Goal: Task Accomplishment & Management: Complete application form

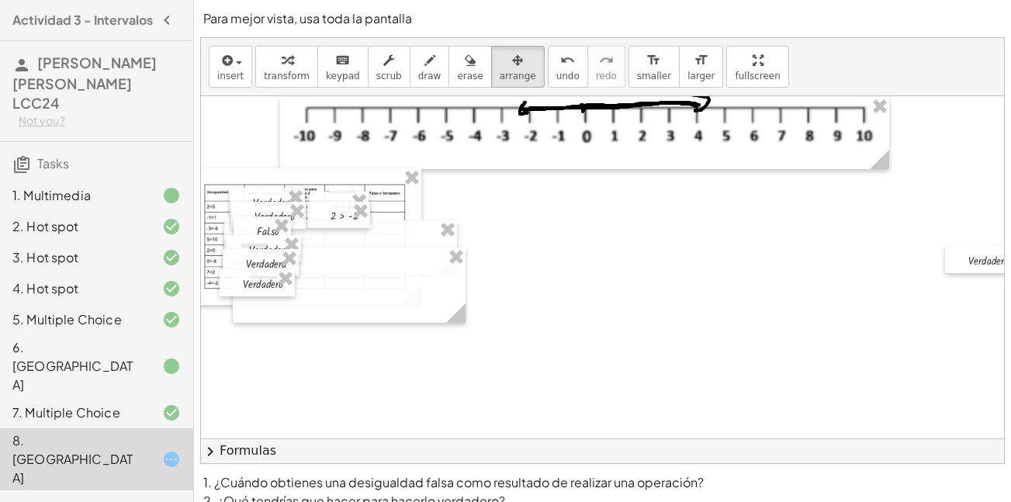
scroll to position [71, 0]
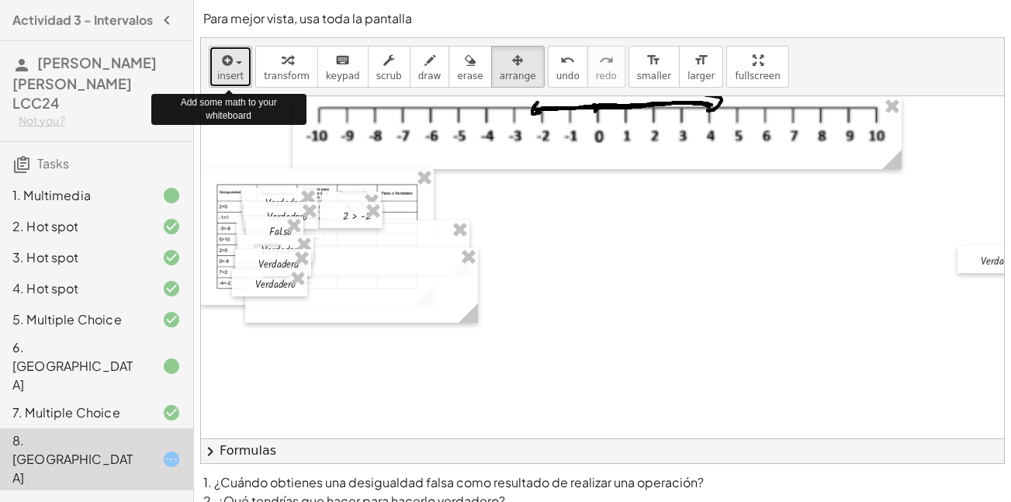
click at [230, 71] on span "insert" at bounding box center [230, 76] width 26 height 11
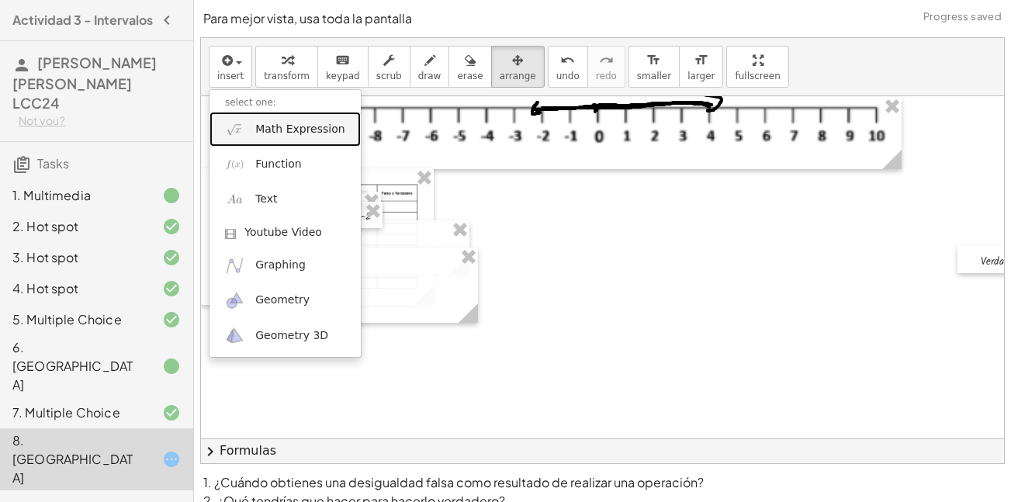
click at [248, 138] on link "Math Expression" at bounding box center [285, 129] width 151 height 35
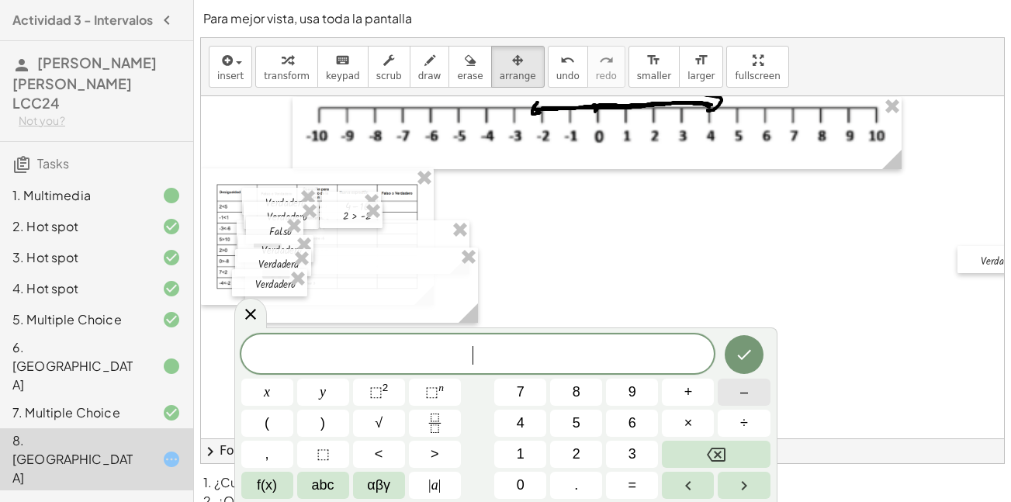
click at [753, 403] on button "–" at bounding box center [744, 392] width 52 height 27
click at [518, 459] on span "1" at bounding box center [521, 454] width 8 height 21
click at [371, 455] on button "<" at bounding box center [379, 454] width 52 height 27
click at [748, 397] on button "–" at bounding box center [744, 392] width 52 height 27
click at [575, 456] on span "2" at bounding box center [577, 454] width 8 height 21
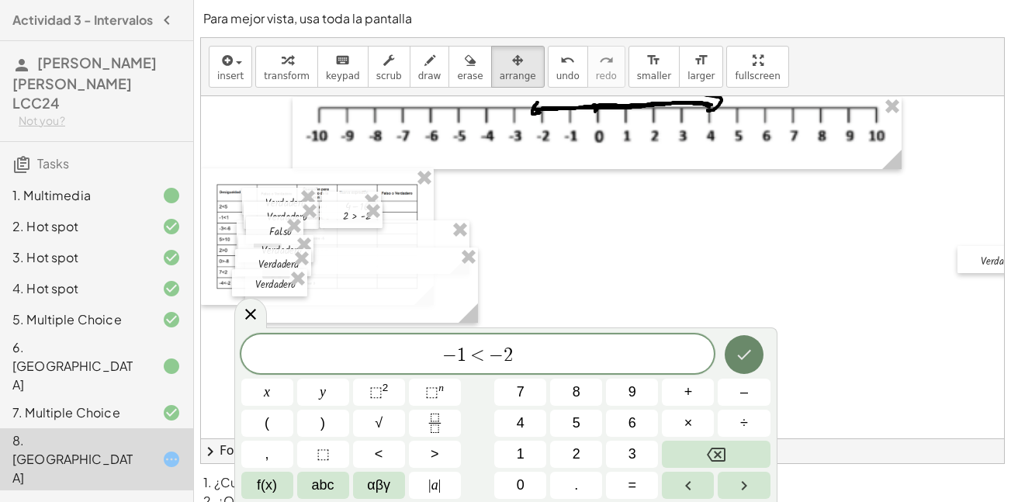
click at [742, 361] on icon "Done" at bounding box center [744, 354] width 19 height 19
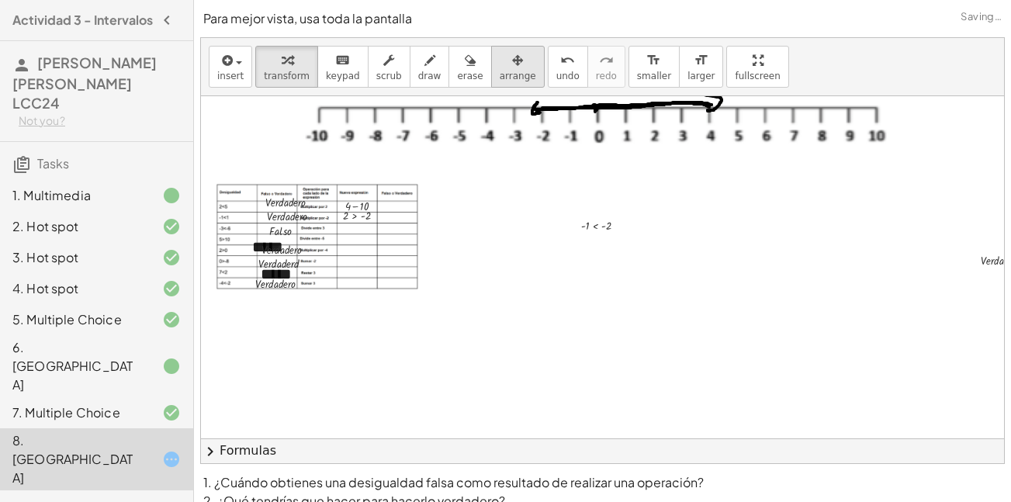
click at [491, 78] on button "arrange" at bounding box center [518, 67] width 54 height 42
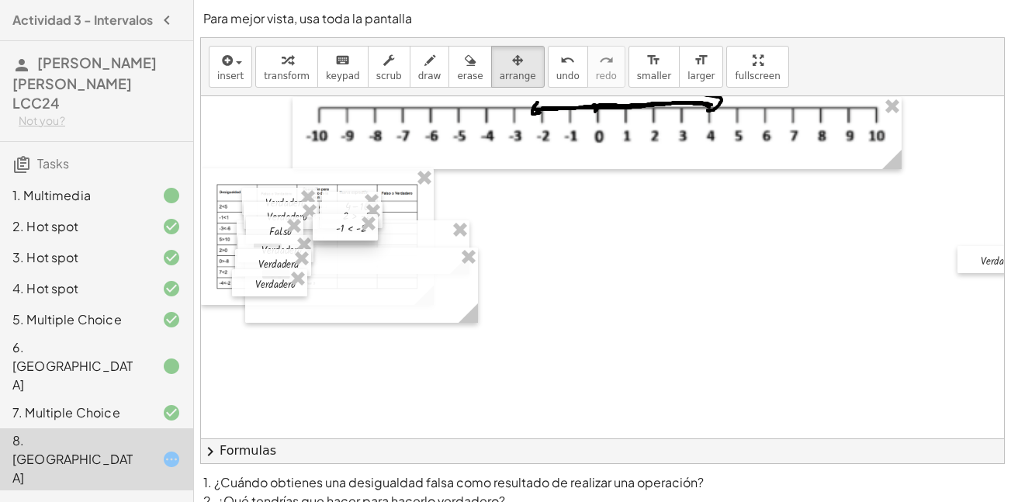
drag, startPoint x: 577, startPoint y: 228, endPoint x: 331, endPoint y: 230, distance: 246.8
click at [331, 230] on div at bounding box center [345, 227] width 65 height 26
click at [244, 72] on button "insert" at bounding box center [230, 67] width 43 height 42
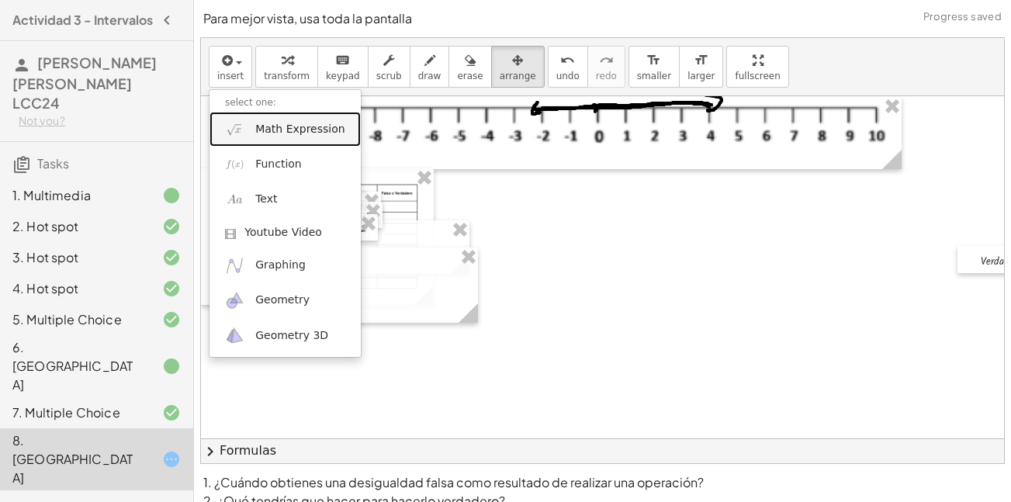
click at [271, 133] on span "Math Expression" at bounding box center [299, 130] width 89 height 16
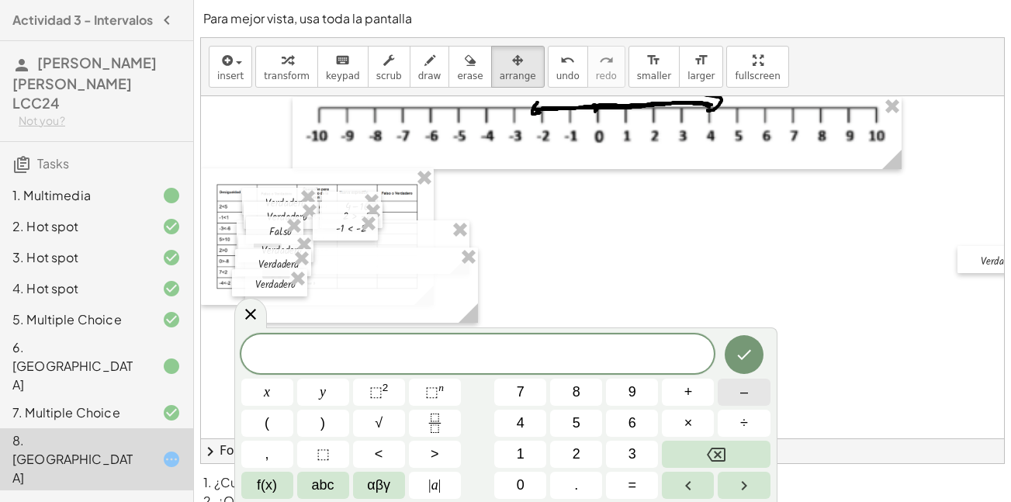
click at [746, 402] on span "–" at bounding box center [744, 392] width 8 height 21
click at [520, 455] on span "1" at bounding box center [521, 454] width 8 height 21
click at [378, 455] on span "<" at bounding box center [379, 454] width 9 height 21
click at [752, 393] on button "–" at bounding box center [744, 392] width 52 height 27
click at [585, 446] on button "2" at bounding box center [576, 454] width 52 height 27
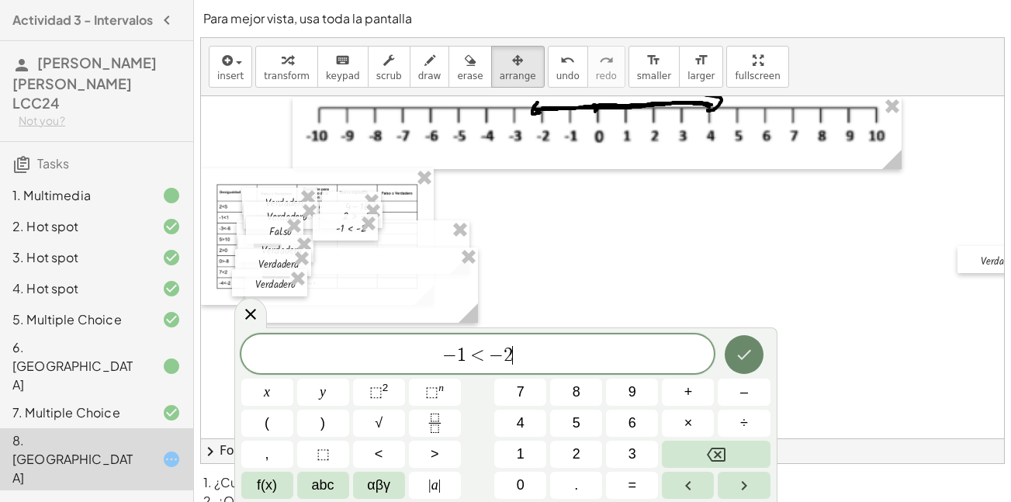
click at [739, 365] on button "Done" at bounding box center [744, 354] width 39 height 39
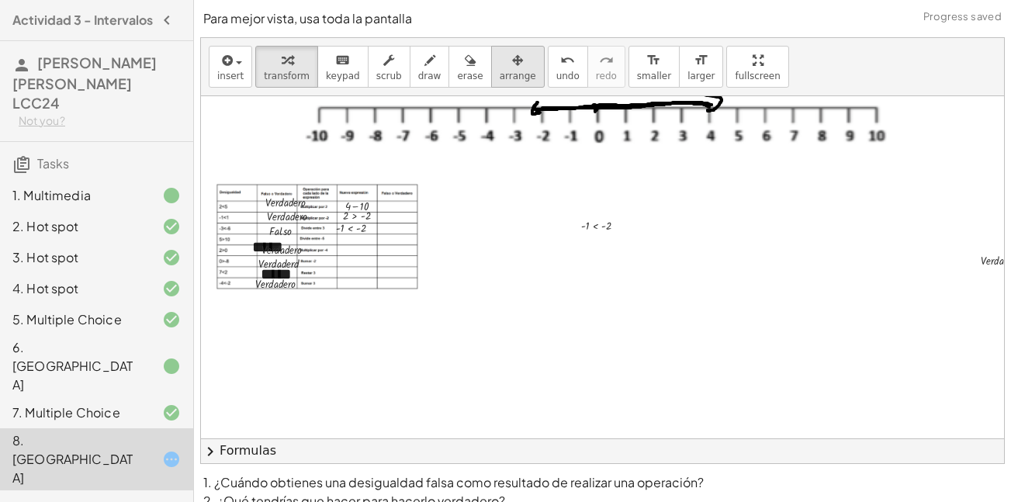
click at [512, 69] on icon "button" at bounding box center [517, 60] width 11 height 19
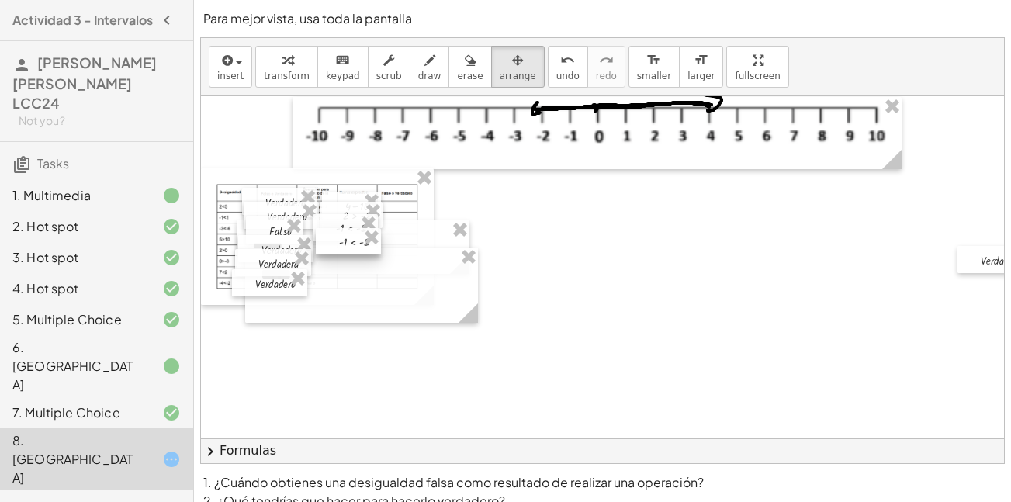
drag, startPoint x: 598, startPoint y: 221, endPoint x: 355, endPoint y: 238, distance: 243.5
click at [355, 238] on div at bounding box center [348, 241] width 65 height 26
click at [355, 237] on div at bounding box center [347, 240] width 65 height 26
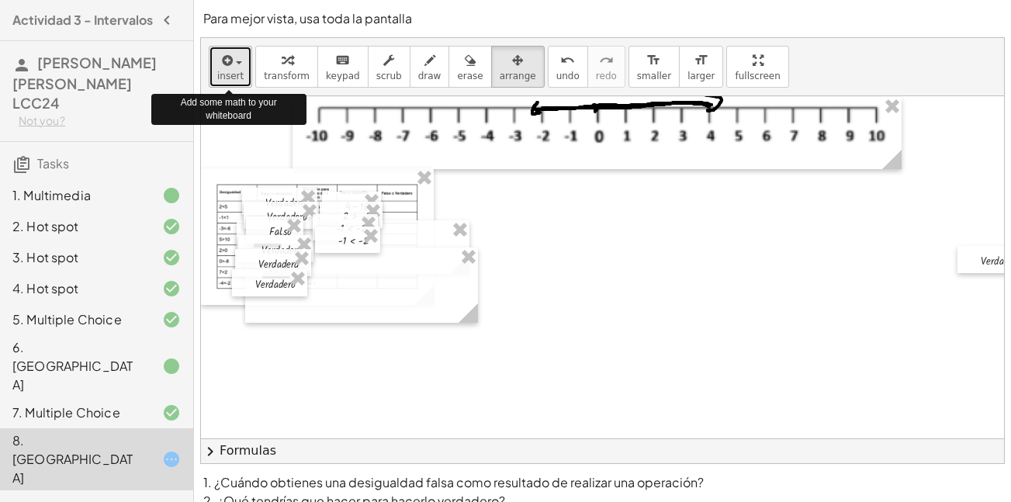
click at [233, 71] on span "insert" at bounding box center [230, 76] width 26 height 11
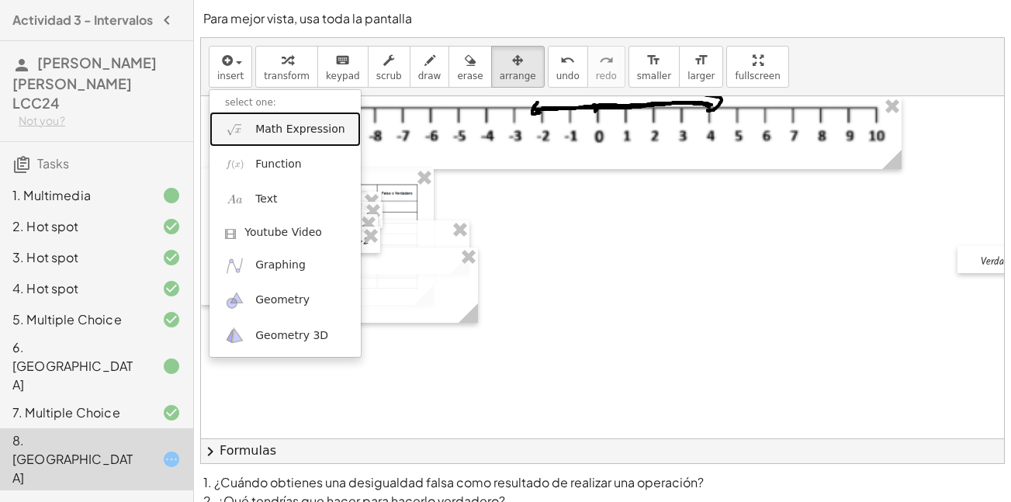
click at [290, 129] on span "Math Expression" at bounding box center [299, 130] width 89 height 16
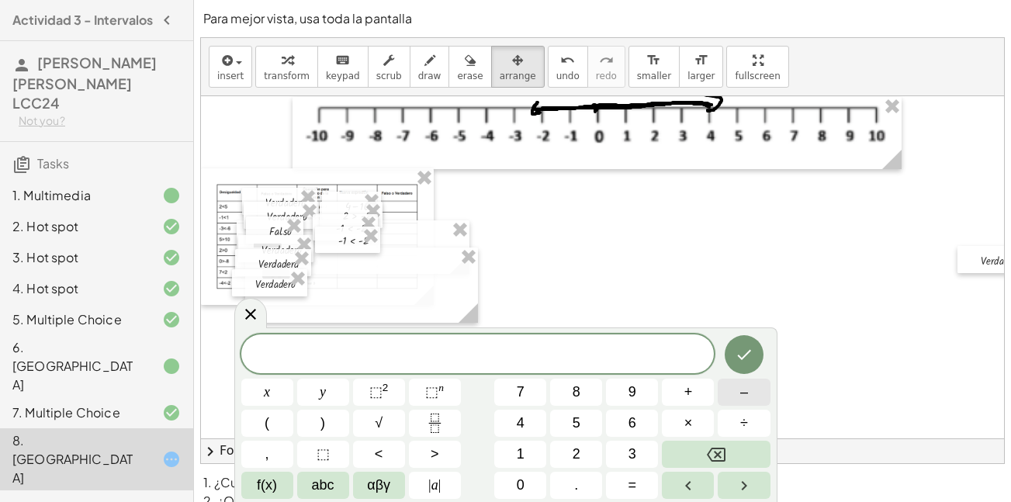
click at [734, 404] on button "–" at bounding box center [744, 392] width 52 height 27
click at [587, 398] on button "8" at bounding box center [576, 392] width 52 height 27
click at [382, 445] on span "<" at bounding box center [379, 454] width 9 height 21
click at [521, 483] on span "0" at bounding box center [521, 485] width 8 height 21
click at [746, 361] on icon "Done" at bounding box center [744, 354] width 19 height 19
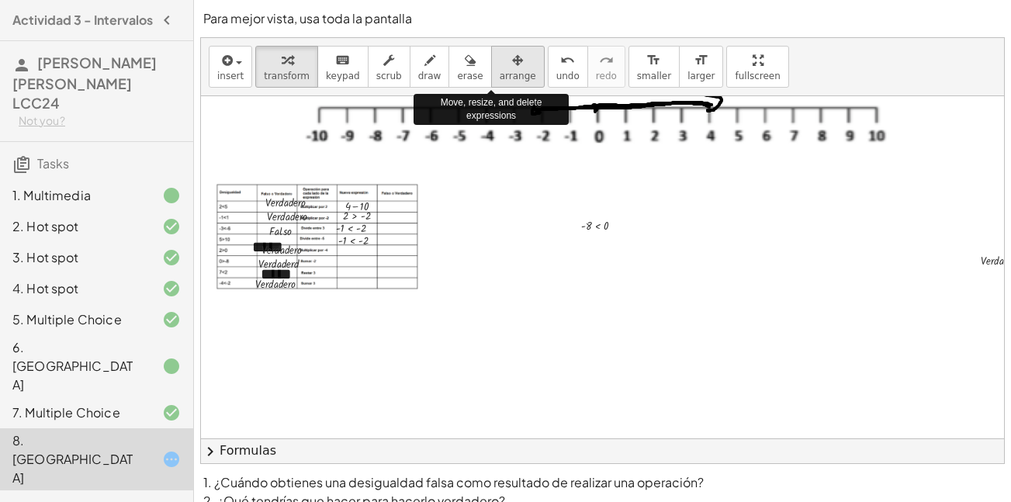
click at [500, 63] on div "button" at bounding box center [518, 59] width 36 height 19
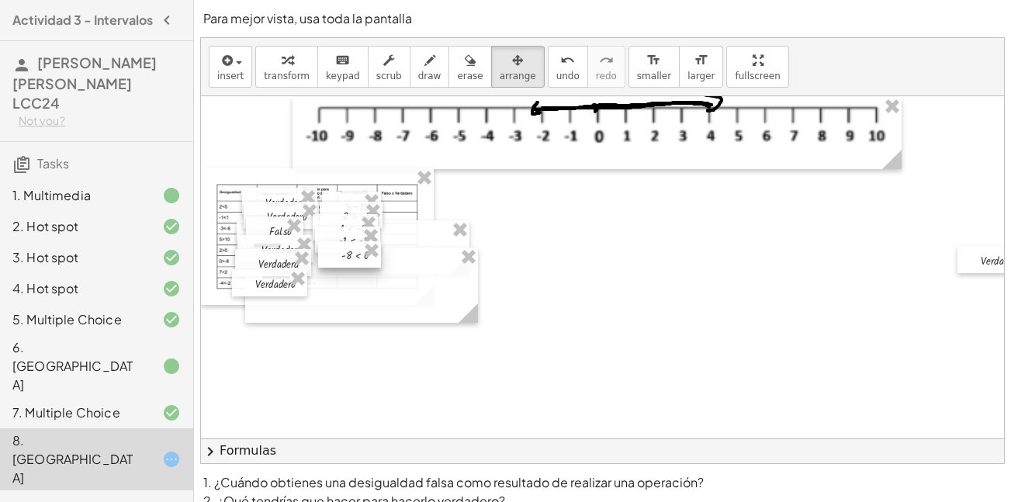
drag, startPoint x: 593, startPoint y: 234, endPoint x: 352, endPoint y: 263, distance: 242.4
click at [352, 263] on div at bounding box center [349, 254] width 63 height 26
click at [350, 265] on div at bounding box center [348, 256] width 63 height 26
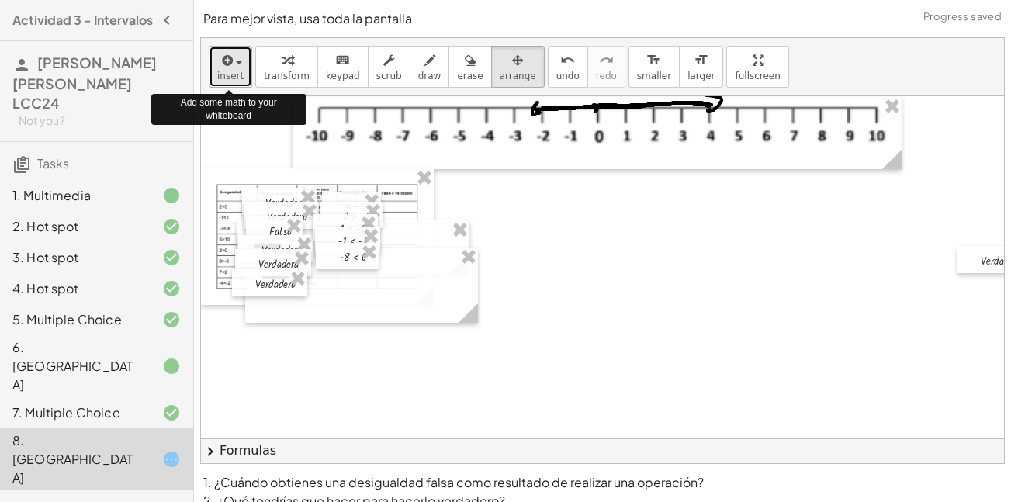
click at [230, 71] on span "insert" at bounding box center [230, 76] width 26 height 11
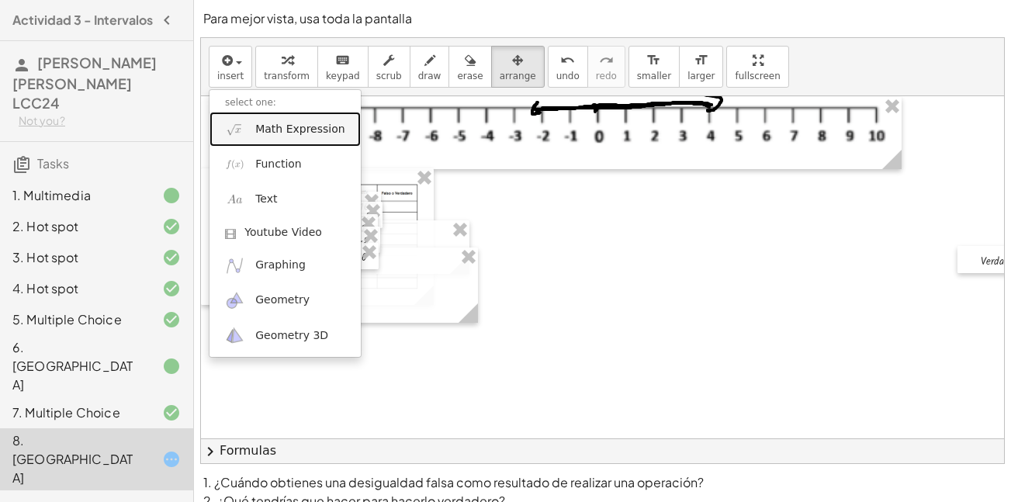
click at [270, 133] on span "Math Expression" at bounding box center [299, 130] width 89 height 16
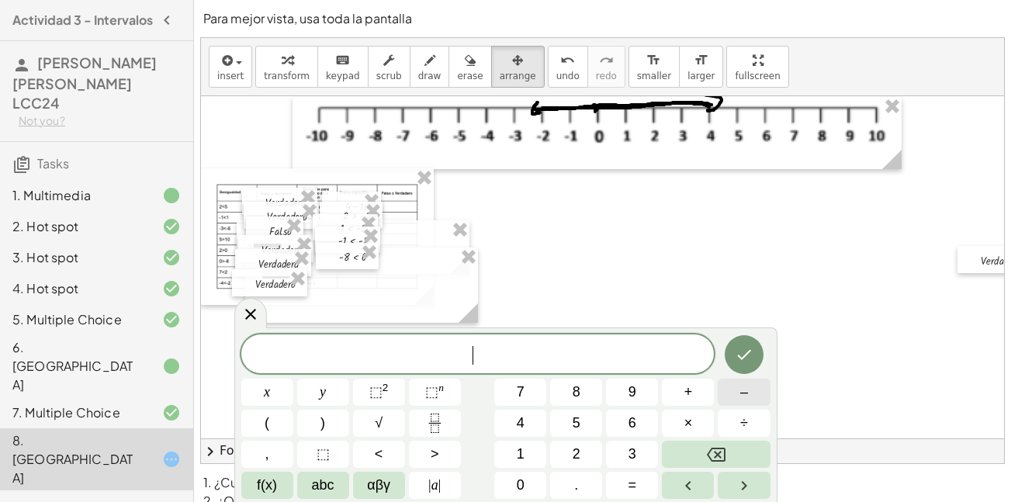
click at [751, 389] on button "–" at bounding box center [744, 392] width 52 height 27
click at [573, 449] on span "2" at bounding box center [577, 454] width 8 height 21
click at [431, 457] on span ">" at bounding box center [435, 454] width 9 height 21
click at [736, 393] on button "–" at bounding box center [744, 392] width 52 height 27
click at [541, 449] on button "1" at bounding box center [520, 454] width 52 height 27
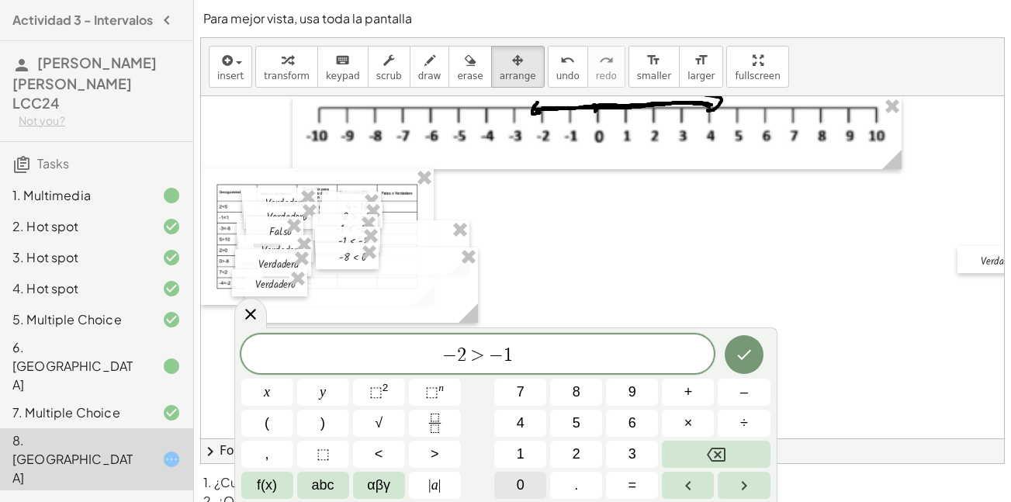
click at [525, 482] on button "0" at bounding box center [520, 485] width 52 height 27
click at [738, 358] on icon "Done" at bounding box center [744, 354] width 19 height 19
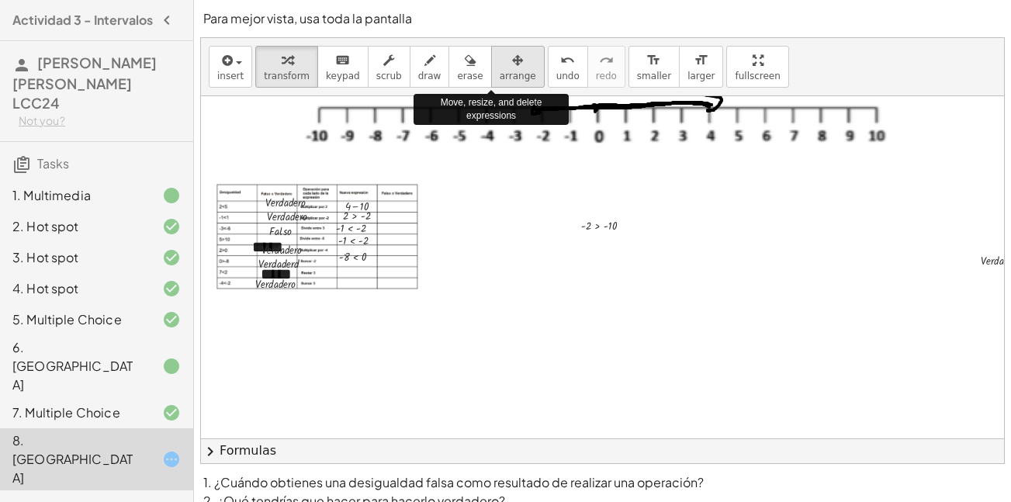
click at [500, 71] on span "arrange" at bounding box center [518, 76] width 36 height 11
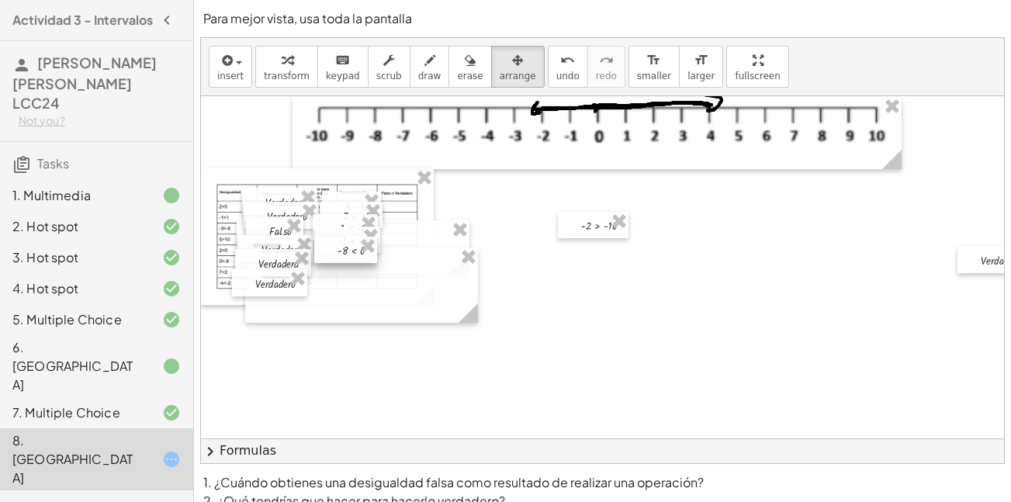
click at [353, 256] on div at bounding box center [345, 250] width 63 height 26
drag, startPoint x: 595, startPoint y: 230, endPoint x: 348, endPoint y: 268, distance: 249.6
click at [348, 268] on div at bounding box center [347, 261] width 71 height 26
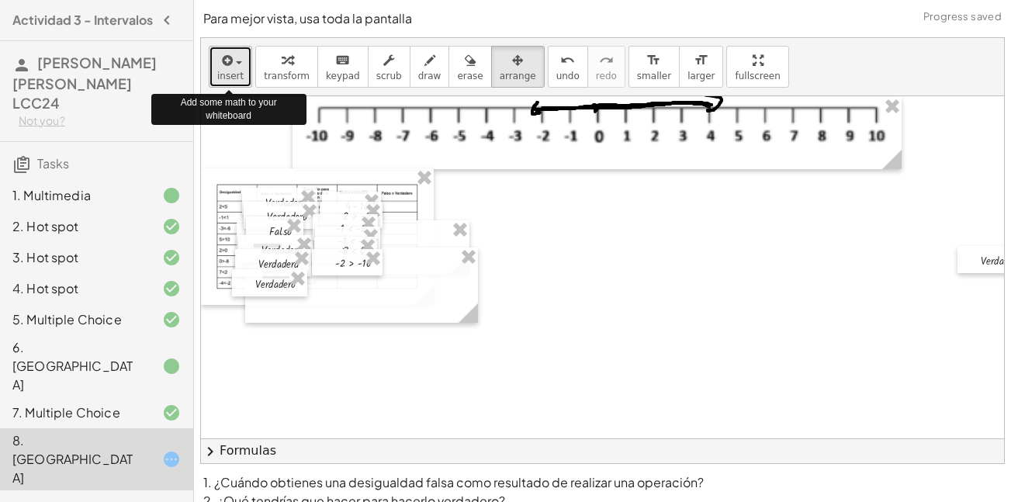
click at [230, 81] on span "insert" at bounding box center [230, 76] width 26 height 11
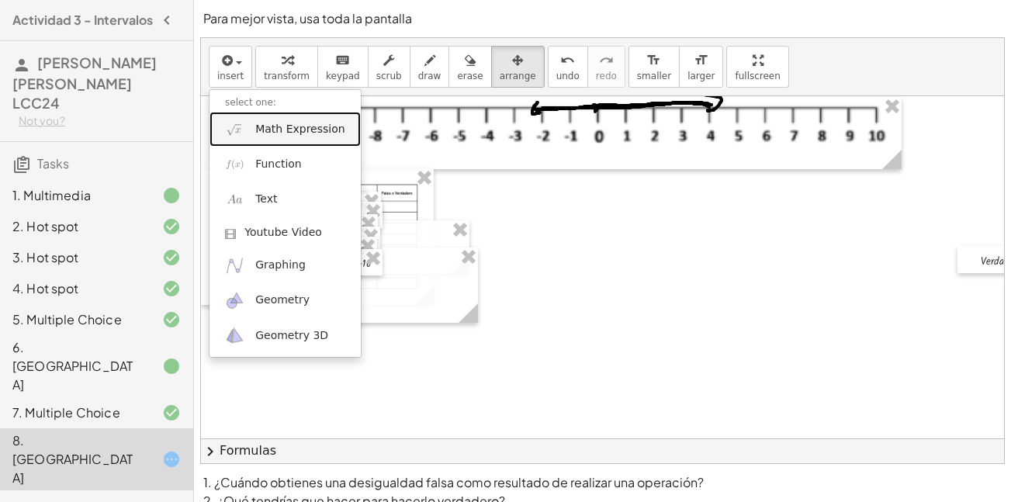
click at [262, 133] on span "Math Expression" at bounding box center [299, 130] width 89 height 16
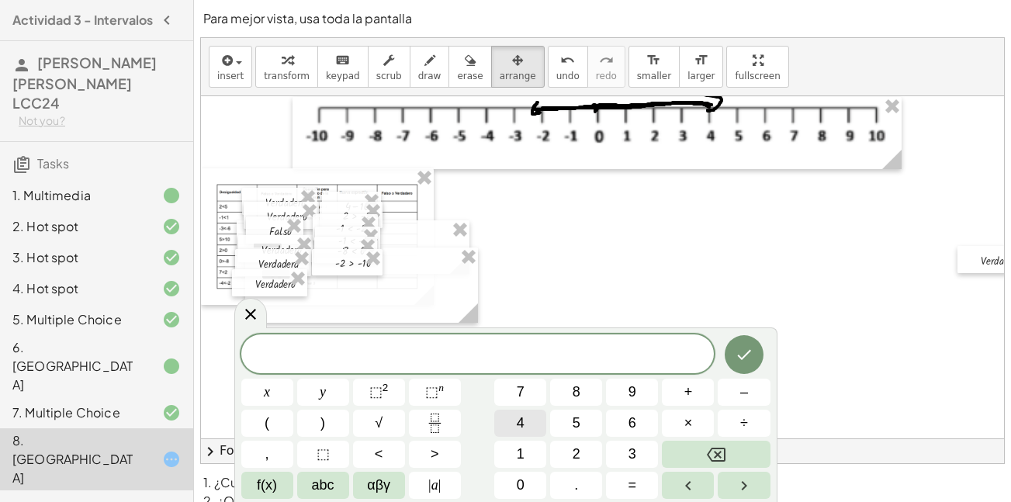
click at [504, 424] on button "4" at bounding box center [520, 423] width 52 height 27
click at [379, 455] on span "<" at bounding box center [379, 454] width 9 height 21
click at [749, 404] on button "–" at bounding box center [744, 392] width 52 height 27
click at [539, 452] on button "1" at bounding box center [520, 454] width 52 height 27
click at [753, 357] on button "Done" at bounding box center [744, 354] width 39 height 39
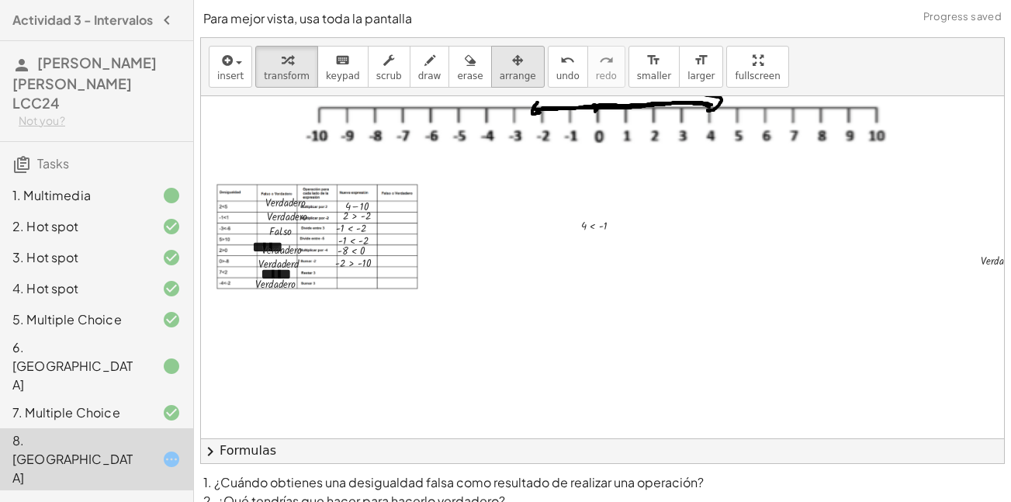
click at [500, 71] on span "arrange" at bounding box center [518, 76] width 36 height 11
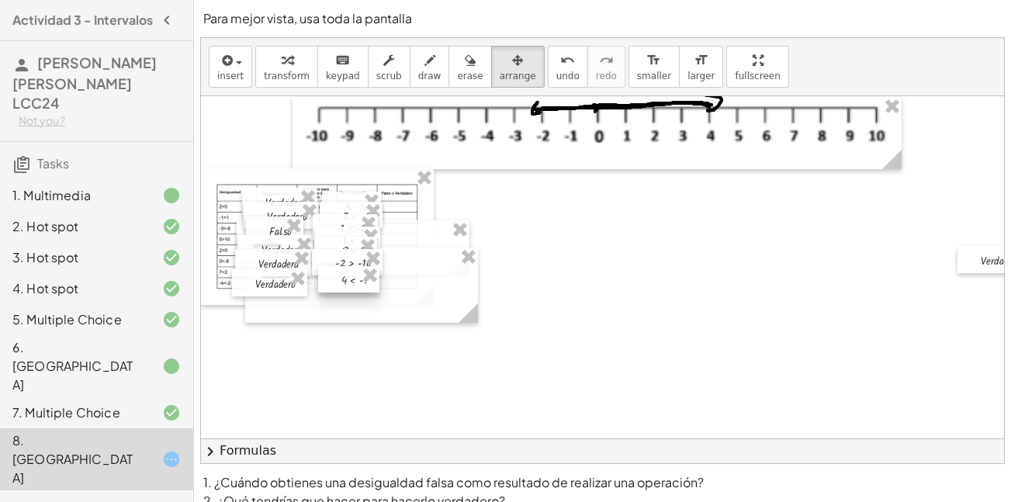
drag, startPoint x: 590, startPoint y: 214, endPoint x: 352, endPoint y: 268, distance: 244.2
click at [352, 268] on div at bounding box center [348, 279] width 61 height 26
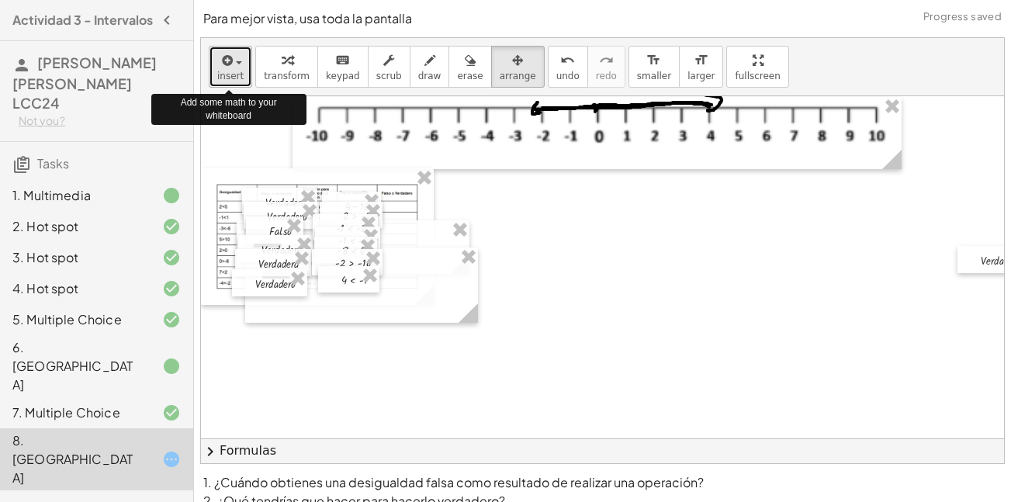
click at [233, 63] on span "button" at bounding box center [234, 62] width 3 height 11
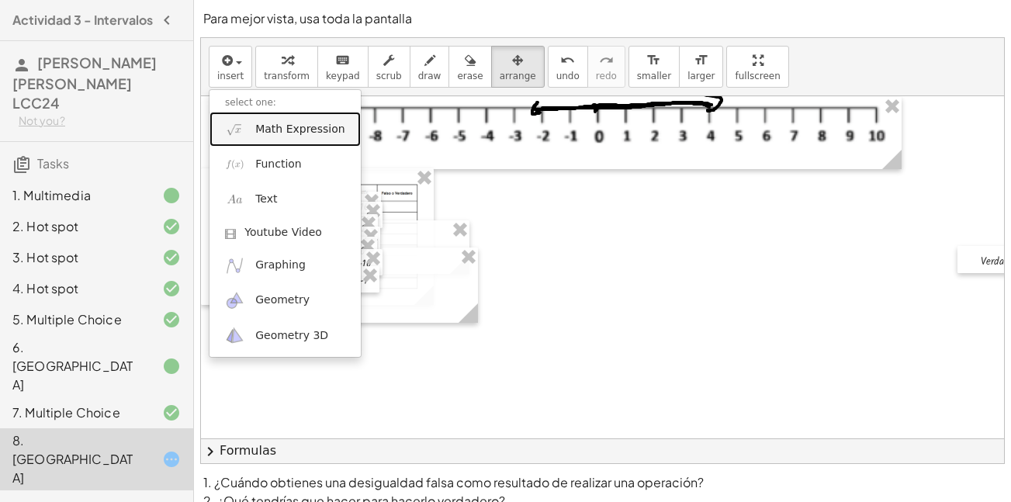
click at [266, 145] on link "Math Expression" at bounding box center [285, 129] width 151 height 35
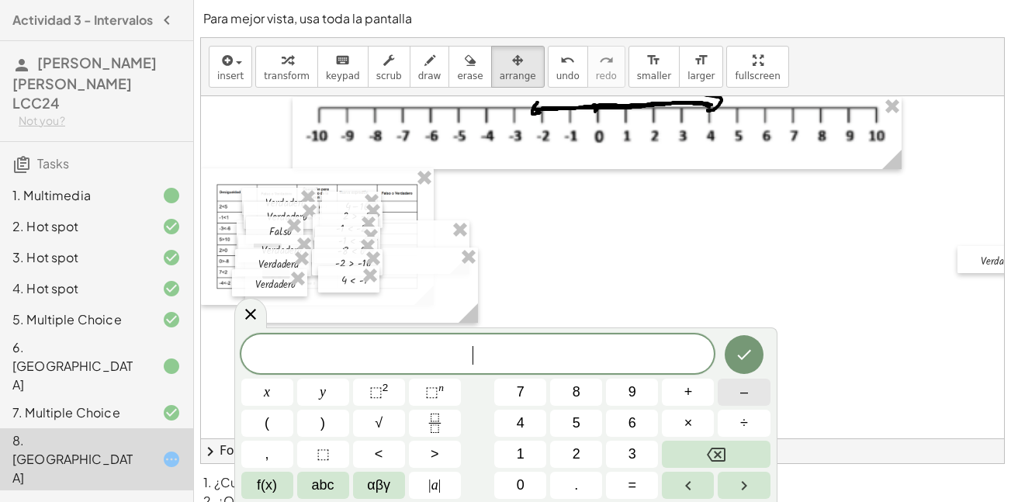
click at [739, 392] on button "–" at bounding box center [744, 392] width 52 height 27
click at [544, 450] on button "1" at bounding box center [520, 454] width 52 height 27
click at [380, 456] on span "<" at bounding box center [379, 454] width 9 height 21
click at [518, 451] on span "1" at bounding box center [521, 454] width 8 height 21
click at [745, 341] on button "Done" at bounding box center [744, 354] width 39 height 39
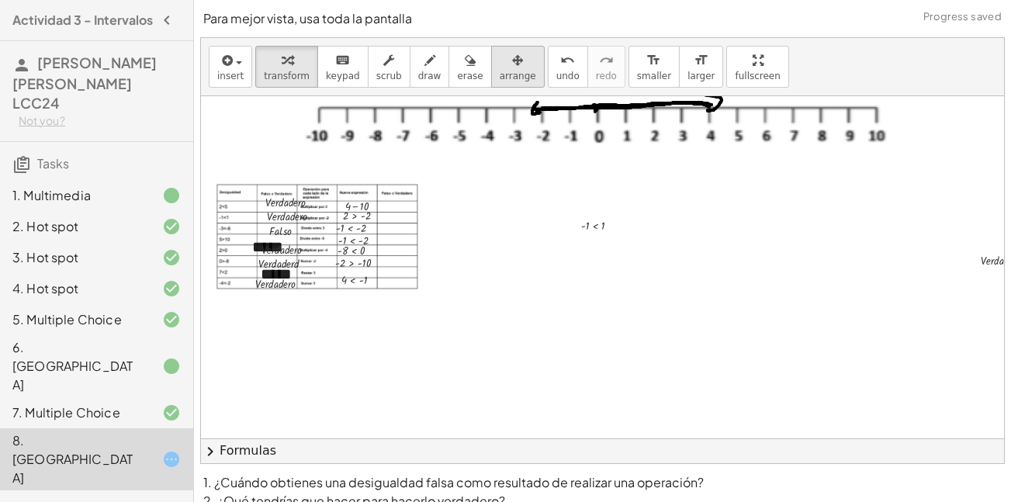
click at [500, 56] on div "button" at bounding box center [518, 59] width 36 height 19
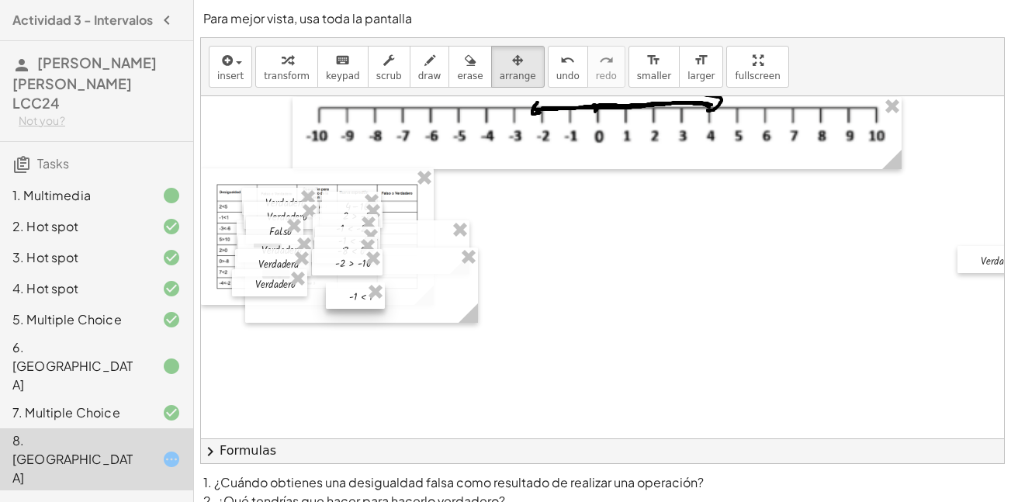
drag, startPoint x: 585, startPoint y: 225, endPoint x: 355, endPoint y: 297, distance: 241.5
click at [355, 297] on div at bounding box center [355, 295] width 59 height 26
click at [234, 72] on span "insert" at bounding box center [230, 76] width 26 height 11
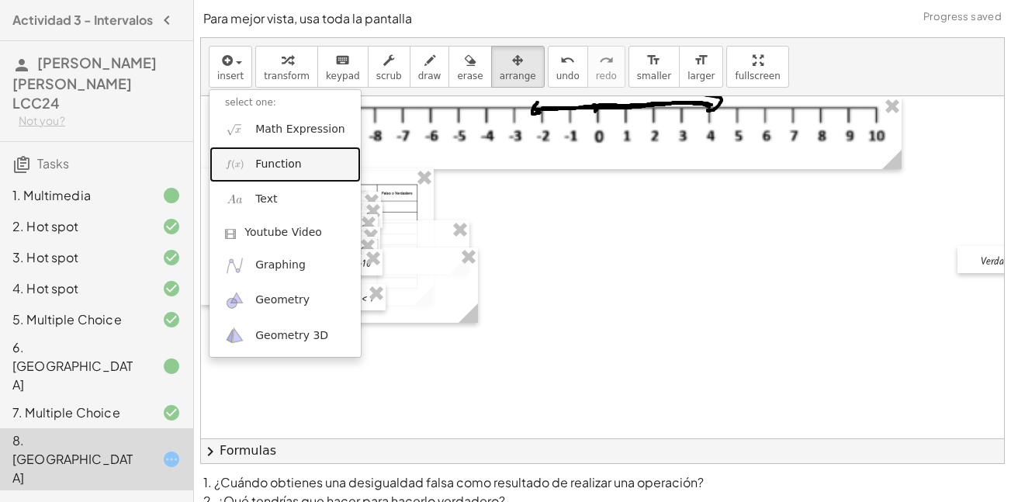
click at [296, 176] on link "Function" at bounding box center [285, 164] width 151 height 35
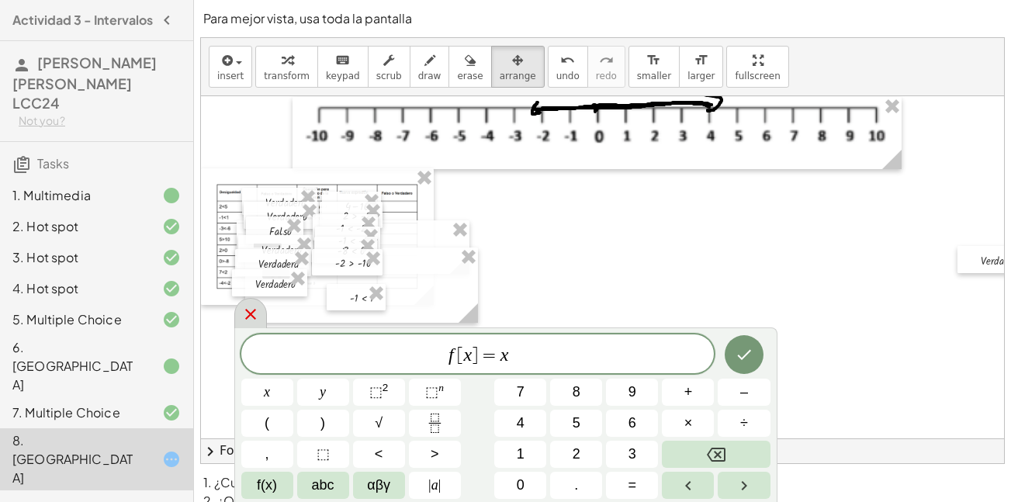
click at [243, 316] on icon at bounding box center [250, 314] width 19 height 19
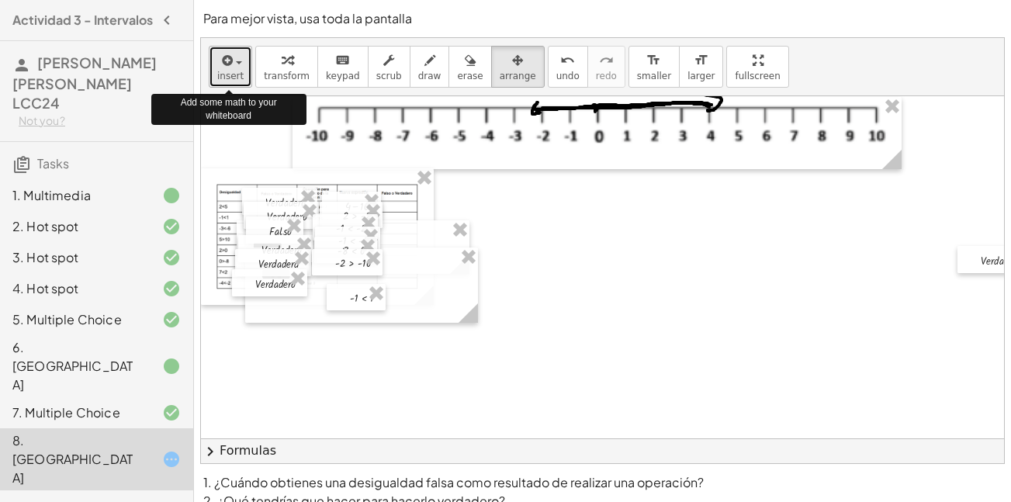
click at [233, 76] on span "insert" at bounding box center [230, 76] width 26 height 11
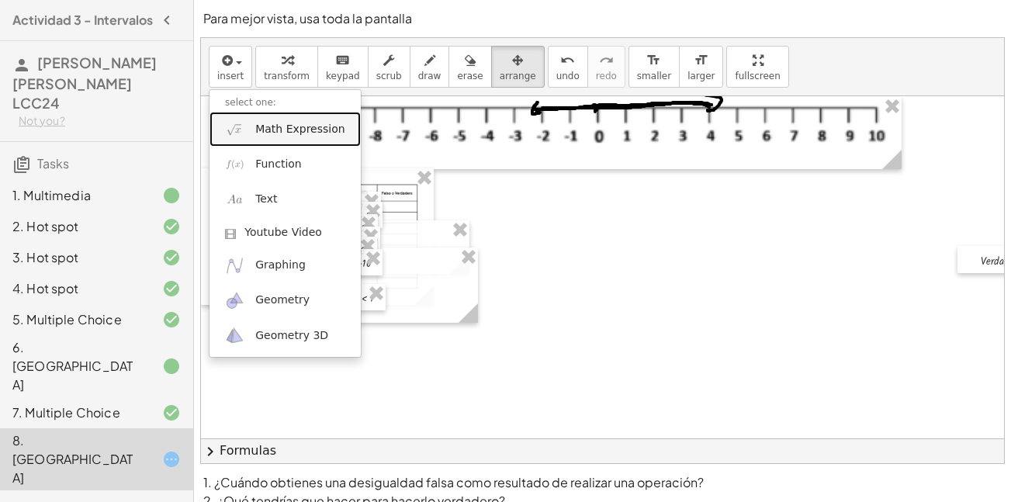
click at [255, 133] on link "Math Expression" at bounding box center [285, 129] width 151 height 35
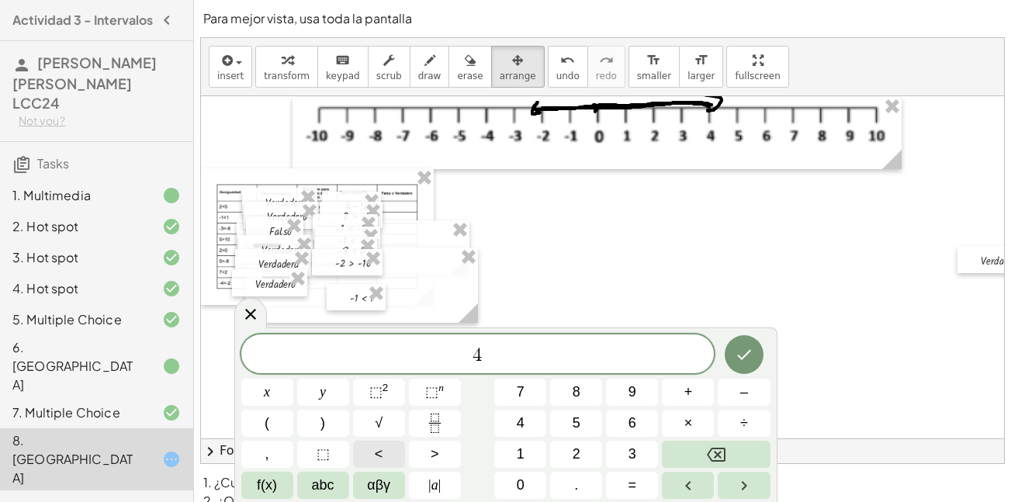
click at [362, 465] on button "<" at bounding box center [379, 454] width 52 height 27
click at [750, 398] on button "–" at bounding box center [744, 392] width 52 height 27
click at [714, 452] on icon "Backspace" at bounding box center [716, 454] width 19 height 19
click at [536, 449] on button "1" at bounding box center [520, 454] width 52 height 27
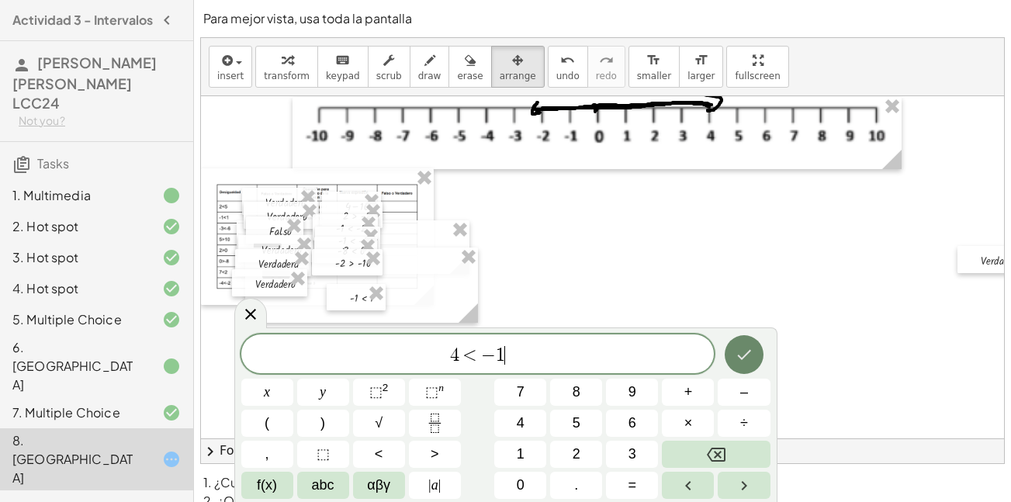
click at [742, 365] on button "Done" at bounding box center [744, 354] width 39 height 39
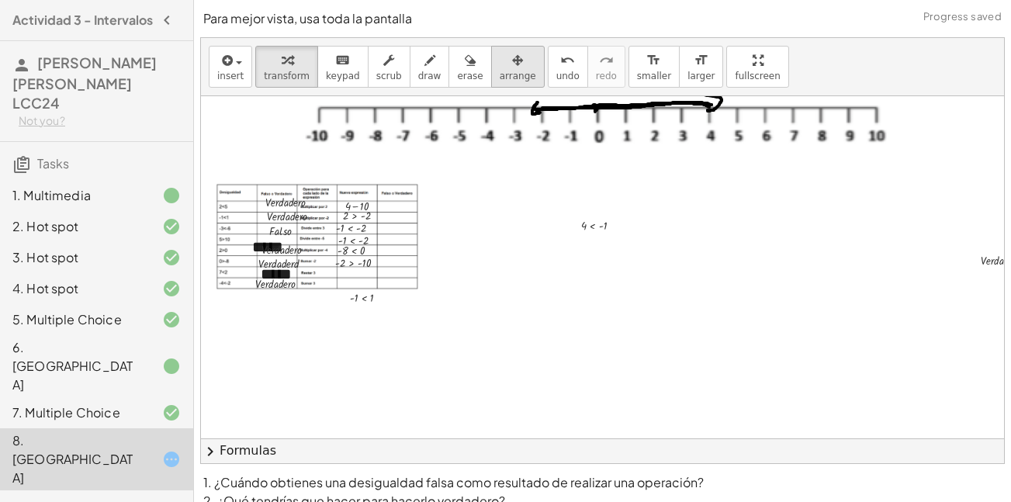
click at [500, 78] on span "arrange" at bounding box center [518, 76] width 36 height 11
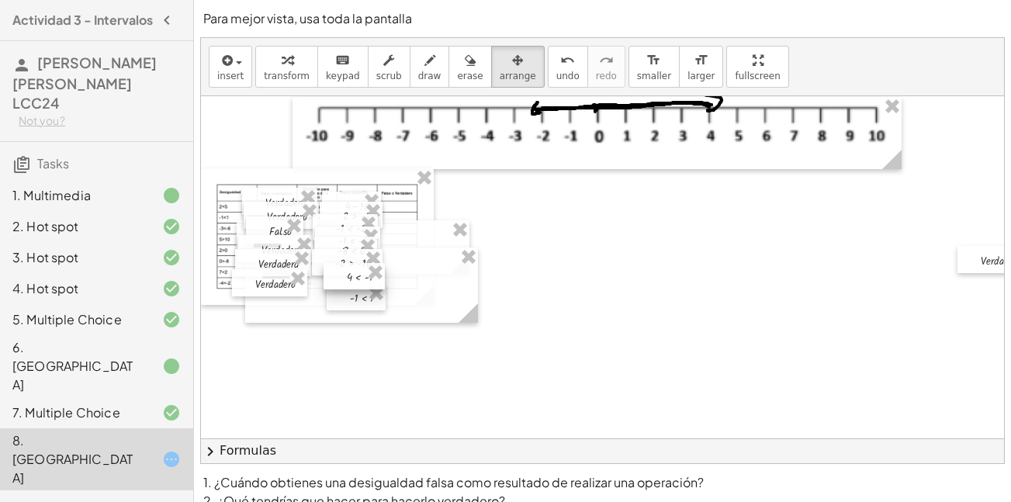
drag, startPoint x: 579, startPoint y: 227, endPoint x: 346, endPoint y: 277, distance: 238.2
click at [346, 277] on div at bounding box center [354, 276] width 61 height 26
click at [353, 300] on div at bounding box center [353, 292] width 59 height 26
click at [342, 278] on div at bounding box center [351, 276] width 61 height 26
click at [353, 299] on div at bounding box center [349, 288] width 59 height 26
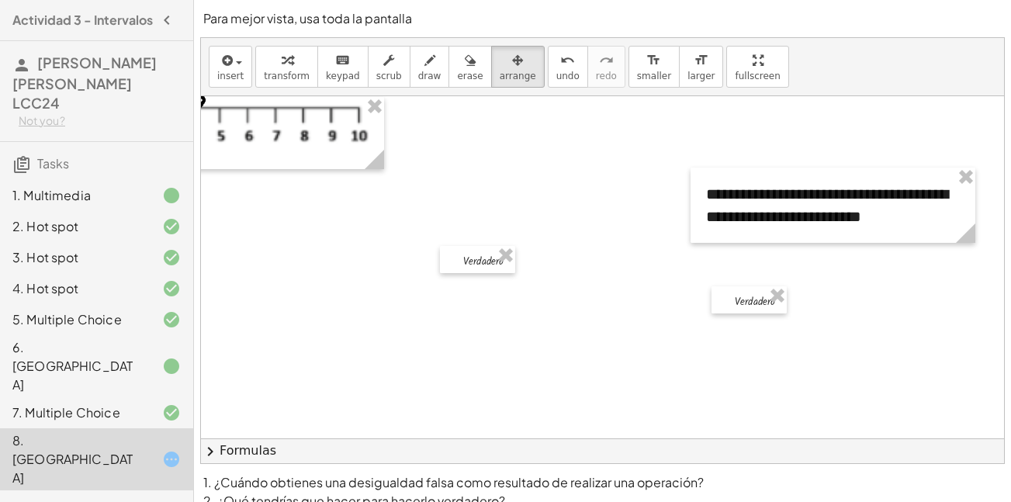
scroll to position [71, 536]
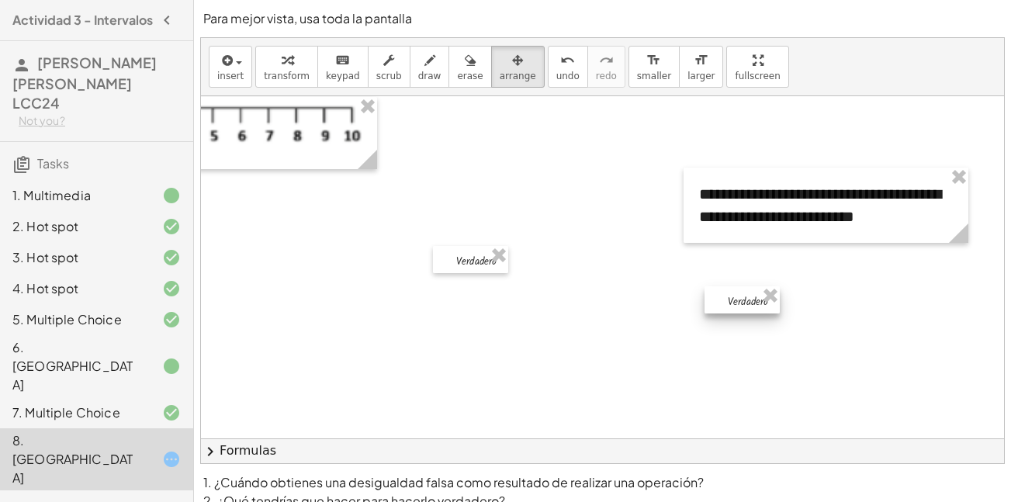
click at [741, 300] on div at bounding box center [742, 299] width 75 height 27
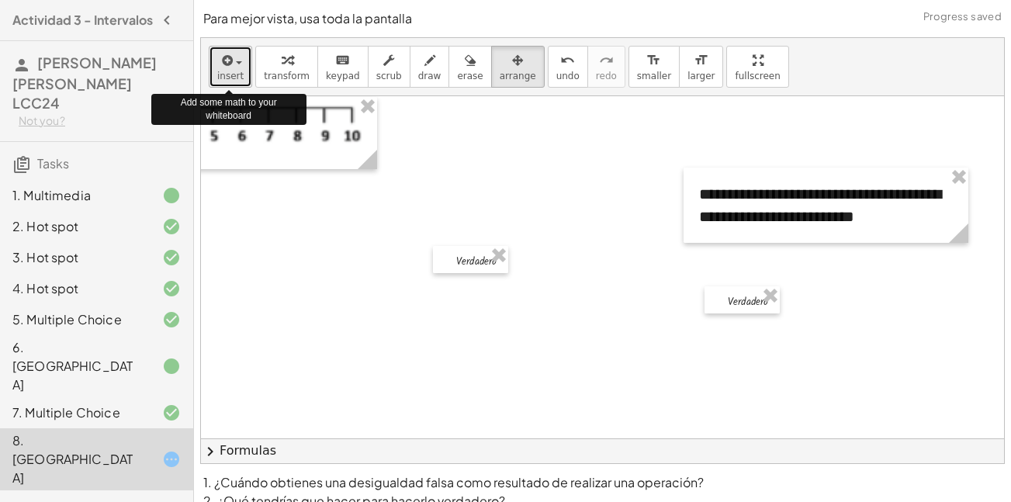
click at [236, 72] on span "insert" at bounding box center [230, 76] width 26 height 11
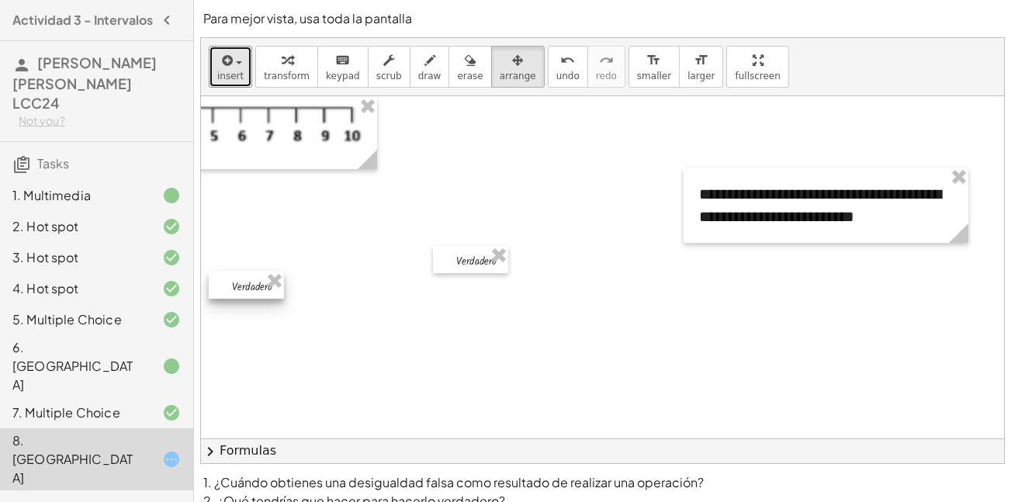
drag, startPoint x: 714, startPoint y: 294, endPoint x: 216, endPoint y: 279, distance: 497.6
click at [216, 279] on div at bounding box center [246, 285] width 75 height 27
drag, startPoint x: 435, startPoint y: 255, endPoint x: 227, endPoint y: 217, distance: 210.6
click at [227, 217] on div at bounding box center [264, 221] width 75 height 27
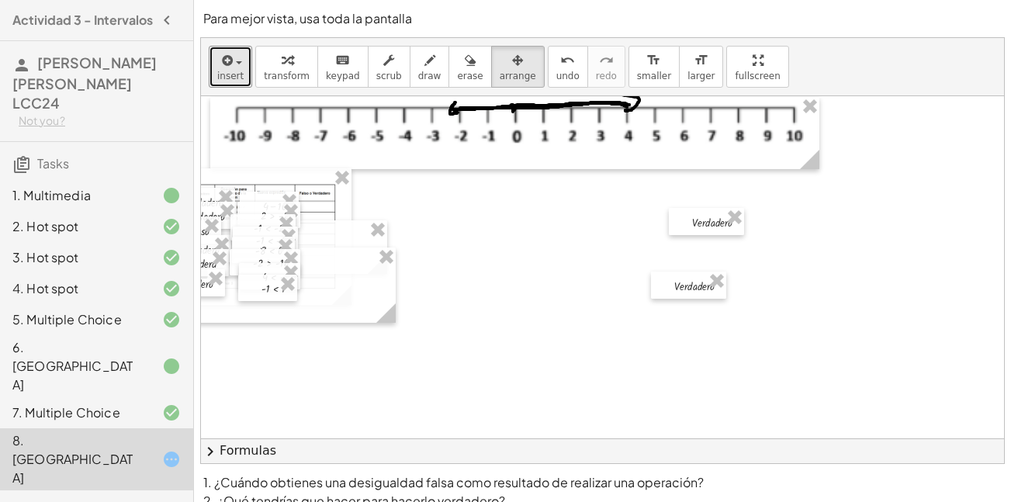
scroll to position [71, 47]
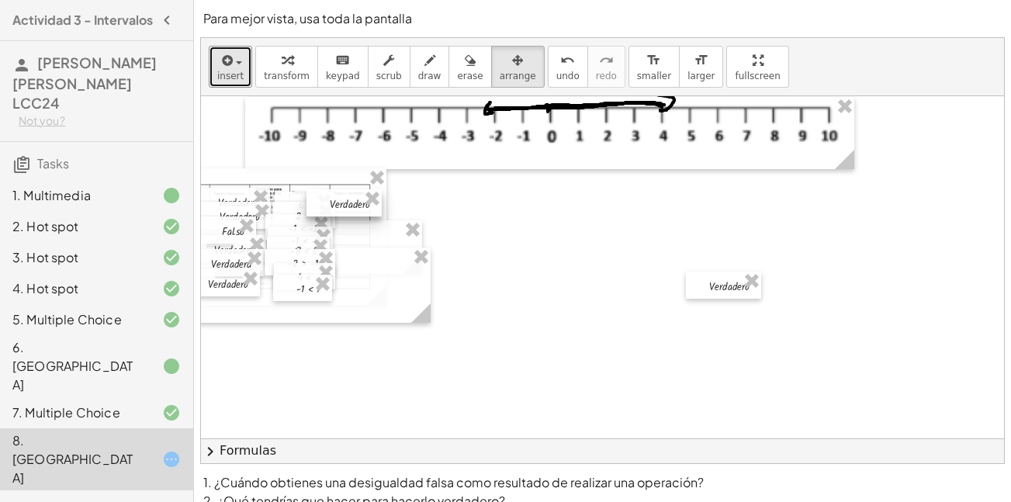
drag, startPoint x: 725, startPoint y: 216, endPoint x: 325, endPoint y: 198, distance: 400.1
click at [325, 198] on div at bounding box center [344, 202] width 75 height 27
drag, startPoint x: 713, startPoint y: 283, endPoint x: 338, endPoint y: 212, distance: 381.5
click at [338, 212] on div at bounding box center [350, 213] width 75 height 27
click at [237, 61] on span "button" at bounding box center [239, 62] width 6 height 3
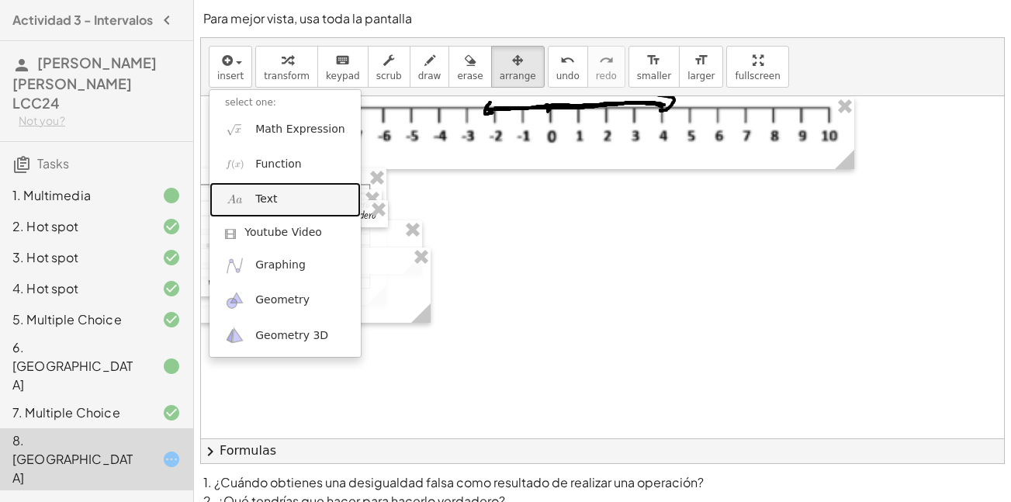
click at [287, 210] on link "Text" at bounding box center [285, 199] width 151 height 35
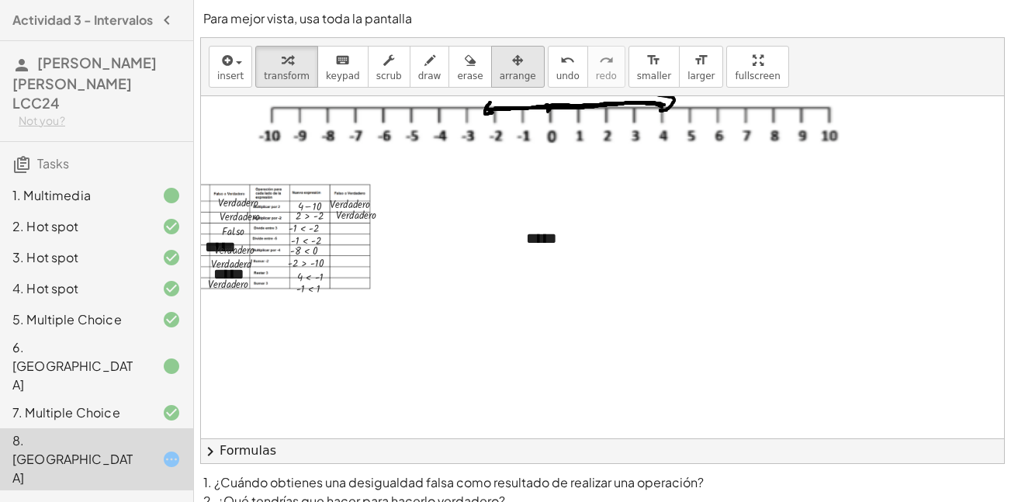
click at [512, 67] on icon "button" at bounding box center [517, 60] width 11 height 19
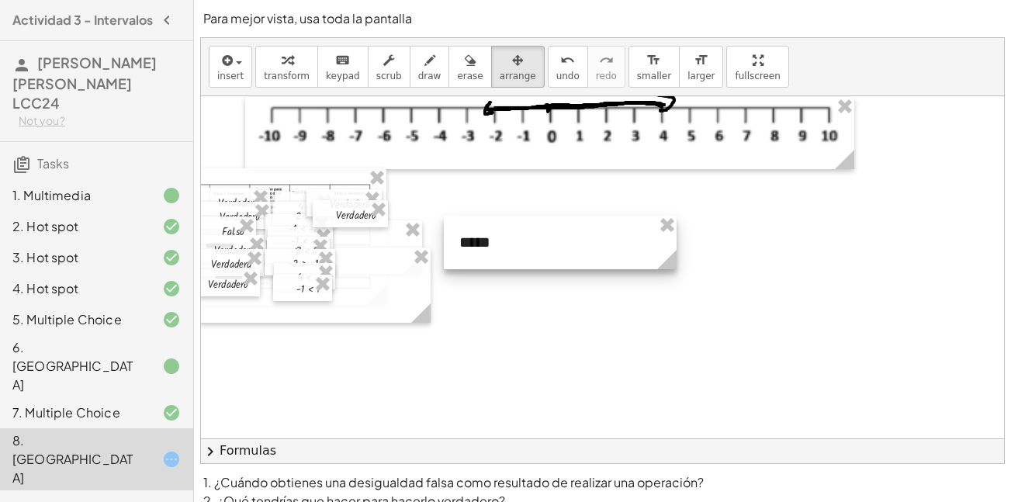
drag, startPoint x: 612, startPoint y: 238, endPoint x: 549, endPoint y: 239, distance: 63.6
click at [549, 239] on div at bounding box center [560, 243] width 233 height 54
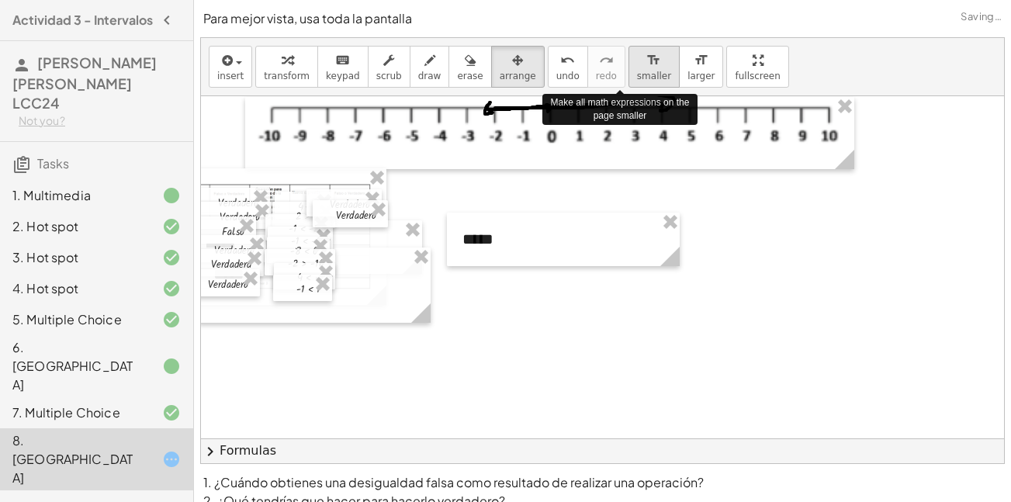
click at [629, 83] on button "format_size smaller" at bounding box center [654, 67] width 51 height 42
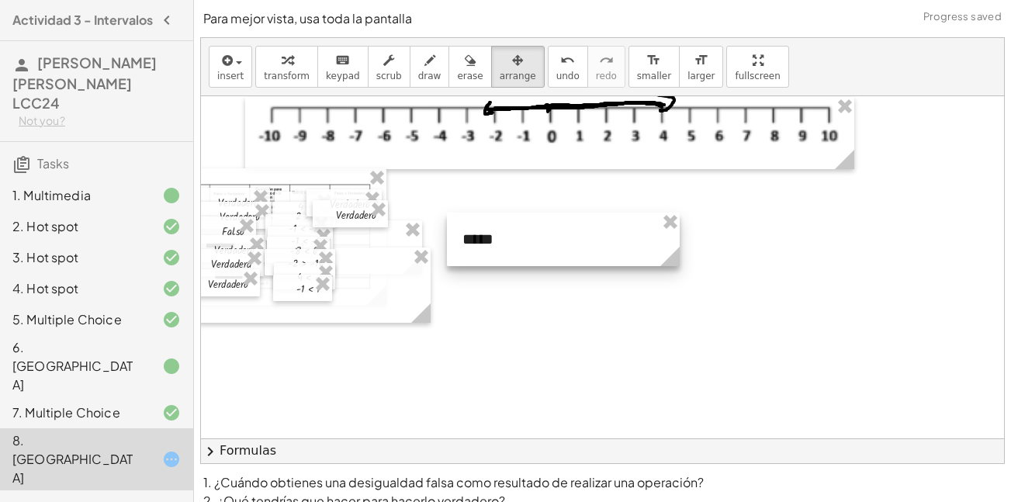
drag, startPoint x: 613, startPoint y: 83, endPoint x: 725, endPoint y: 180, distance: 148.0
click at [725, 180] on div "**********" at bounding box center [602, 250] width 803 height 425
drag, startPoint x: 580, startPoint y: 266, endPoint x: 501, endPoint y: 306, distance: 88.5
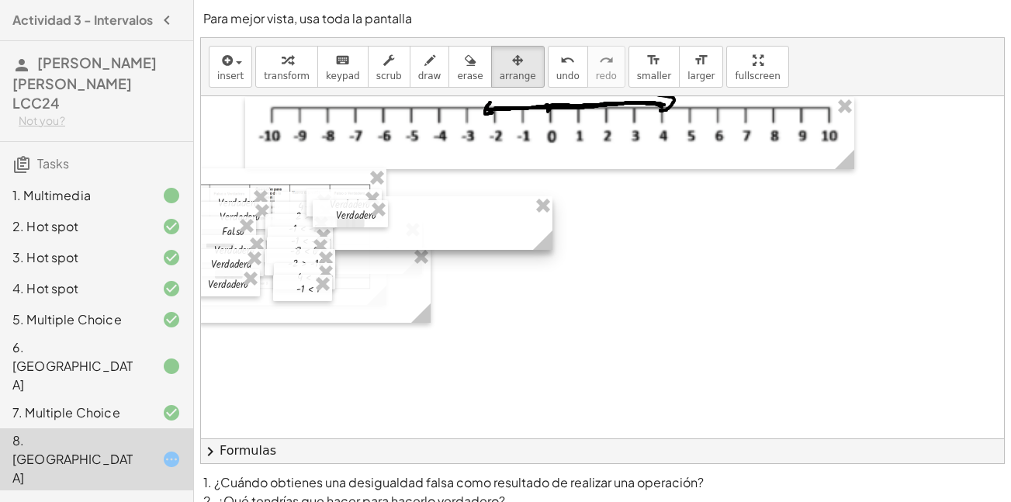
drag, startPoint x: 527, startPoint y: 245, endPoint x: 400, endPoint y: 230, distance: 128.1
click at [400, 230] on div at bounding box center [436, 223] width 233 height 54
drag, startPoint x: 238, startPoint y: 233, endPoint x: 246, endPoint y: 235, distance: 8.1
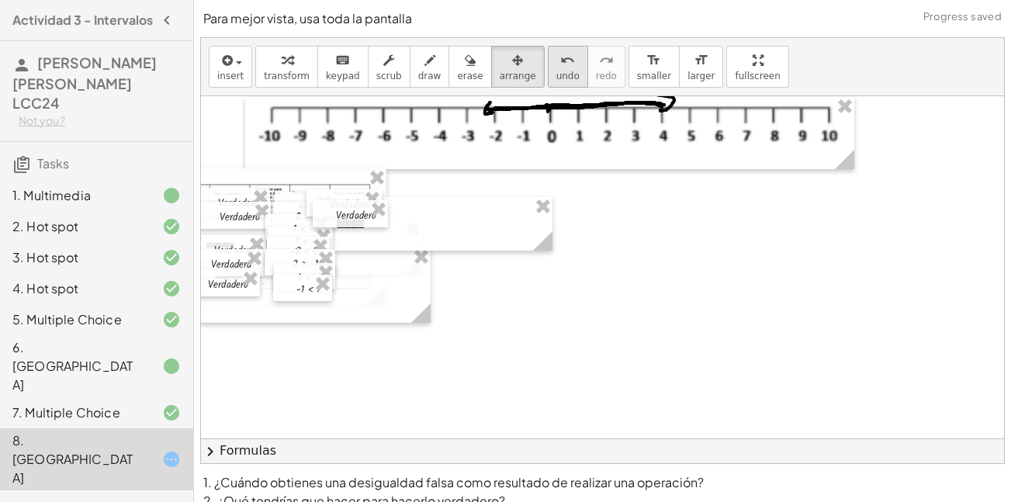
click at [556, 81] on span "undo" at bounding box center [567, 76] width 23 height 11
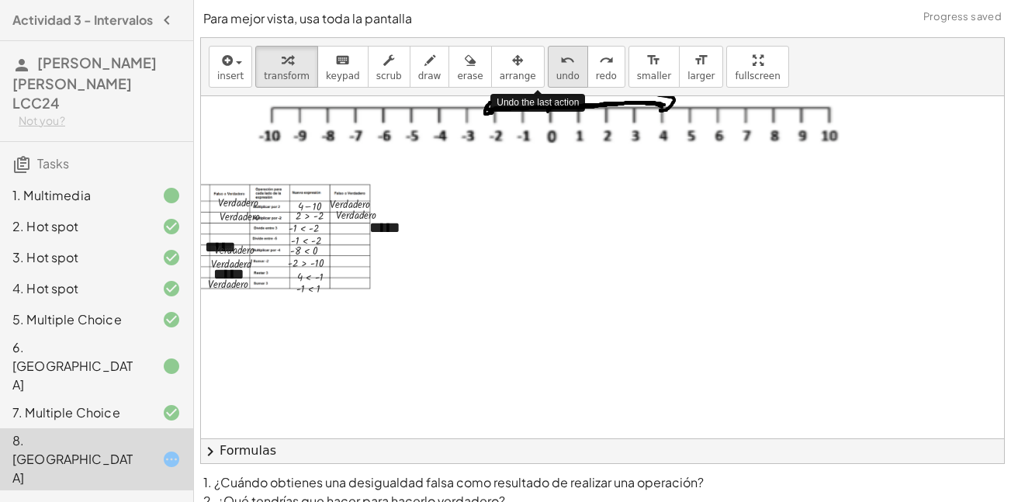
click at [556, 81] on span "undo" at bounding box center [567, 76] width 23 height 11
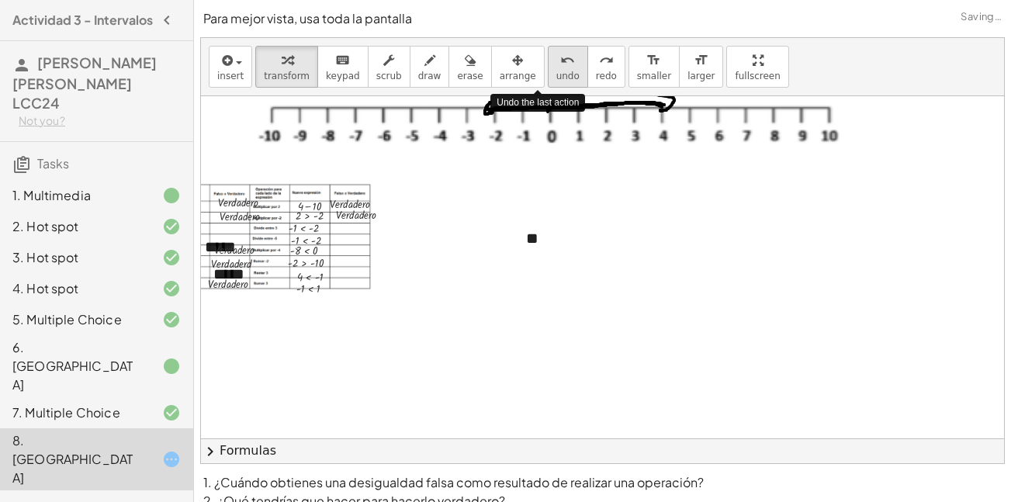
click at [556, 81] on span "undo" at bounding box center [567, 76] width 23 height 11
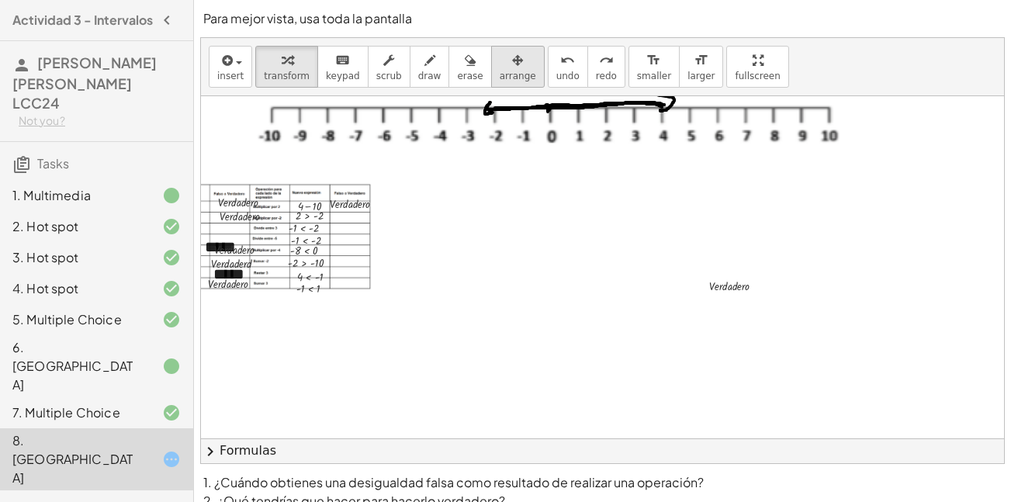
click at [502, 83] on button "arrange" at bounding box center [518, 67] width 54 height 42
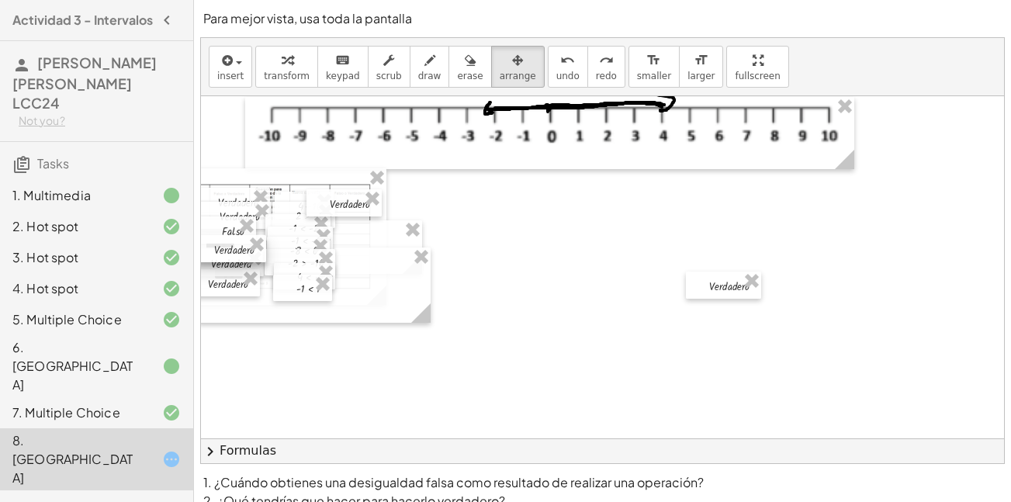
click at [219, 242] on div at bounding box center [228, 248] width 75 height 27
drag, startPoint x: 222, startPoint y: 234, endPoint x: 230, endPoint y: 234, distance: 8.5
click at [230, 234] on div at bounding box center [234, 229] width 57 height 27
drag, startPoint x: 715, startPoint y: 286, endPoint x: 338, endPoint y: 219, distance: 382.2
click at [338, 219] on div at bounding box center [348, 218] width 75 height 27
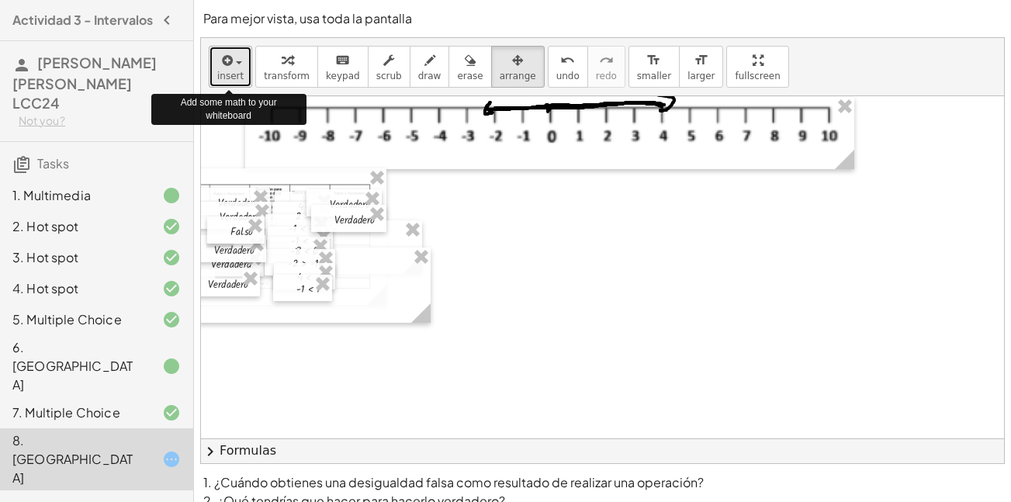
click at [234, 71] on span "insert" at bounding box center [230, 76] width 26 height 11
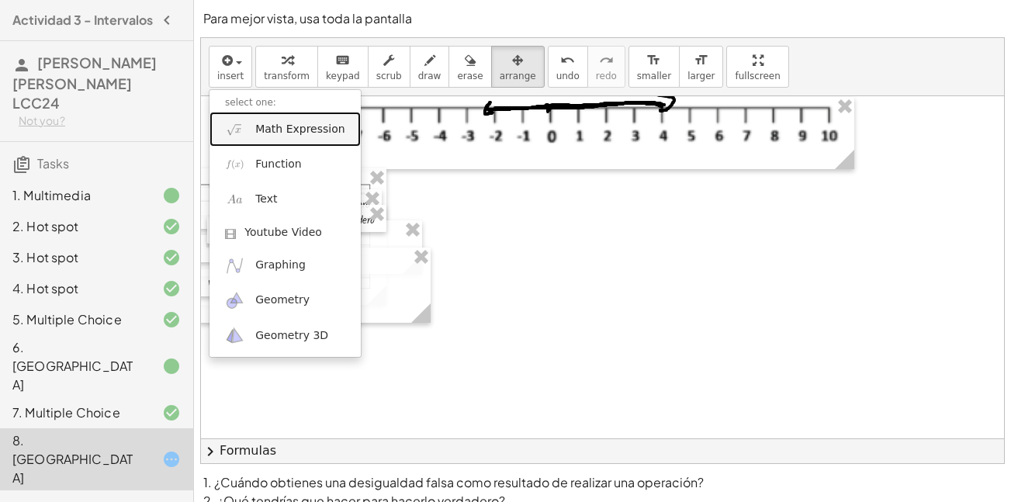
click at [286, 141] on link "Math Expression" at bounding box center [285, 129] width 151 height 35
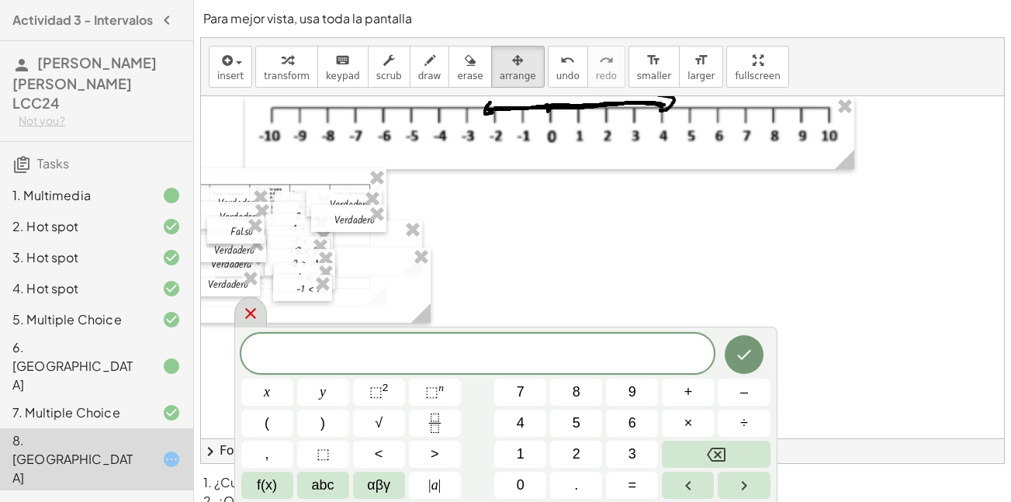
click at [260, 324] on div at bounding box center [250, 312] width 33 height 30
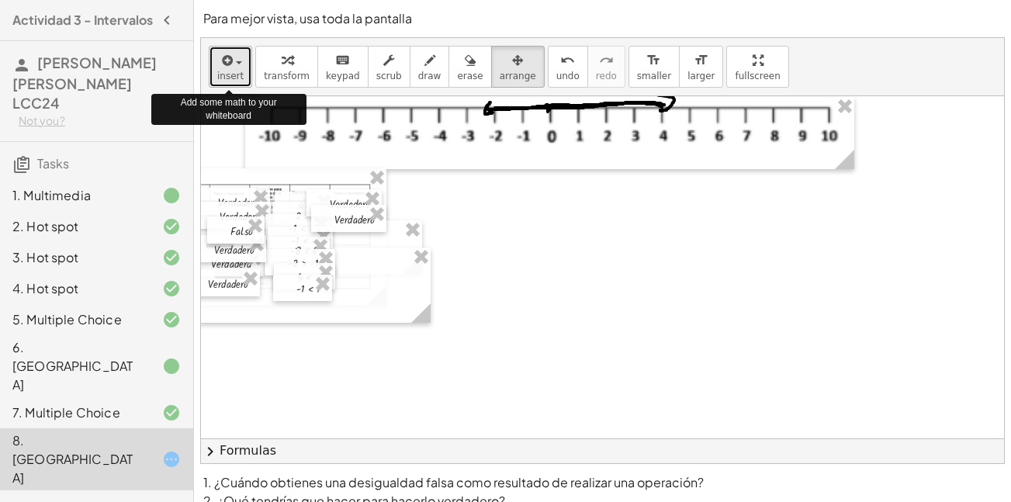
click at [230, 76] on span "insert" at bounding box center [230, 76] width 26 height 11
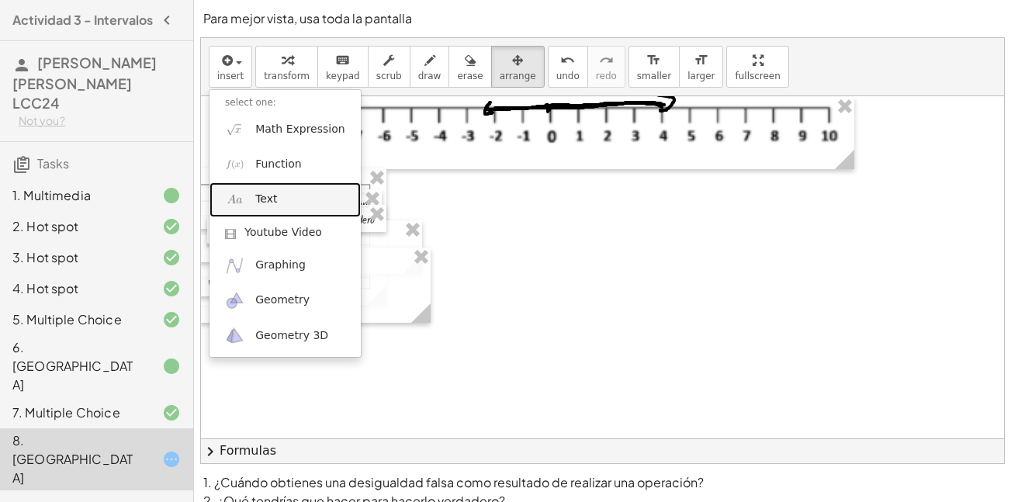
click at [282, 210] on link "Text" at bounding box center [285, 199] width 151 height 35
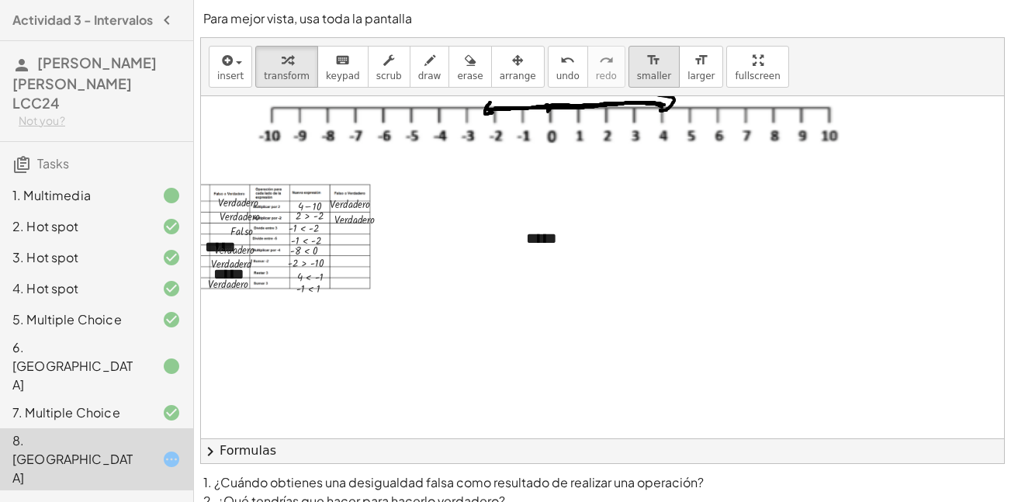
click at [629, 69] on button "format_size smaller" at bounding box center [654, 67] width 51 height 42
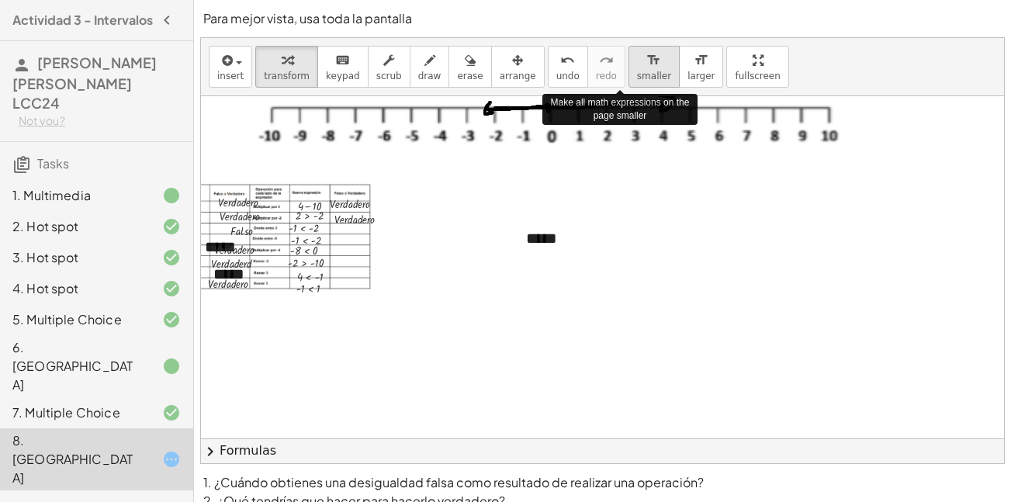
click at [629, 69] on button "format_size smaller" at bounding box center [654, 67] width 51 height 42
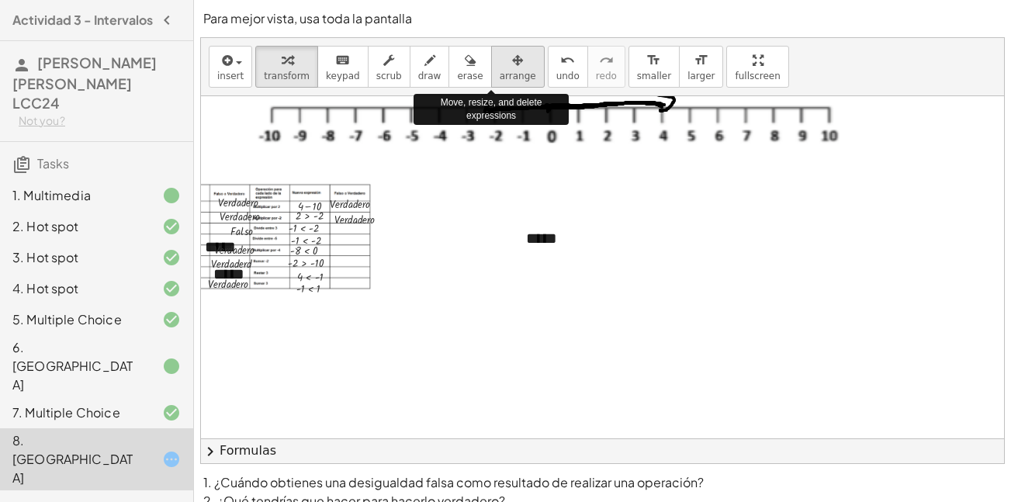
click at [512, 69] on icon "button" at bounding box center [517, 60] width 11 height 19
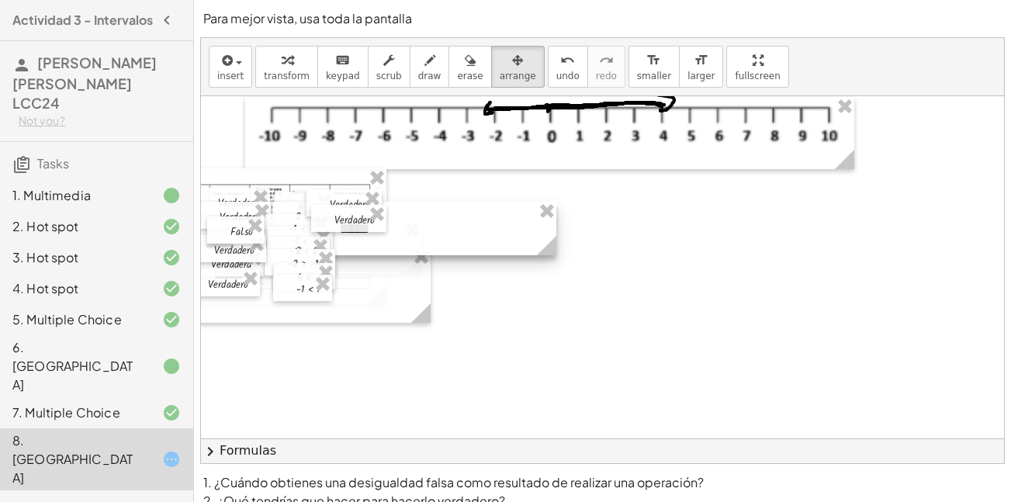
drag, startPoint x: 588, startPoint y: 248, endPoint x: 401, endPoint y: 238, distance: 187.3
click at [401, 238] on div at bounding box center [440, 229] width 233 height 54
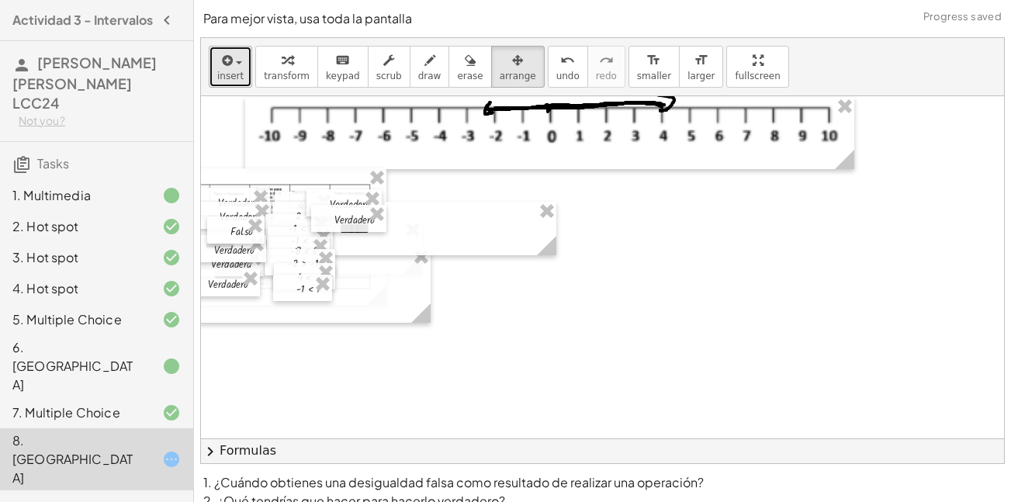
click at [238, 85] on button "insert" at bounding box center [230, 67] width 43 height 42
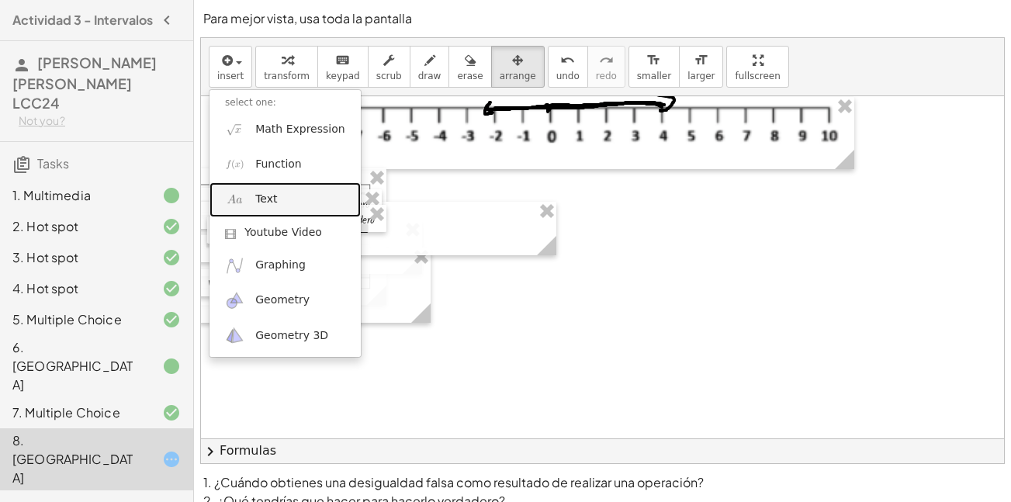
click at [301, 199] on link "Text" at bounding box center [285, 199] width 151 height 35
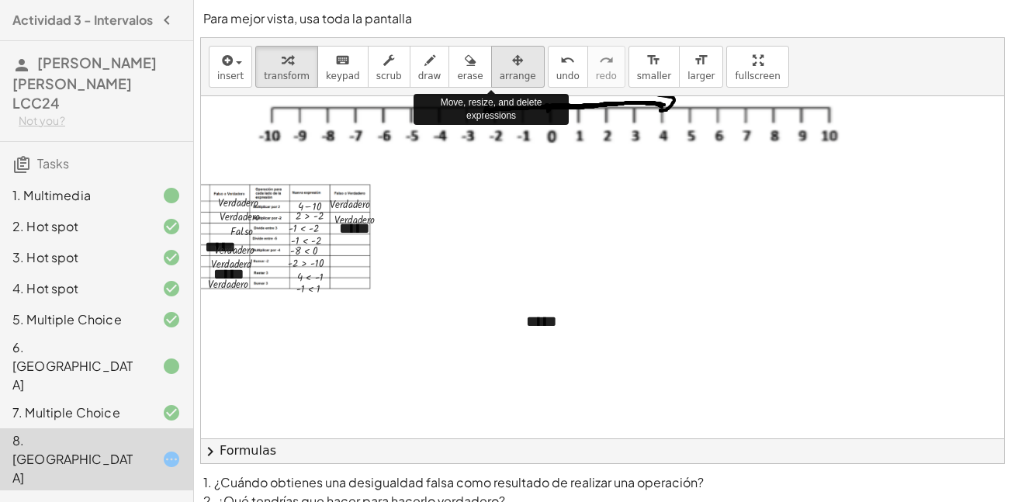
click at [501, 79] on span "arrange" at bounding box center [518, 76] width 36 height 11
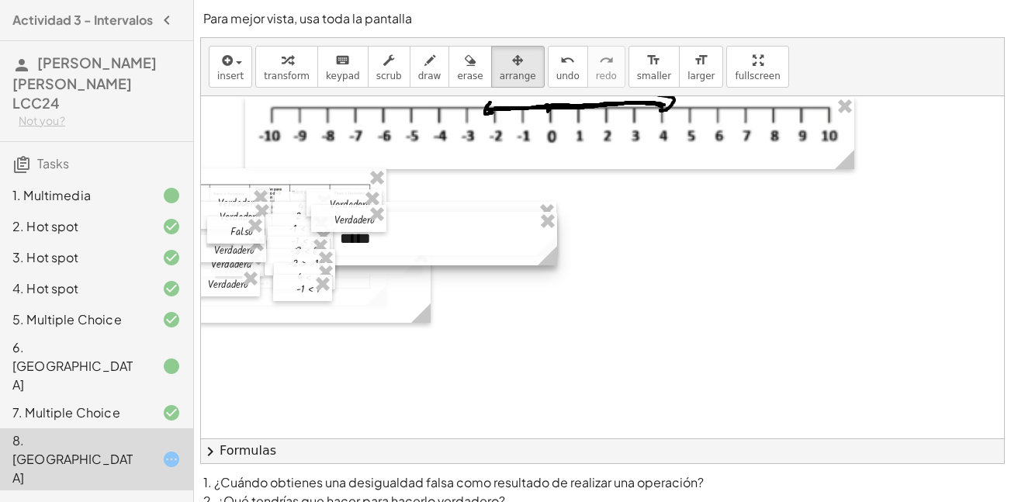
drag, startPoint x: 631, startPoint y: 325, endPoint x: 445, endPoint y: 242, distance: 203.9
click at [445, 242] on div at bounding box center [440, 239] width 233 height 54
click at [358, 227] on div at bounding box center [348, 218] width 75 height 27
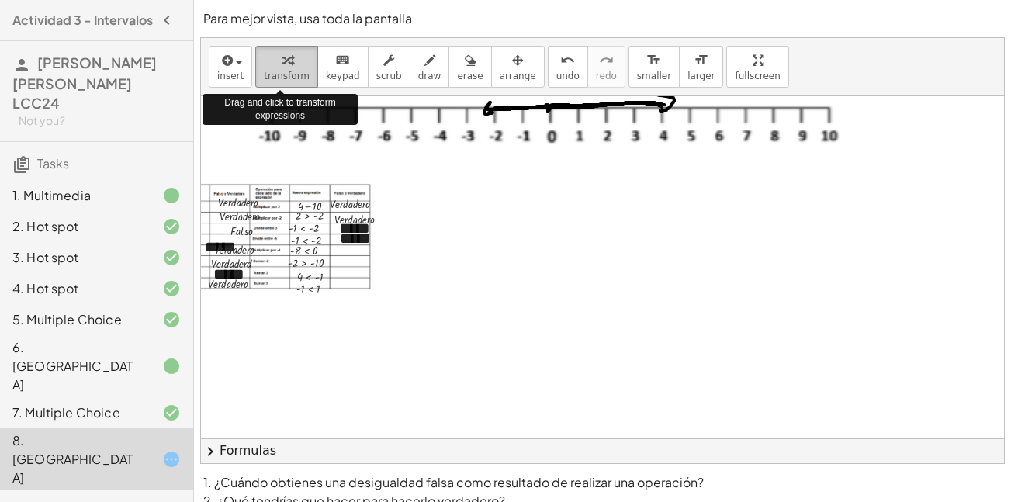
click at [287, 81] on span "transform" at bounding box center [287, 76] width 46 height 11
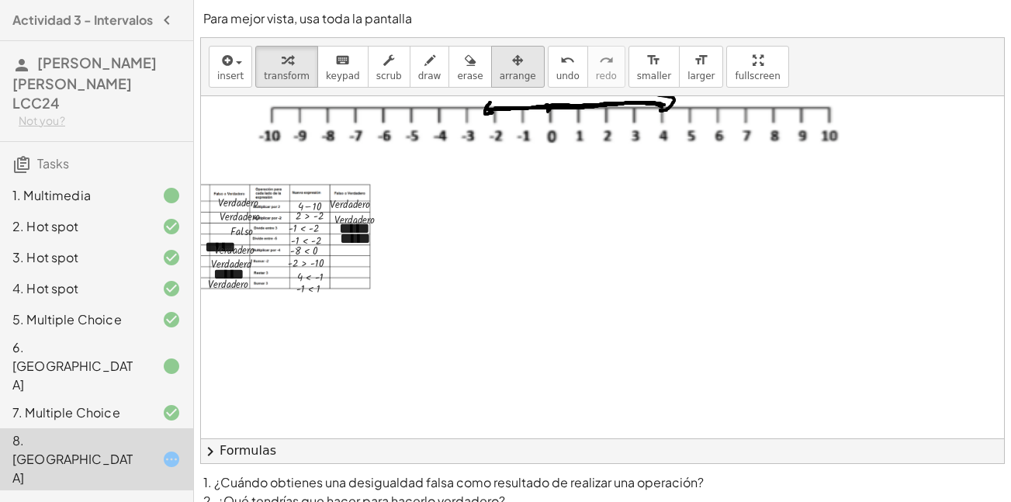
click at [500, 73] on span "arrange" at bounding box center [518, 76] width 36 height 11
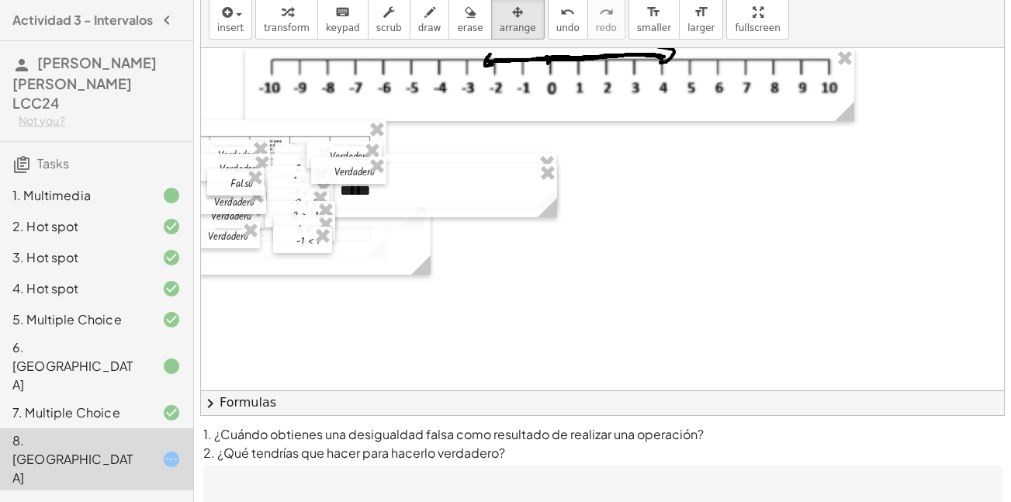
scroll to position [47, 0]
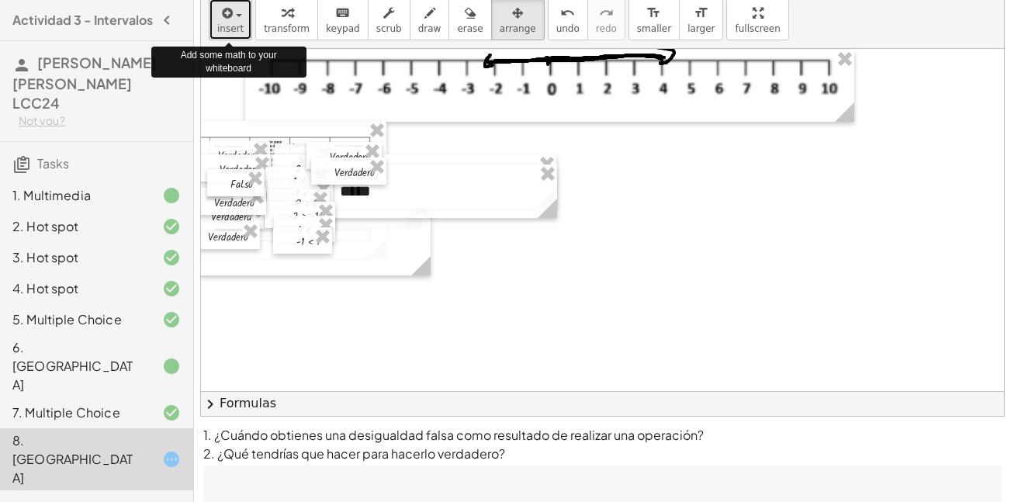
click at [233, 13] on span "button" at bounding box center [234, 14] width 3 height 11
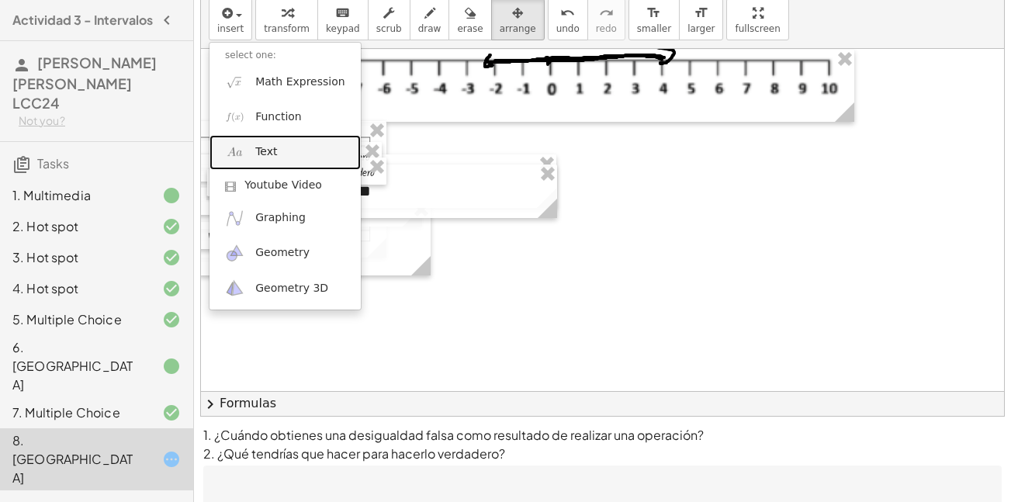
click at [281, 154] on link "Text" at bounding box center [285, 152] width 151 height 35
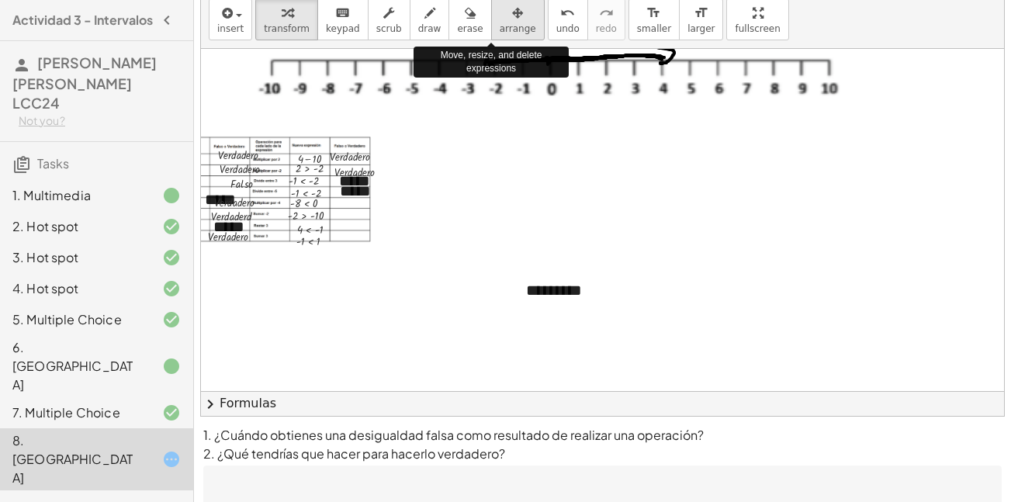
click at [512, 16] on icon "button" at bounding box center [517, 13] width 11 height 19
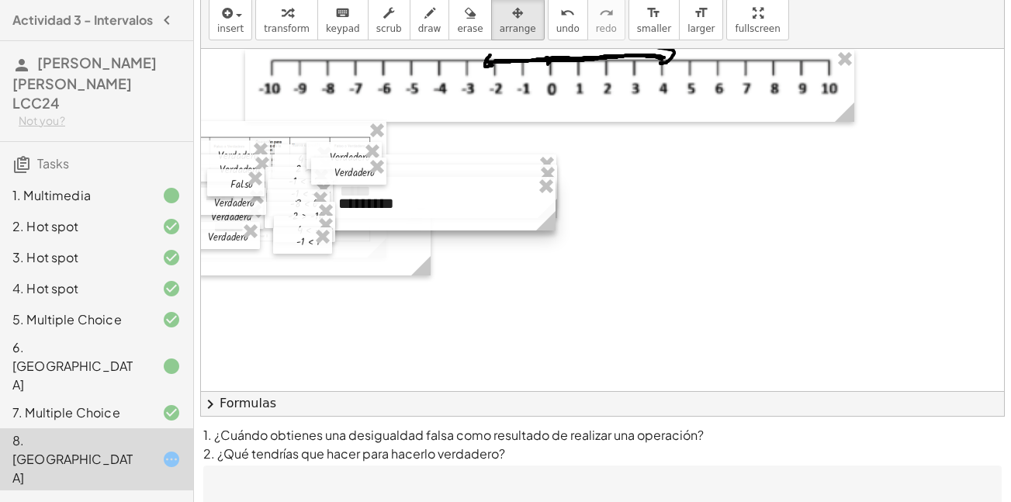
drag, startPoint x: 658, startPoint y: 302, endPoint x: 470, endPoint y: 215, distance: 206.9
click at [470, 215] on div at bounding box center [439, 204] width 233 height 54
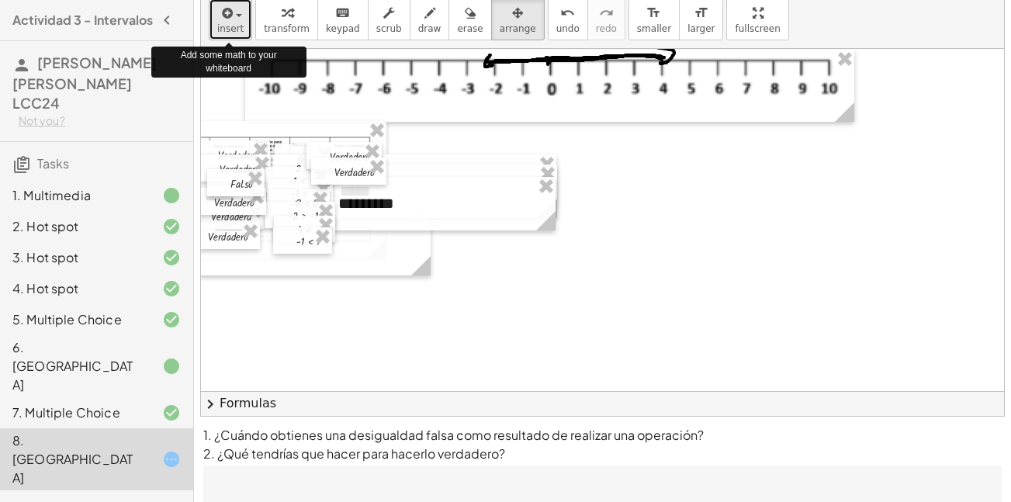
click at [234, 23] on span "insert" at bounding box center [230, 28] width 26 height 11
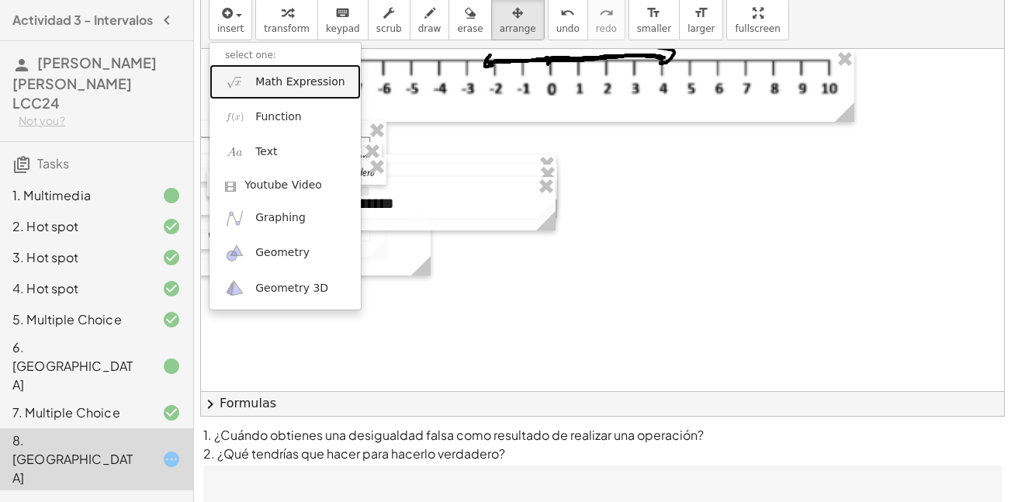
click at [260, 97] on link "Math Expression" at bounding box center [285, 81] width 151 height 35
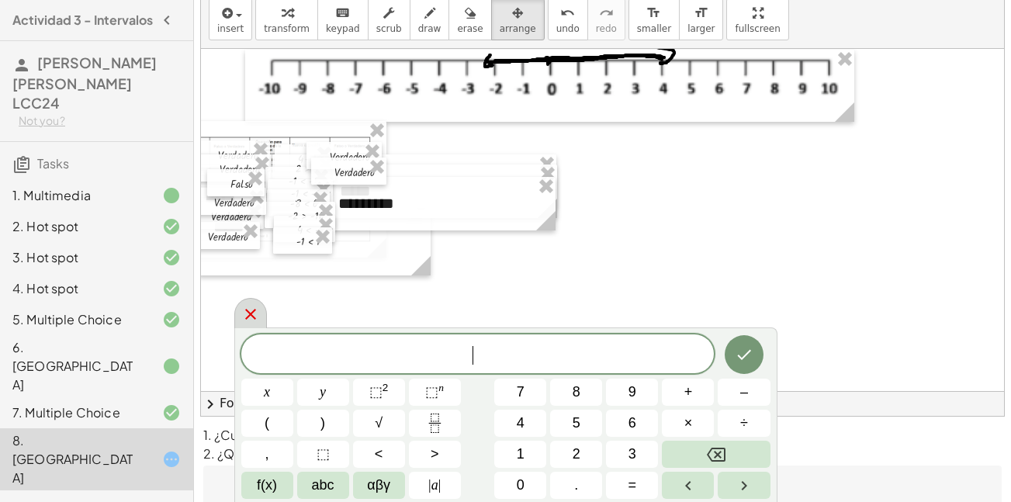
click at [252, 305] on icon at bounding box center [250, 314] width 19 height 19
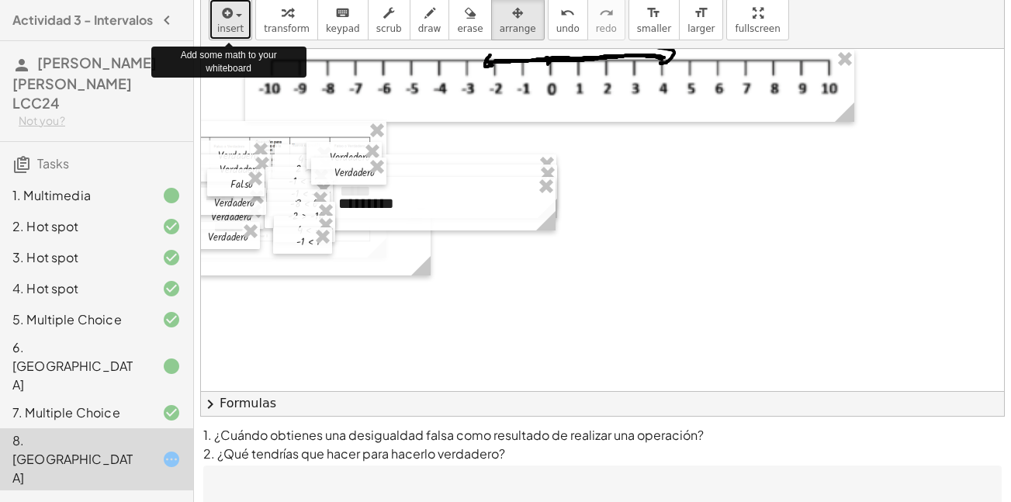
click at [244, 21] on button "insert" at bounding box center [230, 19] width 43 height 42
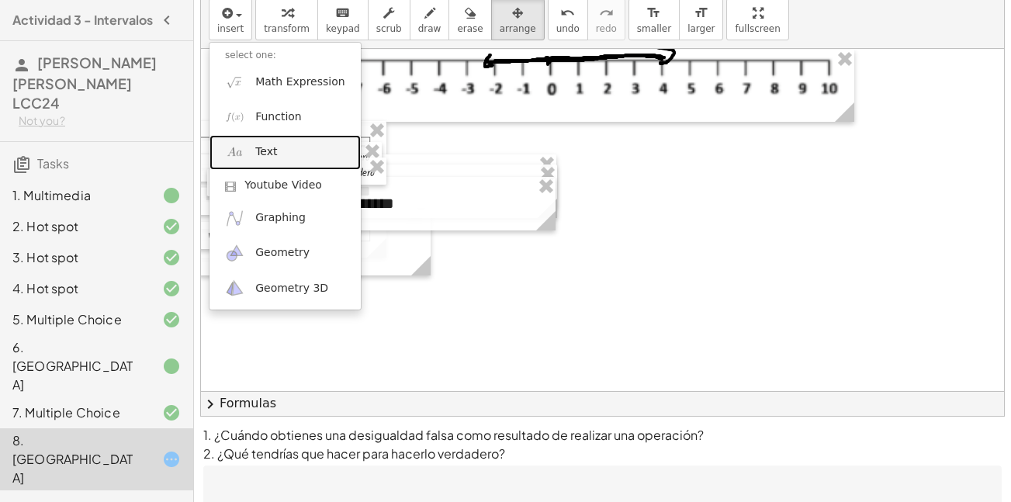
click at [268, 161] on link "Text" at bounding box center [285, 152] width 151 height 35
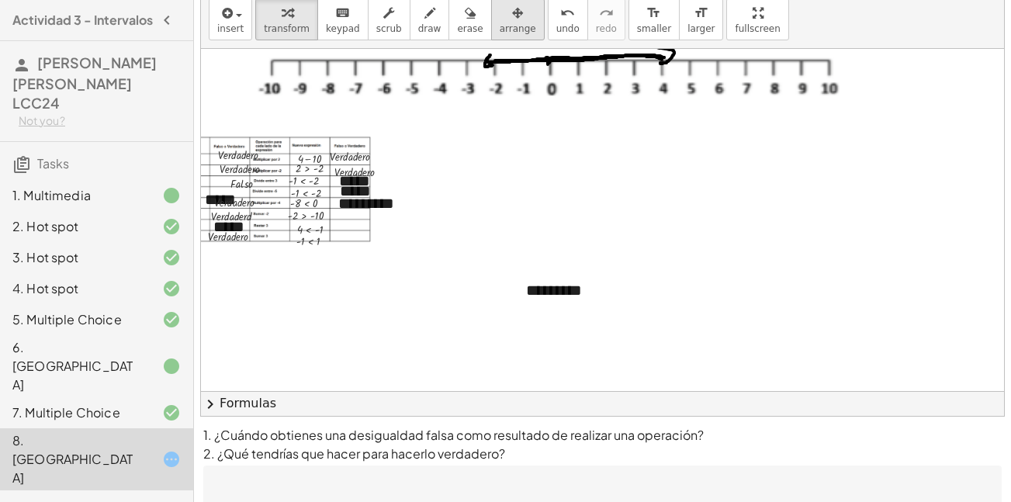
click at [500, 27] on span "arrange" at bounding box center [518, 28] width 36 height 11
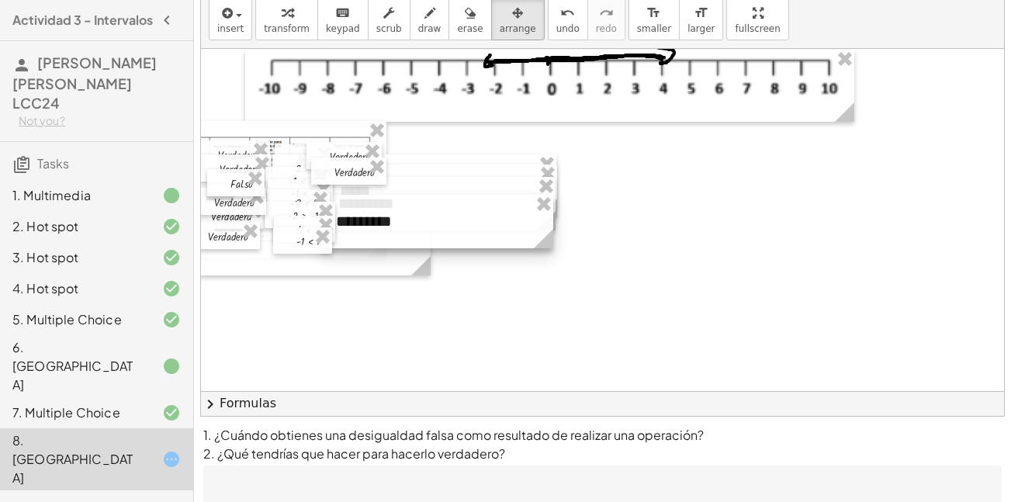
drag, startPoint x: 640, startPoint y: 312, endPoint x: 452, endPoint y: 244, distance: 200.5
click at [452, 244] on div at bounding box center [436, 222] width 233 height 54
click at [440, 207] on div at bounding box center [436, 222] width 233 height 54
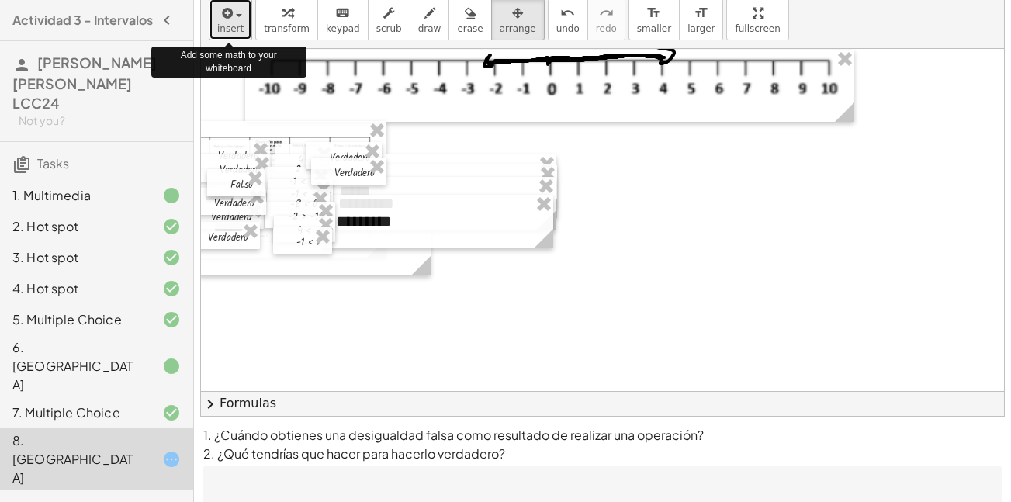
click at [246, 23] on button "insert" at bounding box center [230, 19] width 43 height 42
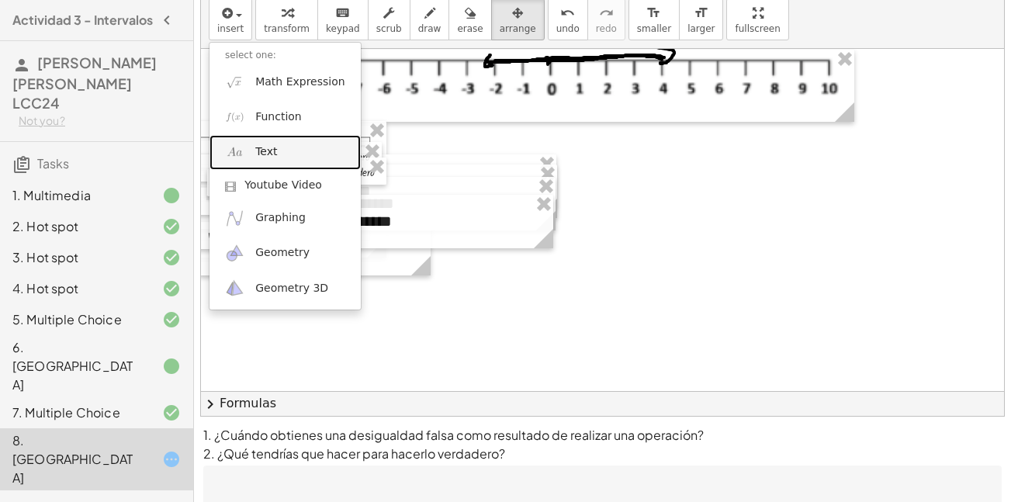
click at [278, 168] on link "Text" at bounding box center [285, 152] width 151 height 35
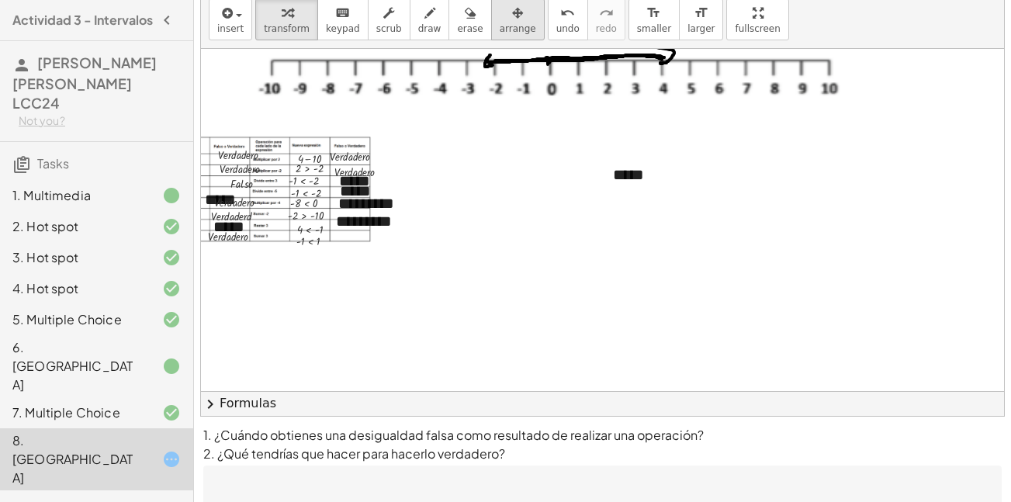
click at [500, 26] on span "arrange" at bounding box center [518, 28] width 36 height 11
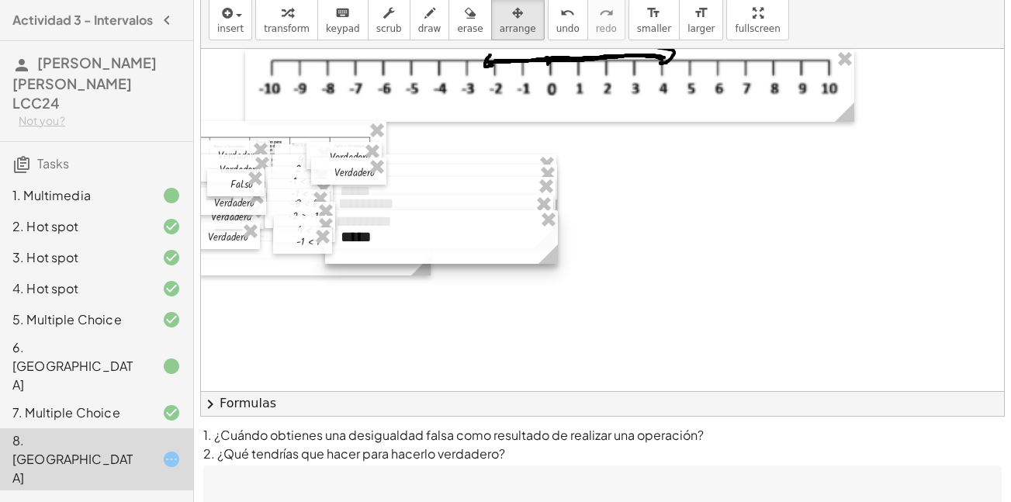
drag, startPoint x: 675, startPoint y: 172, endPoint x: 403, endPoint y: 234, distance: 279.4
click at [403, 234] on div at bounding box center [441, 237] width 233 height 54
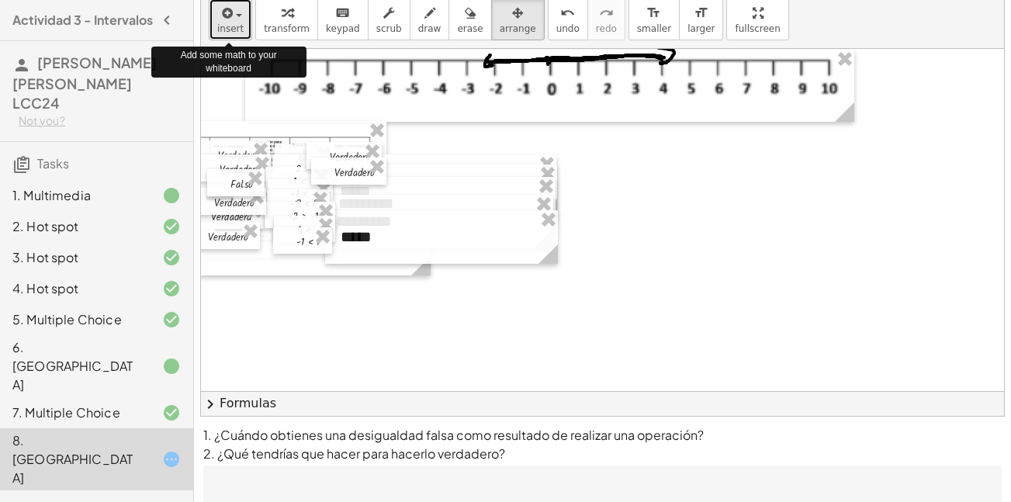
click at [214, 19] on button "insert" at bounding box center [230, 19] width 43 height 42
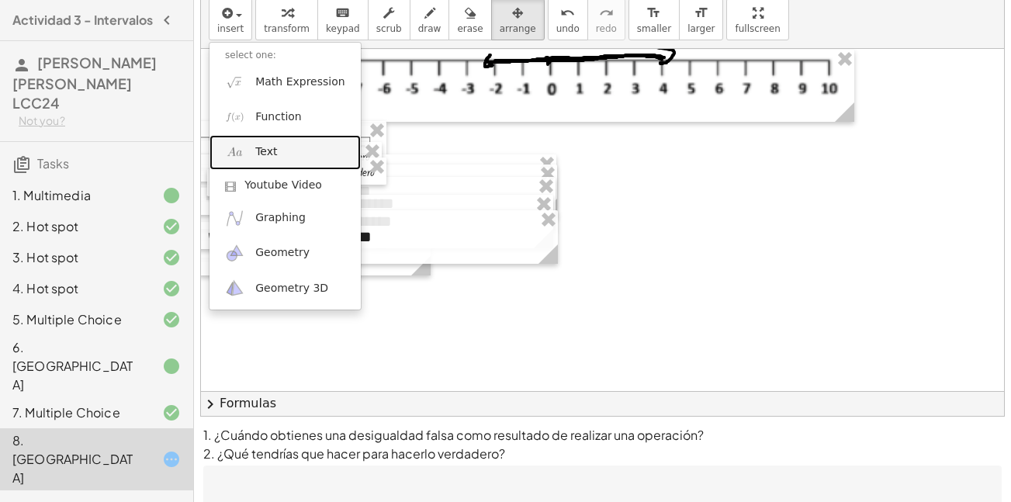
click at [244, 146] on img at bounding box center [234, 152] width 19 height 19
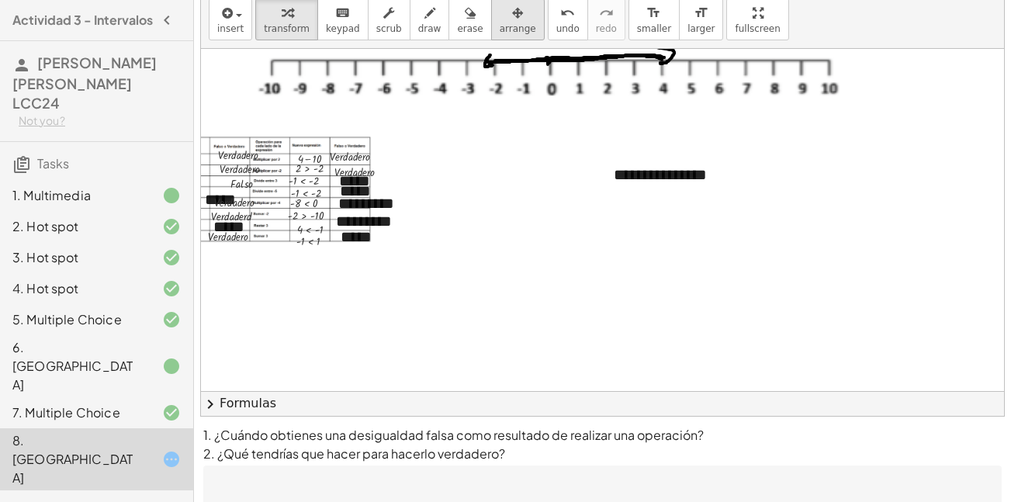
click at [512, 17] on icon "button" at bounding box center [517, 13] width 11 height 19
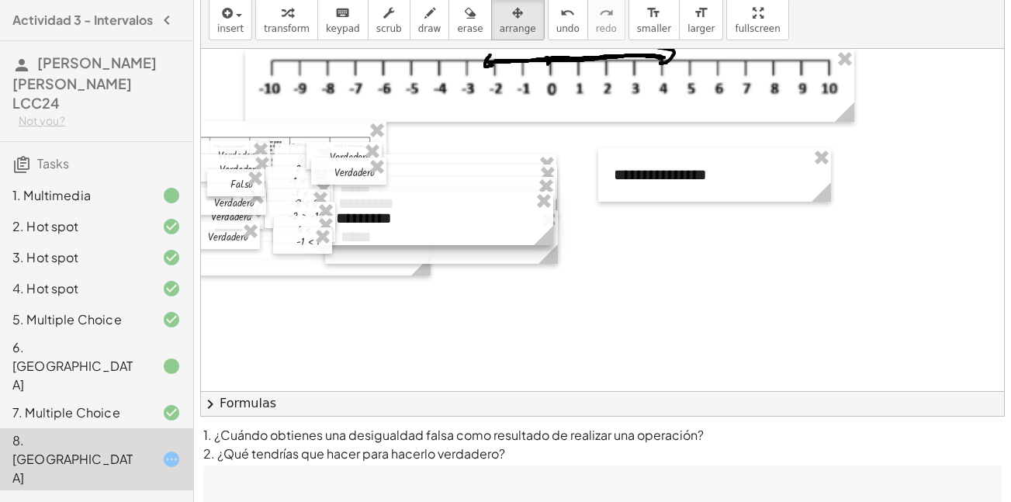
click at [466, 204] on div at bounding box center [436, 219] width 233 height 54
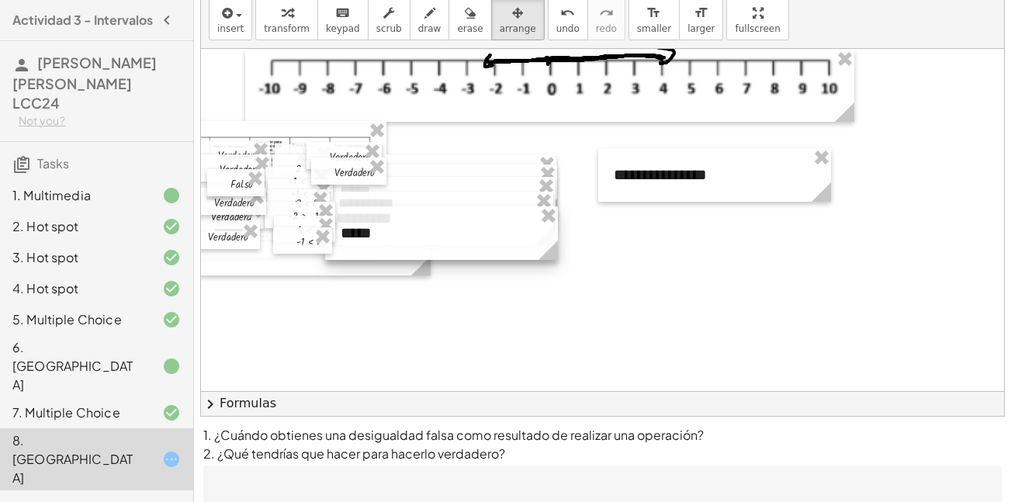
click at [464, 251] on div at bounding box center [441, 233] width 233 height 54
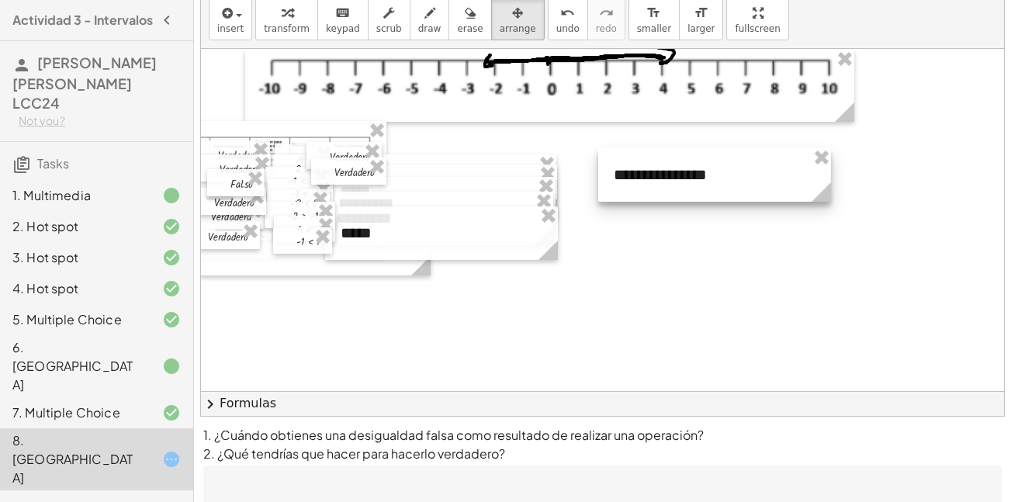
click at [686, 177] on div at bounding box center [714, 175] width 233 height 54
click at [750, 171] on div at bounding box center [714, 175] width 233 height 54
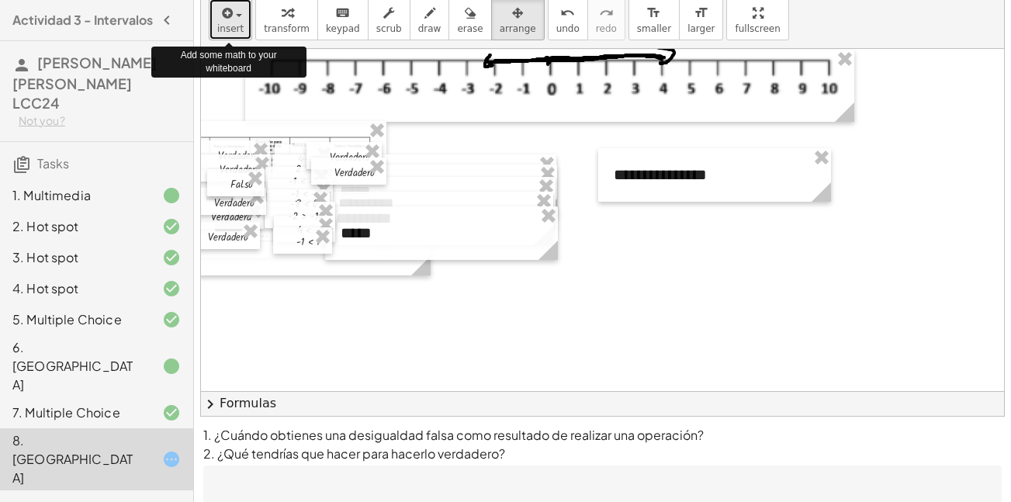
click at [234, 27] on span "insert" at bounding box center [230, 28] width 26 height 11
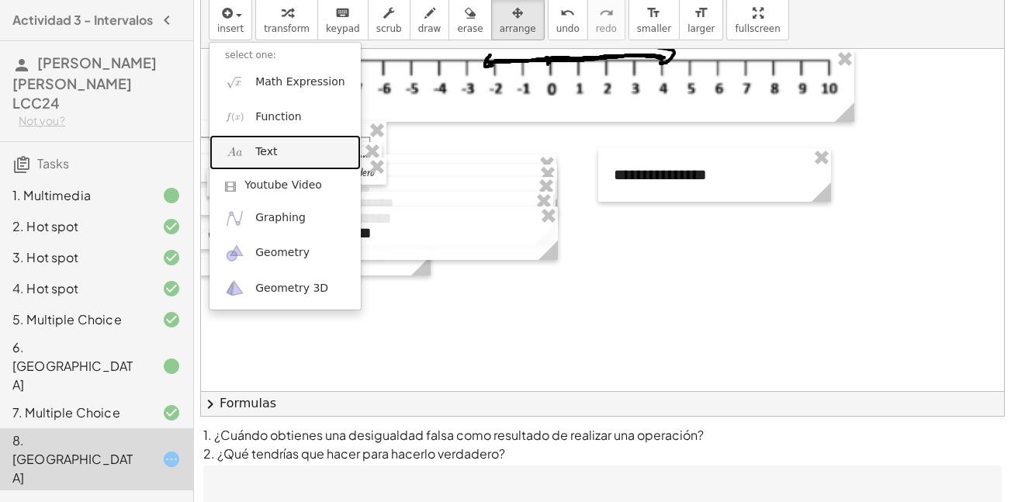
click at [258, 149] on span "Text" at bounding box center [266, 152] width 22 height 16
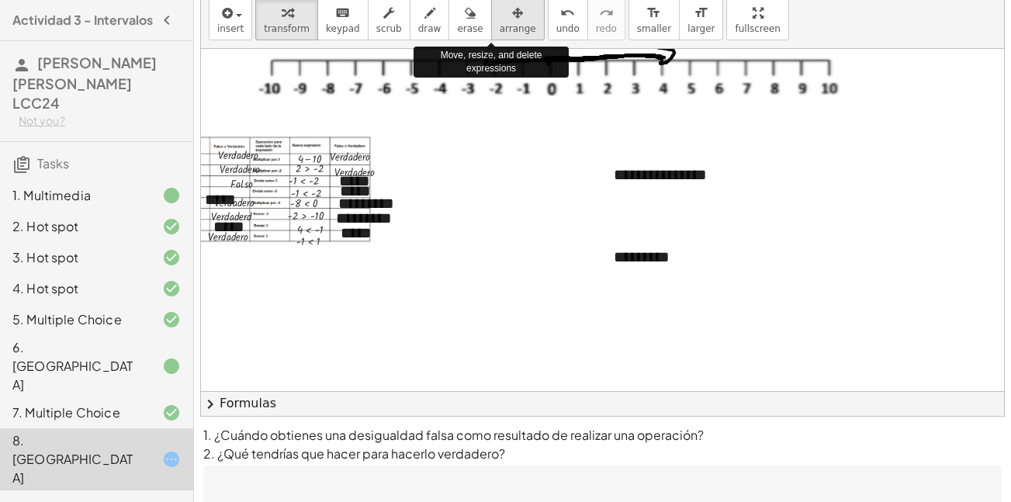
click at [511, 25] on button "arrange" at bounding box center [518, 19] width 54 height 42
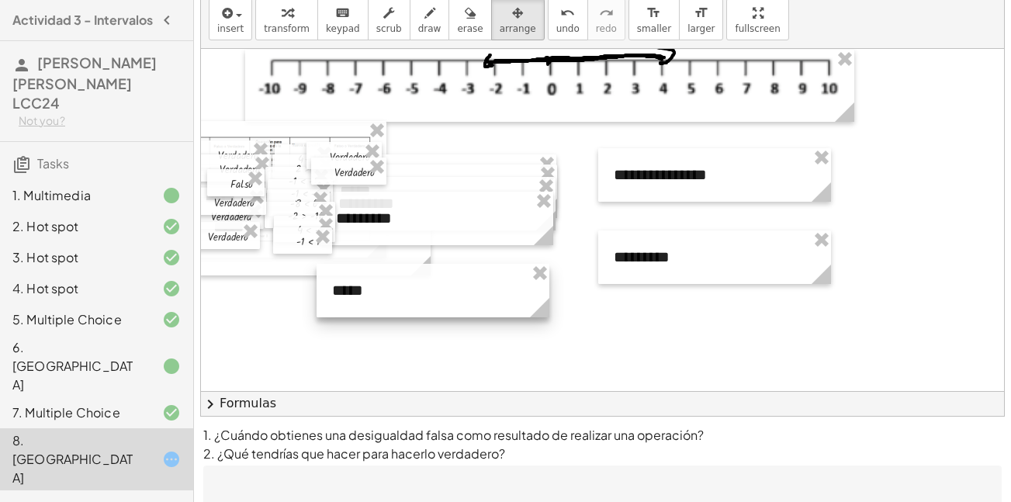
drag, startPoint x: 452, startPoint y: 237, endPoint x: 443, endPoint y: 298, distance: 61.9
click at [443, 298] on div at bounding box center [433, 291] width 233 height 54
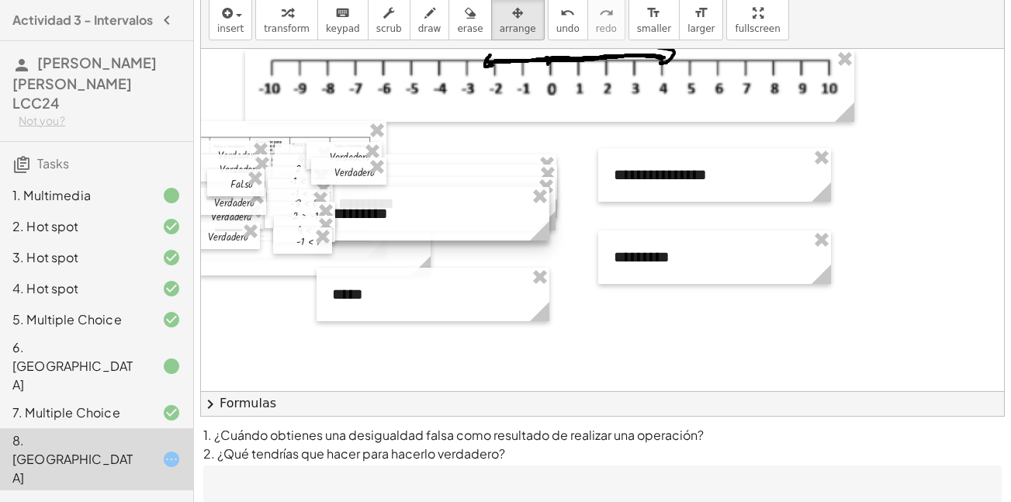
drag, startPoint x: 445, startPoint y: 214, endPoint x: 462, endPoint y: 262, distance: 50.8
click at [462, 241] on div at bounding box center [433, 214] width 233 height 54
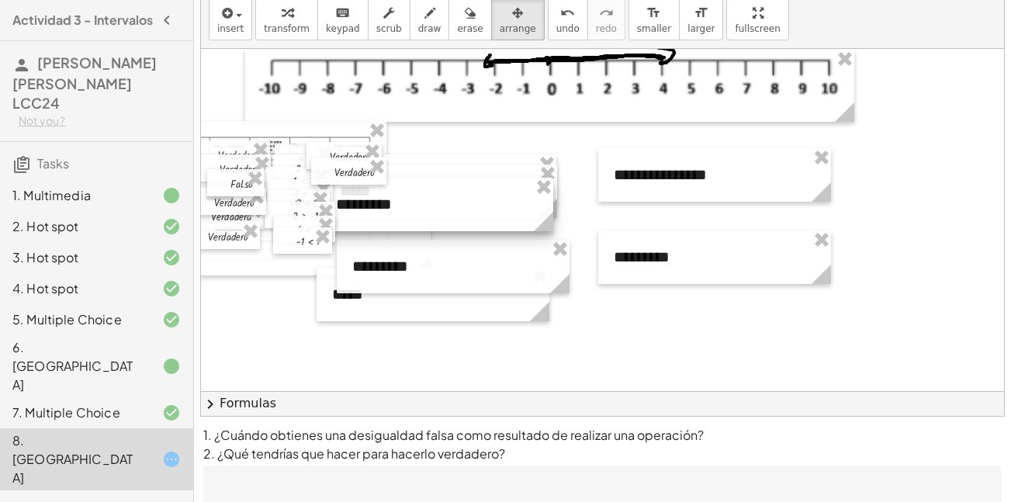
click at [435, 221] on div at bounding box center [436, 205] width 233 height 54
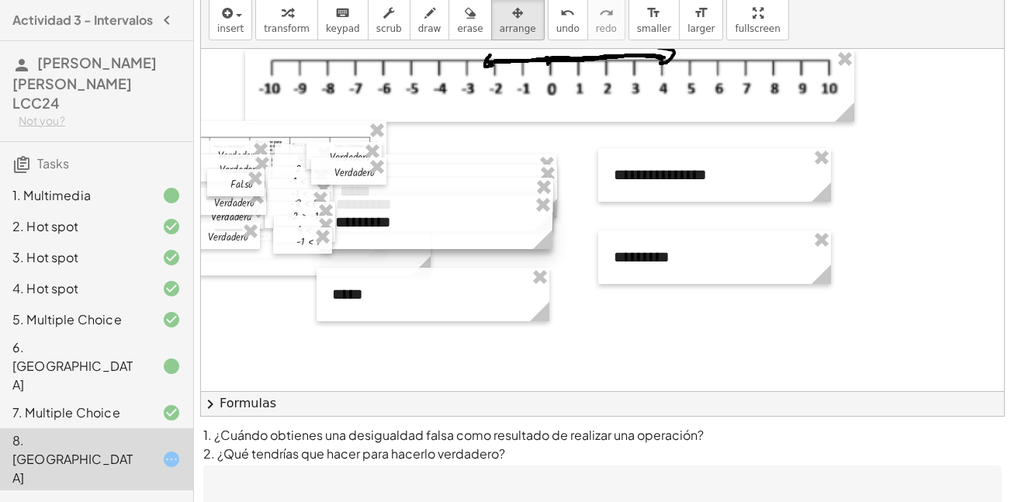
drag, startPoint x: 434, startPoint y: 268, endPoint x: 417, endPoint y: 225, distance: 46.7
click at [417, 225] on div at bounding box center [436, 223] width 233 height 54
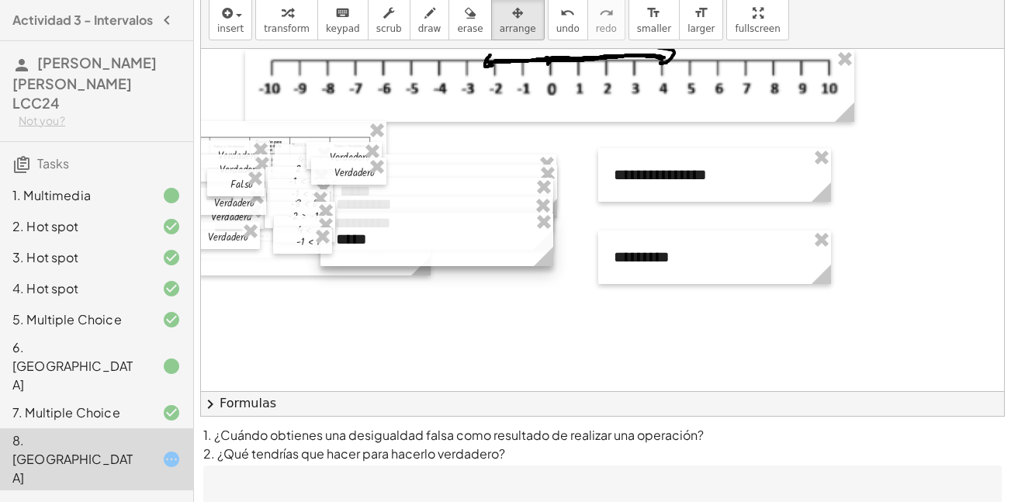
drag, startPoint x: 421, startPoint y: 300, endPoint x: 424, endPoint y: 248, distance: 52.1
click at [424, 248] on div at bounding box center [436, 240] width 233 height 54
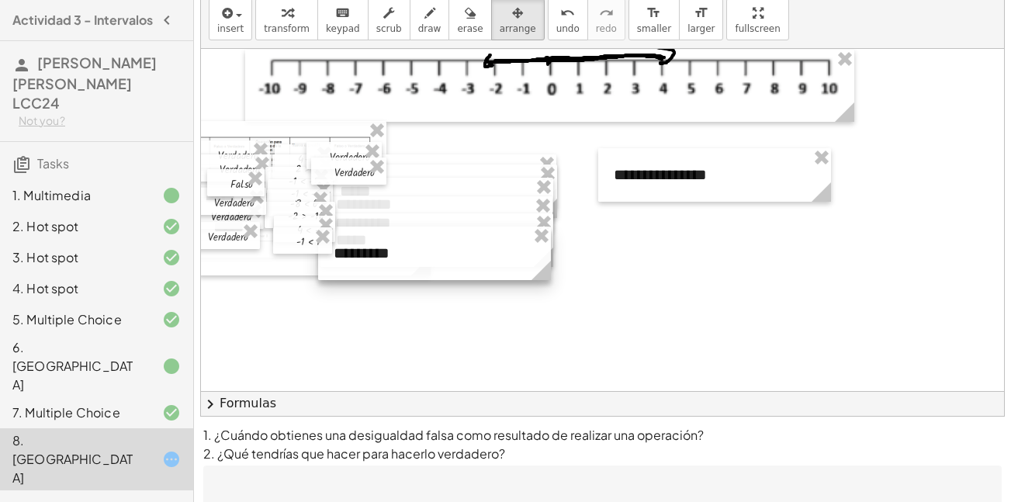
drag, startPoint x: 631, startPoint y: 271, endPoint x: 350, endPoint y: 267, distance: 280.9
click at [350, 267] on div at bounding box center [434, 254] width 233 height 54
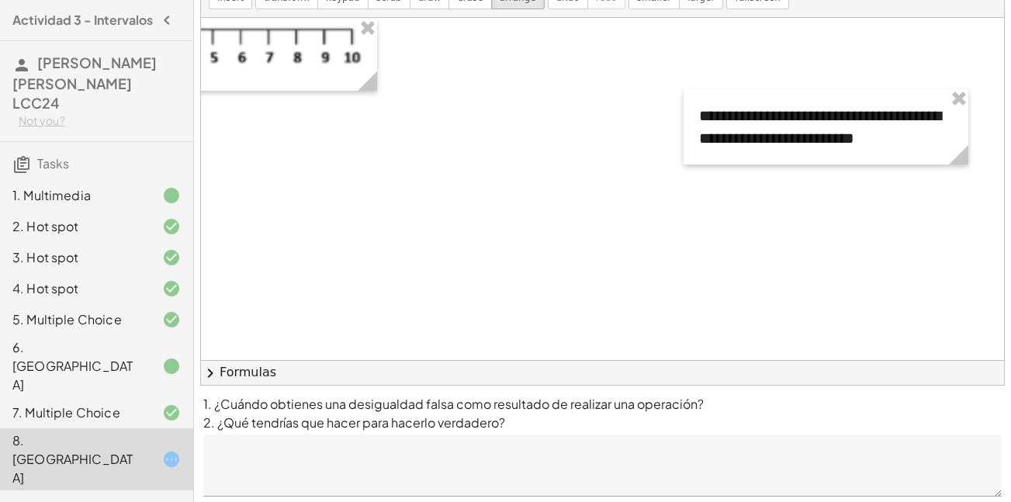
scroll to position [126, 0]
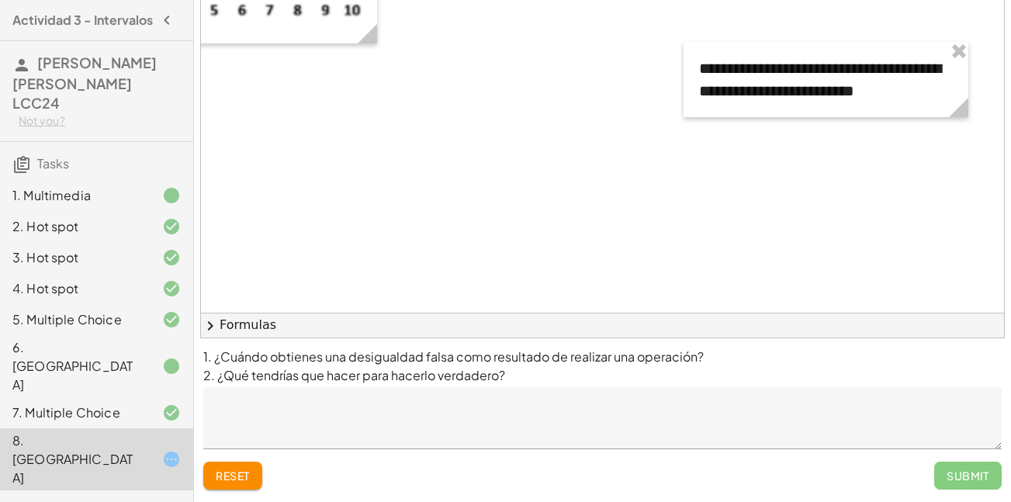
click at [958, 477] on div "Submit" at bounding box center [968, 476] width 68 height 28
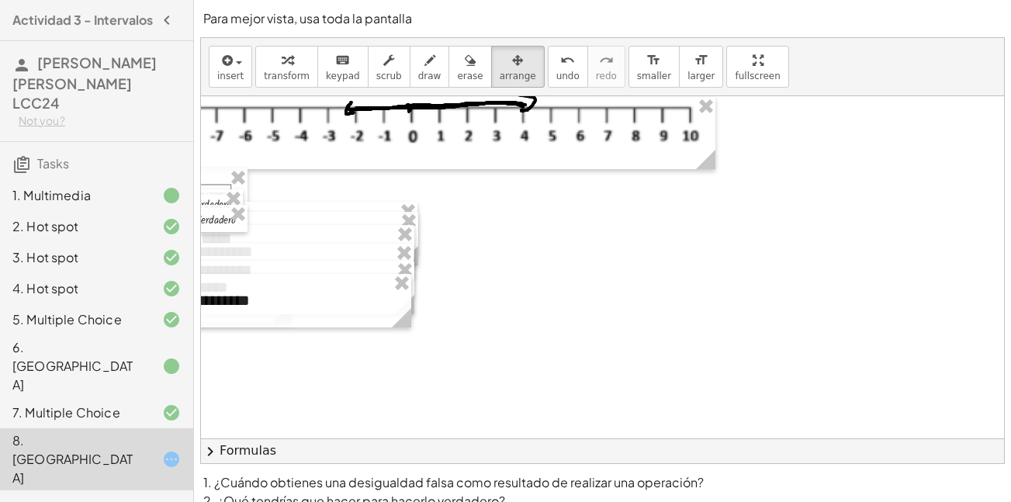
scroll to position [71, 184]
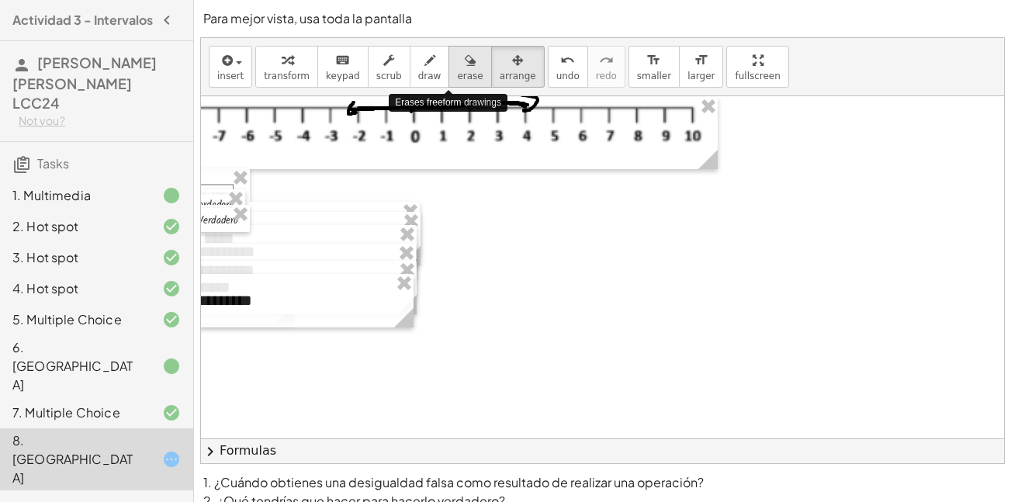
click at [457, 71] on span "erase" at bounding box center [470, 76] width 26 height 11
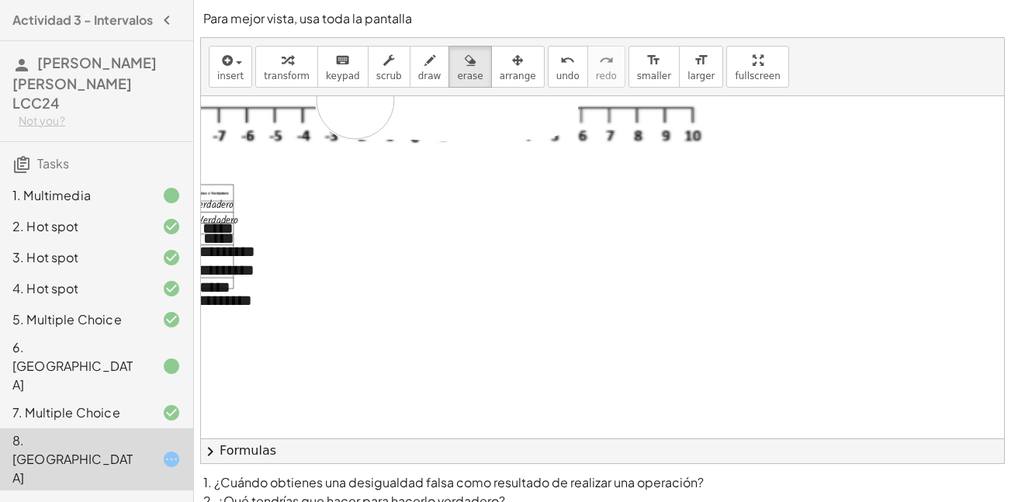
drag, startPoint x: 540, startPoint y: 101, endPoint x: 355, endPoint y: 100, distance: 185.5
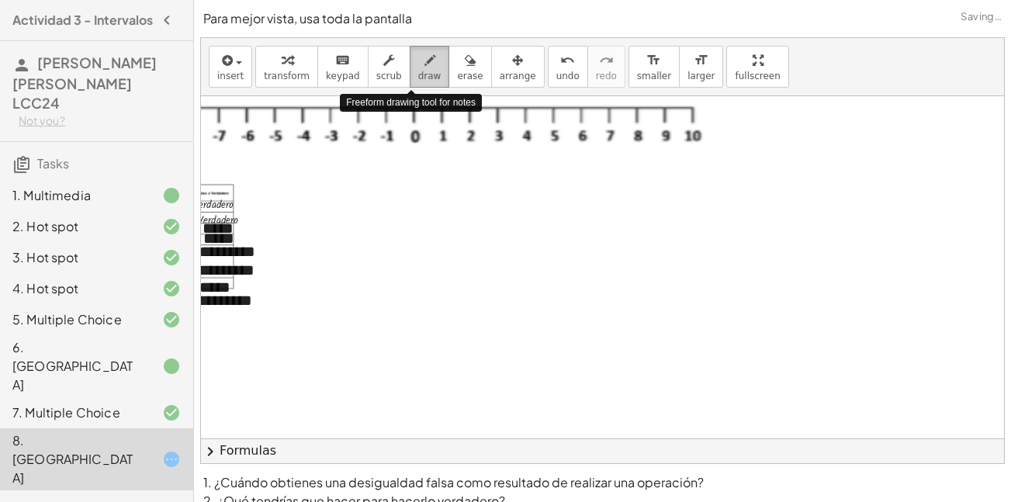
click at [418, 72] on span "draw" at bounding box center [429, 76] width 23 height 11
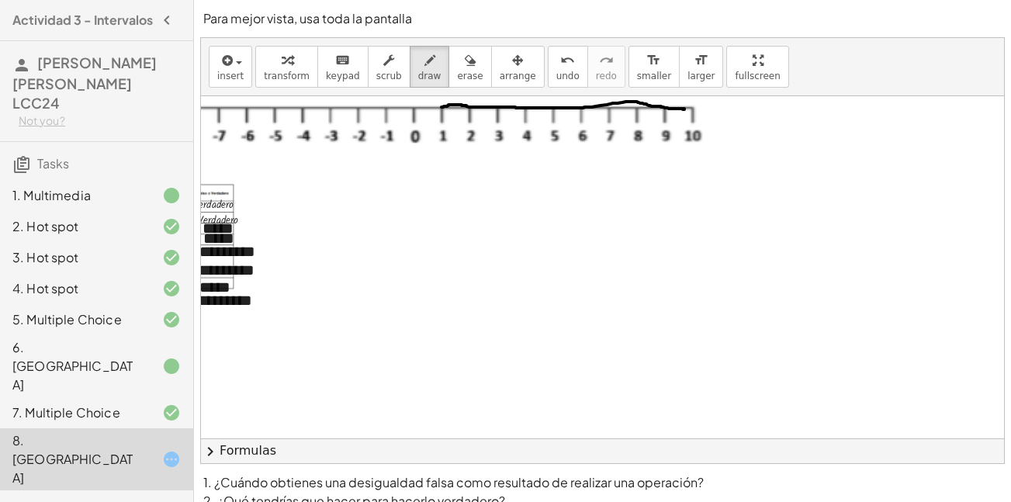
drag, startPoint x: 442, startPoint y: 107, endPoint x: 683, endPoint y: 109, distance: 241.3
drag, startPoint x: 443, startPoint y: 106, endPoint x: 688, endPoint y: 108, distance: 245.2
drag, startPoint x: 611, startPoint y: 106, endPoint x: 665, endPoint y: 108, distance: 53.6
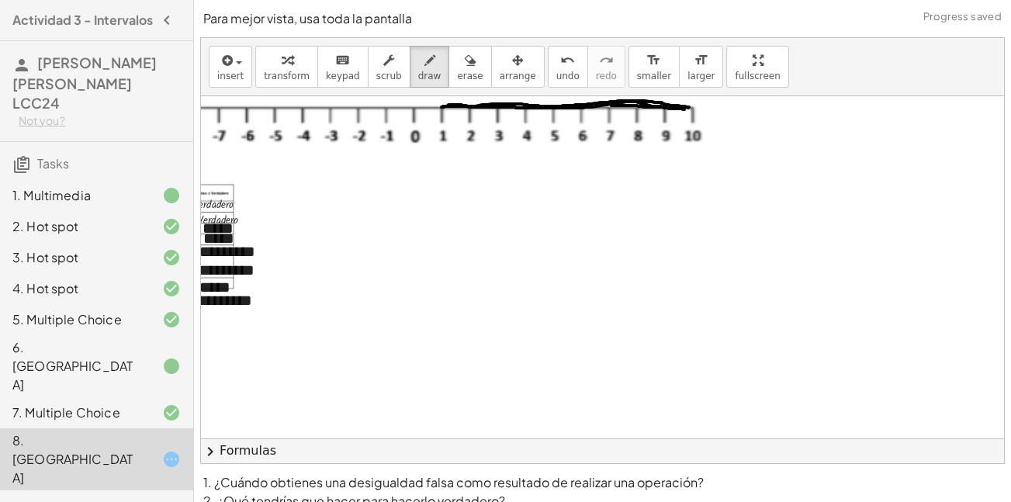
drag, startPoint x: 680, startPoint y: 98, endPoint x: 678, endPoint y: 117, distance: 19.5
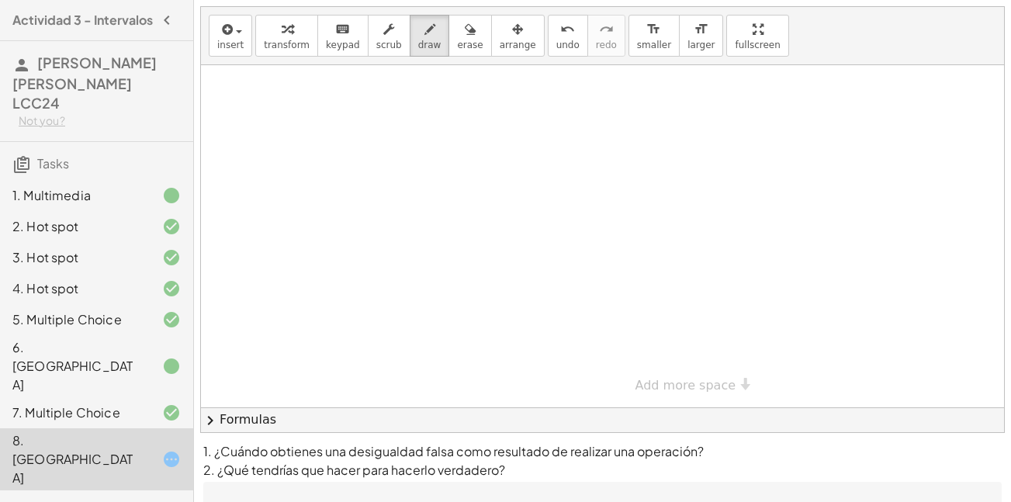
scroll to position [126, 0]
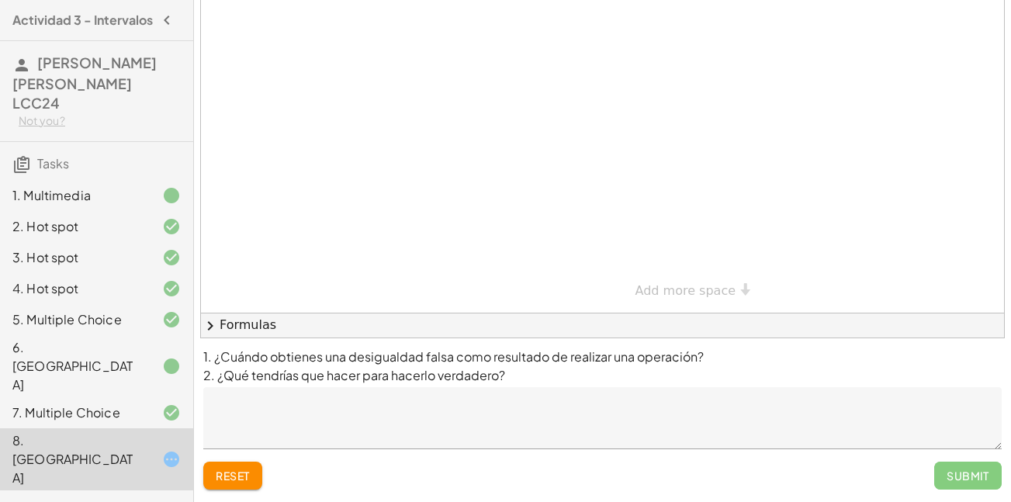
click at [979, 467] on div "Submit" at bounding box center [968, 476] width 68 height 28
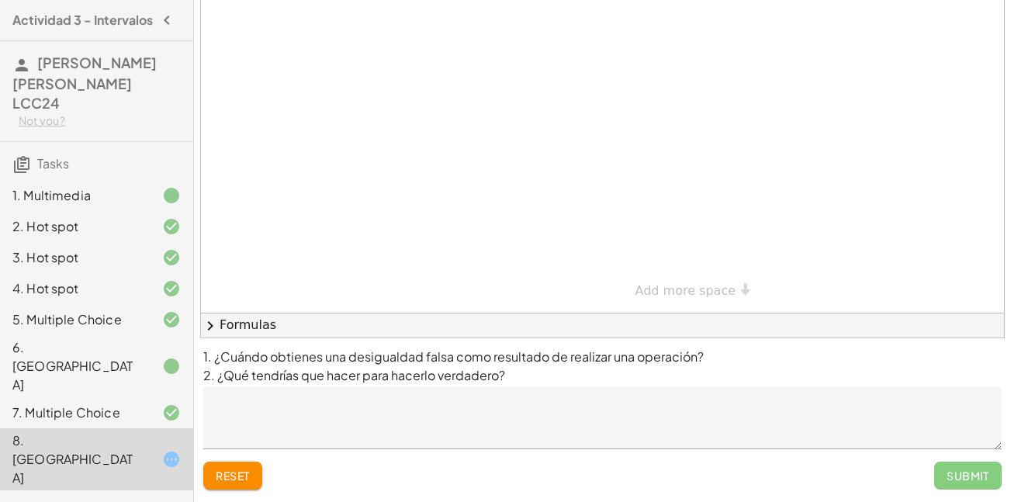
click at [979, 467] on div "Submit" at bounding box center [968, 476] width 68 height 28
drag, startPoint x: 979, startPoint y: 467, endPoint x: 359, endPoint y: 497, distance: 620.7
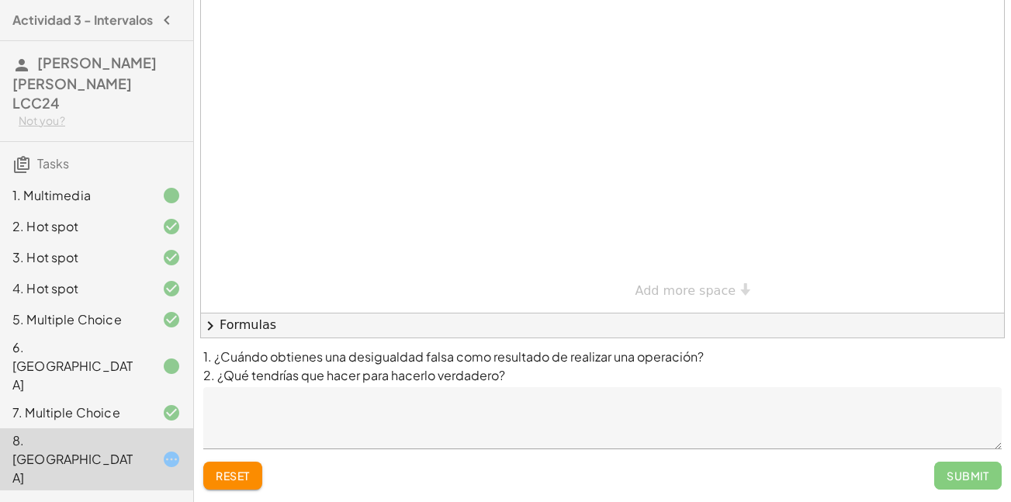
click at [359, 497] on div "1. ¿Cuándo obtienes una desigualdad falsa como resultado de realizar una operac…" at bounding box center [602, 420] width 817 height 164
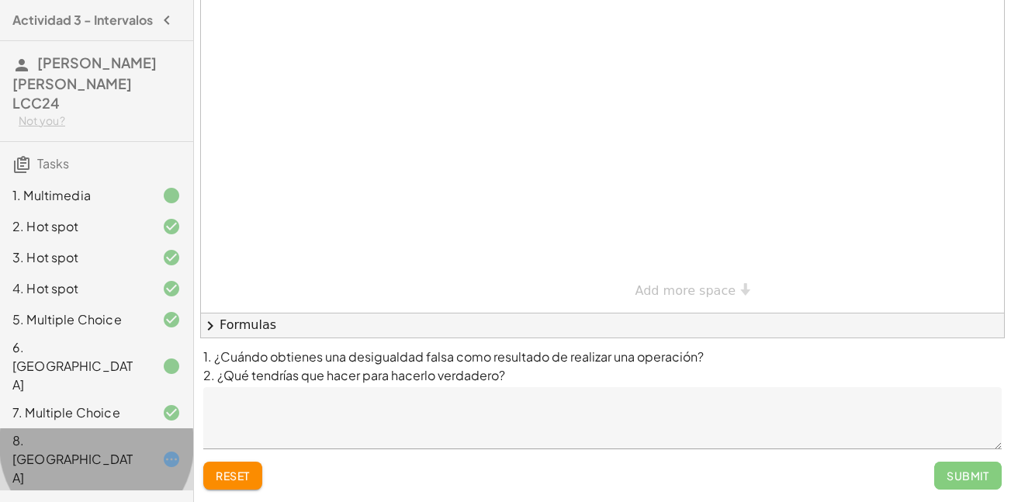
click at [163, 450] on icon at bounding box center [171, 459] width 19 height 19
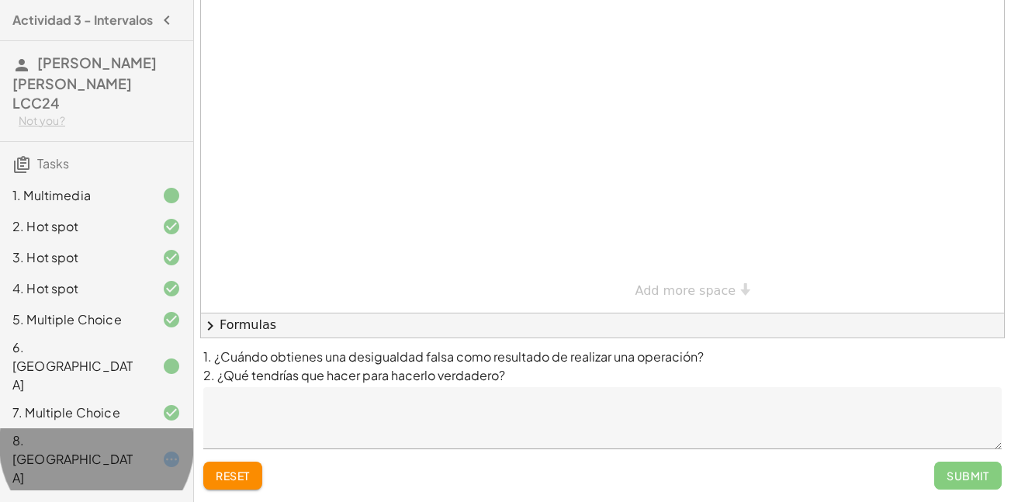
click at [163, 450] on icon at bounding box center [171, 459] width 19 height 19
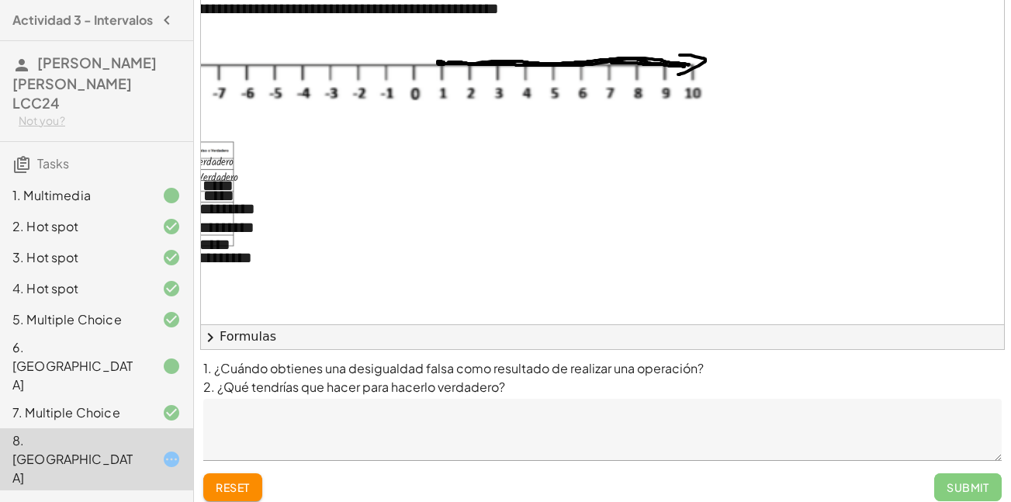
scroll to position [0, 0]
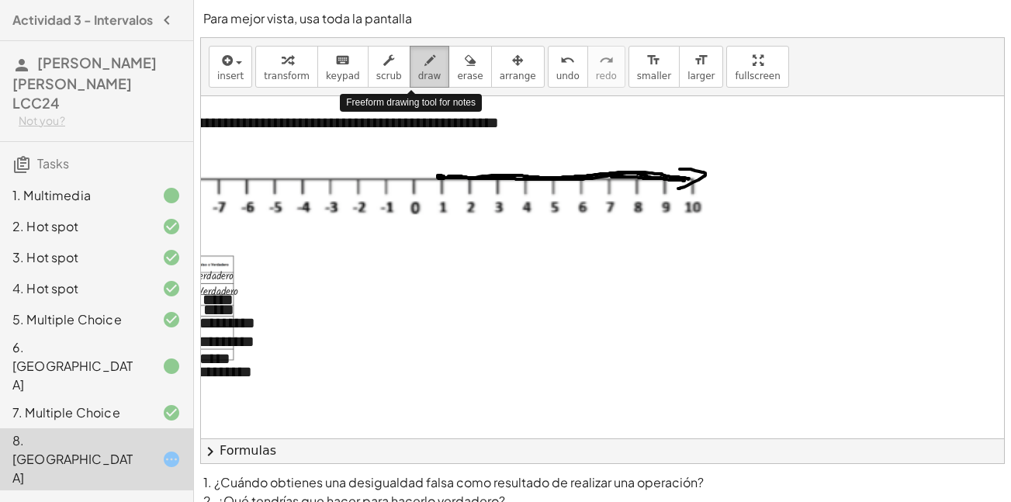
click at [419, 71] on span "draw" at bounding box center [429, 76] width 23 height 11
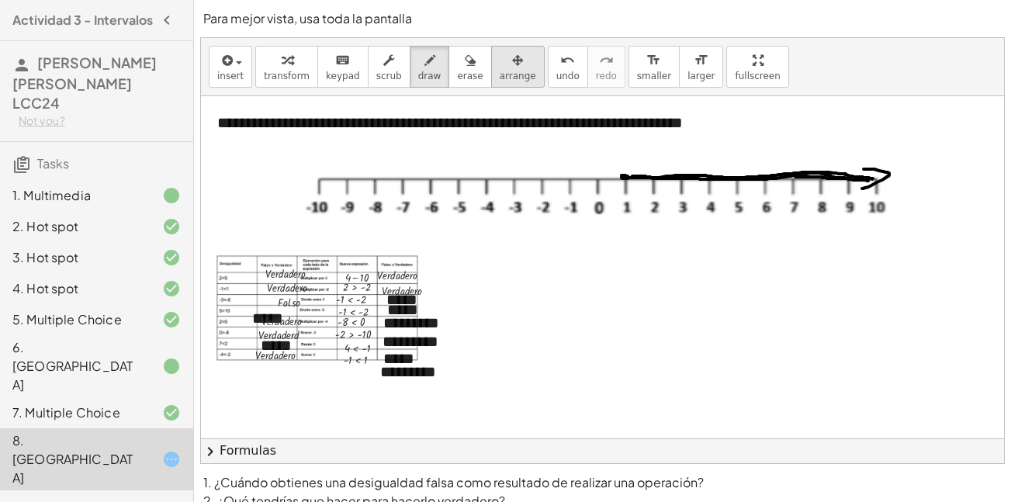
click at [500, 71] on span "arrange" at bounding box center [518, 76] width 36 height 11
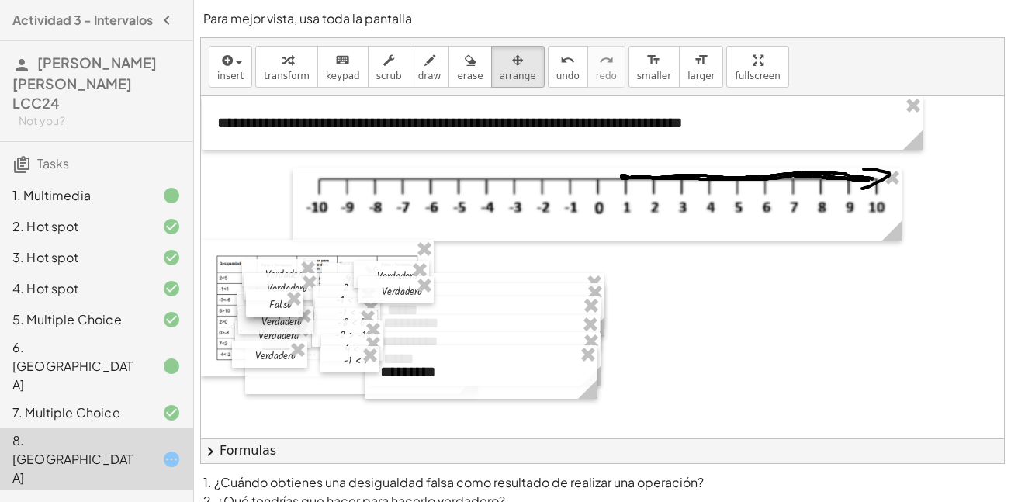
drag, startPoint x: 273, startPoint y: 310, endPoint x: 265, endPoint y: 311, distance: 8.7
click at [265, 311] on div at bounding box center [274, 302] width 57 height 27
drag, startPoint x: 273, startPoint y: 328, endPoint x: 220, endPoint y: 354, distance: 59.4
click at [222, 354] on div at bounding box center [240, 340] width 75 height 27
click at [217, 354] on div at bounding box center [238, 345] width 75 height 27
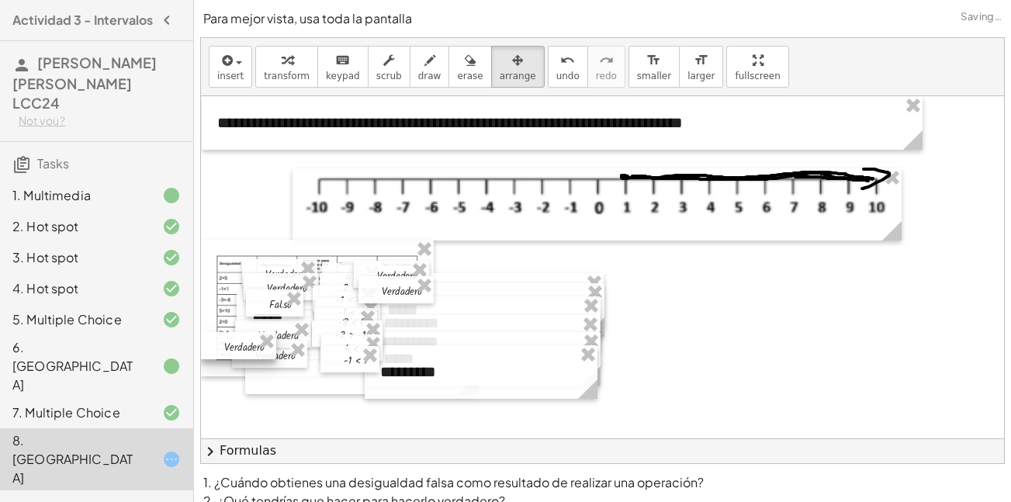
click at [216, 354] on div at bounding box center [238, 345] width 75 height 27
drag, startPoint x: 269, startPoint y: 299, endPoint x: 229, endPoint y: 283, distance: 43.2
click at [229, 283] on div at bounding box center [232, 285] width 57 height 27
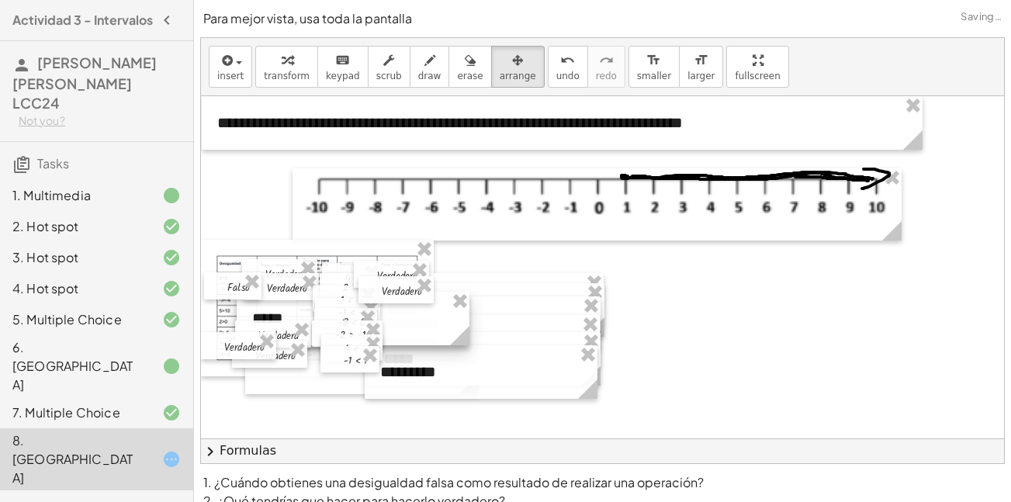
click at [266, 318] on div at bounding box center [353, 319] width 233 height 54
drag, startPoint x: 275, startPoint y: 313, endPoint x: 273, endPoint y: 303, distance: 9.4
click at [273, 303] on div at bounding box center [351, 309] width 233 height 54
drag, startPoint x: 248, startPoint y: 287, endPoint x: 303, endPoint y: 328, distance: 69.4
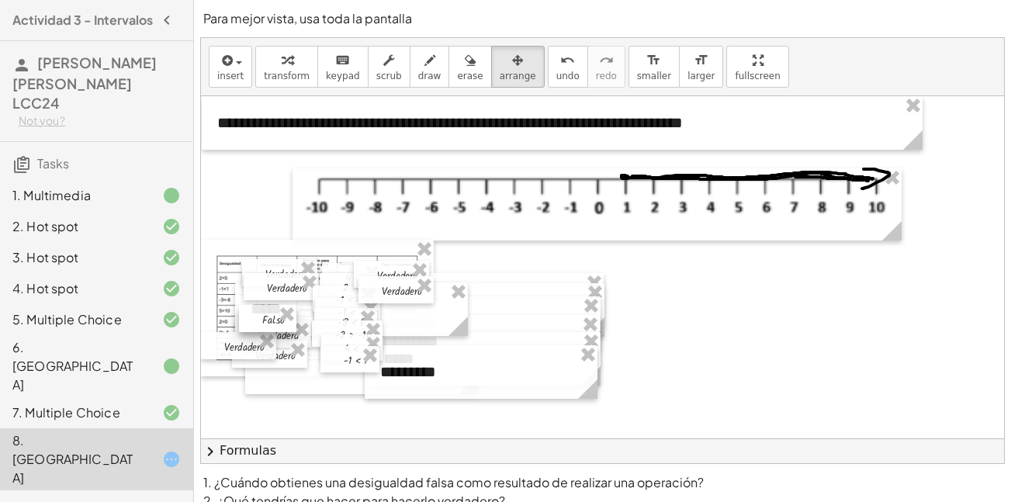
drag, startPoint x: 233, startPoint y: 291, endPoint x: 268, endPoint y: 324, distance: 47.8
click at [268, 324] on div at bounding box center [267, 318] width 57 height 27
click at [272, 296] on div at bounding box center [278, 286] width 75 height 27
drag, startPoint x: 272, startPoint y: 313, endPoint x: 277, endPoint y: 293, distance: 20.9
click at [277, 293] on div at bounding box center [272, 298] width 57 height 27
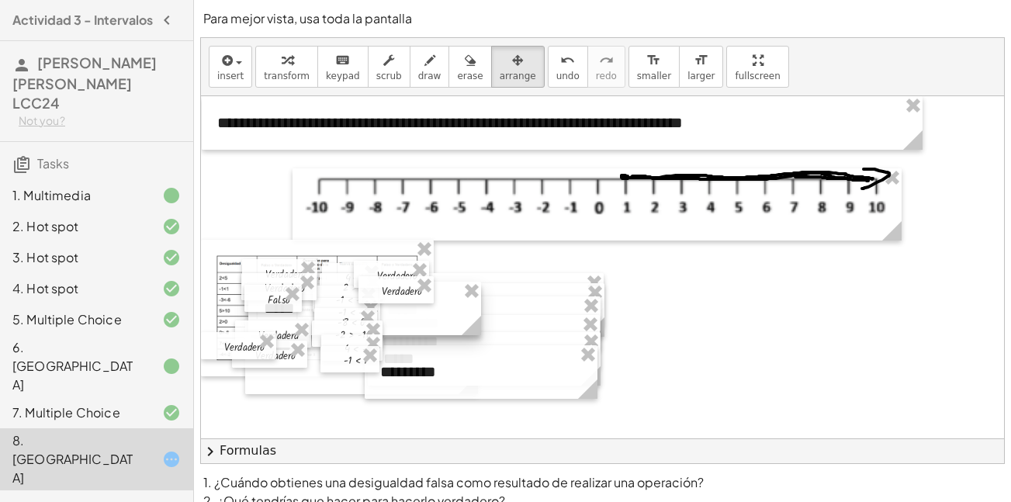
drag, startPoint x: 268, startPoint y: 315, endPoint x: 282, endPoint y: 314, distance: 13.2
click at [282, 314] on div at bounding box center [364, 309] width 233 height 54
drag, startPoint x: 242, startPoint y: 349, endPoint x: 278, endPoint y: 320, distance: 45.8
click at [278, 320] on div at bounding box center [274, 316] width 75 height 27
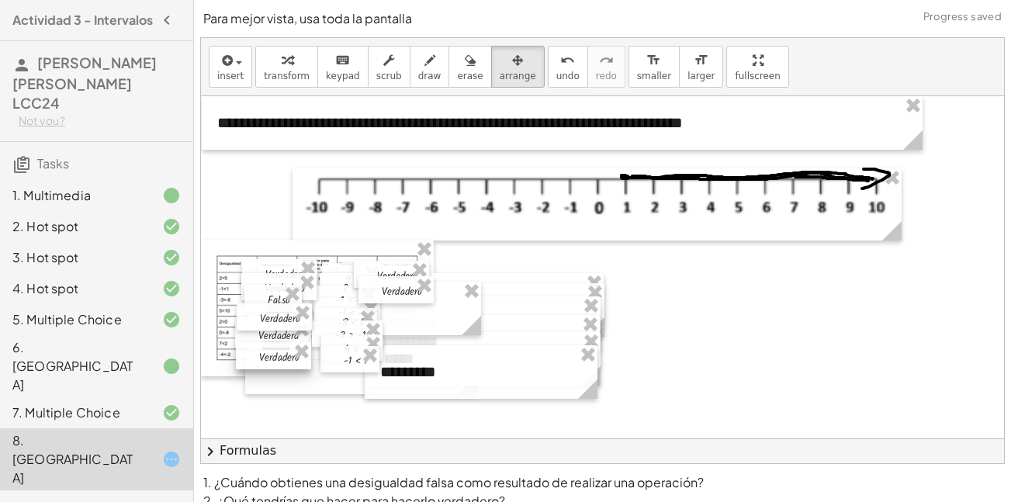
click at [280, 363] on div at bounding box center [273, 355] width 75 height 27
click at [282, 374] on div at bounding box center [361, 356] width 233 height 75
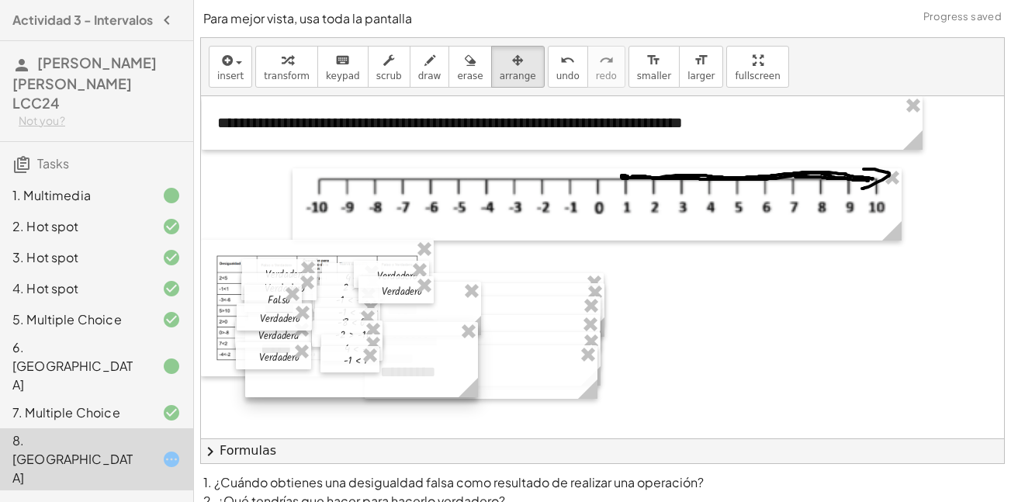
click at [282, 380] on div at bounding box center [361, 359] width 233 height 75
click at [282, 395] on div at bounding box center [361, 359] width 233 height 75
click at [278, 392] on div at bounding box center [357, 356] width 233 height 75
click at [278, 368] on div at bounding box center [273, 362] width 75 height 27
click at [293, 382] on div at bounding box center [357, 353] width 233 height 75
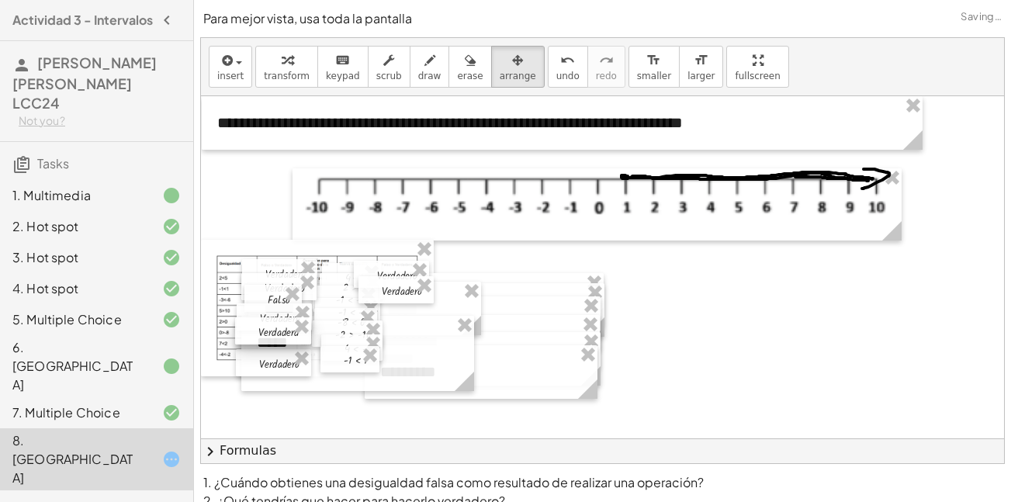
click at [280, 333] on div at bounding box center [273, 330] width 76 height 27
click at [277, 313] on div at bounding box center [274, 313] width 75 height 27
click at [272, 295] on div at bounding box center [271, 298] width 57 height 27
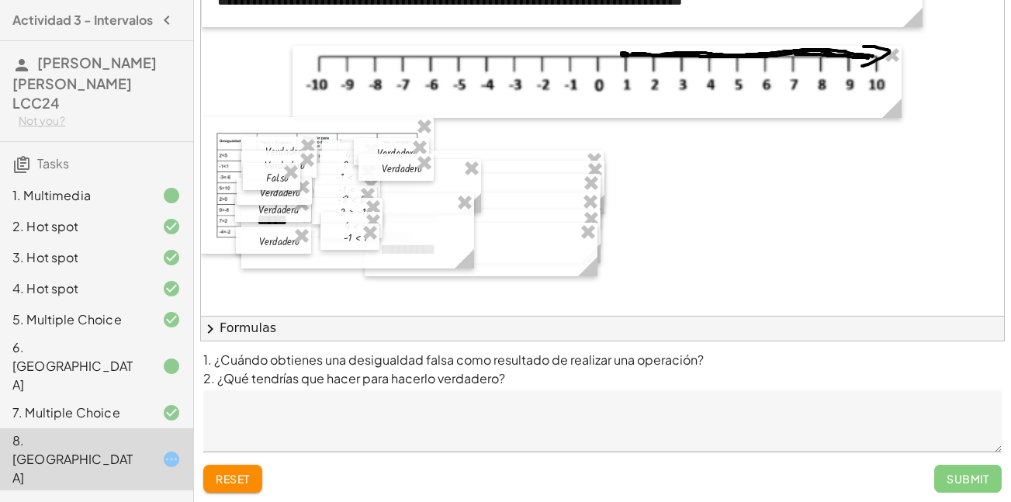
scroll to position [126, 0]
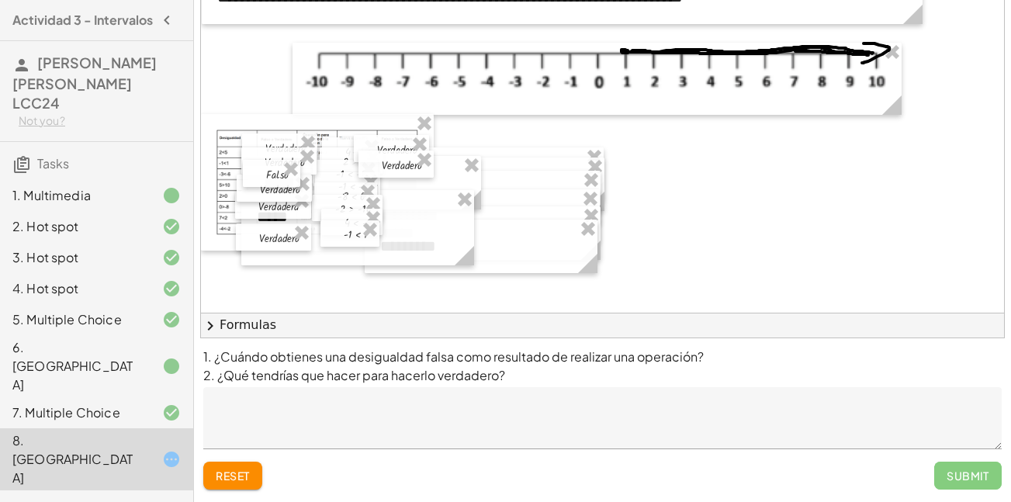
click at [979, 473] on div "Submit" at bounding box center [968, 476] width 68 height 28
click at [748, 369] on p "1. ¿Cuándo obtienes una desigualdad falsa como resultado de realizar una operac…" at bounding box center [602, 366] width 798 height 37
click at [711, 367] on p "1. ¿Cuándo obtienes una desigualdad falsa como resultado de realizar una operac…" at bounding box center [602, 366] width 798 height 37
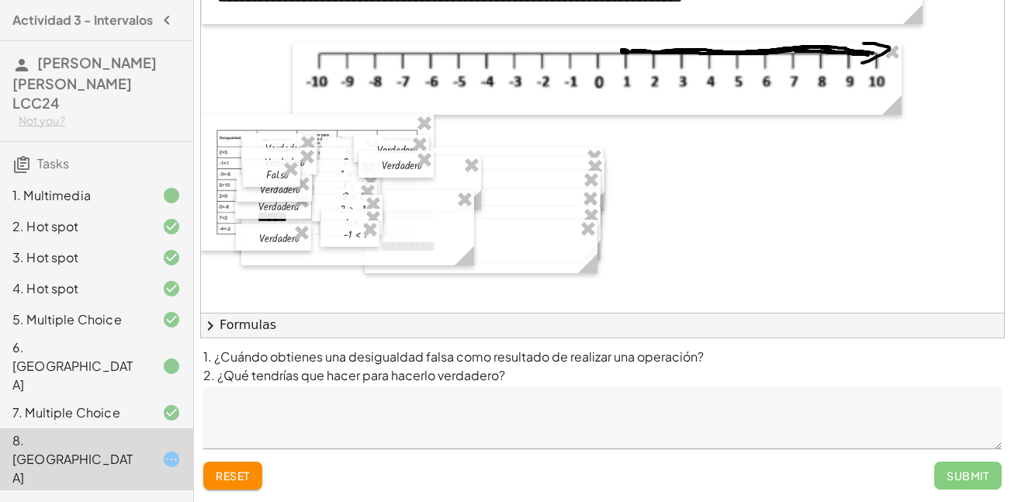
click at [702, 355] on p "1. ¿Cuándo obtienes una desigualdad falsa como resultado de realizar una operac…" at bounding box center [602, 366] width 798 height 37
click at [702, 357] on p "1. ¿Cuándo obtienes una desigualdad falsa como resultado de realizar una operac…" at bounding box center [602, 366] width 798 height 37
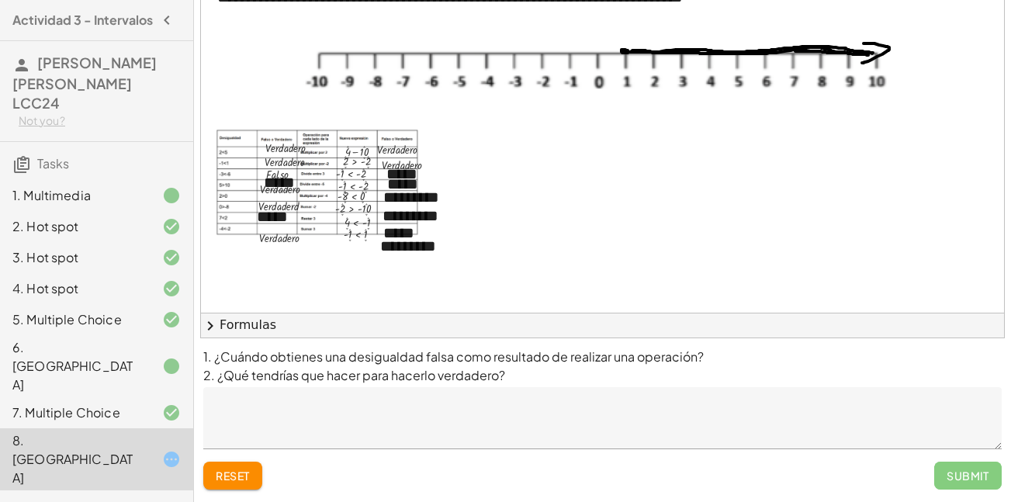
click at [713, 362] on p "1. ¿Cuándo obtienes una desigualdad falsa como resultado de realizar una operac…" at bounding box center [602, 366] width 798 height 37
click at [709, 353] on p "1. ¿Cuándo obtienes una desigualdad falsa como resultado de realizar una operac…" at bounding box center [602, 366] width 798 height 37
click at [713, 362] on p "1. ¿Cuándo obtienes una desigualdad falsa como resultado de realizar una operac…" at bounding box center [602, 366] width 798 height 37
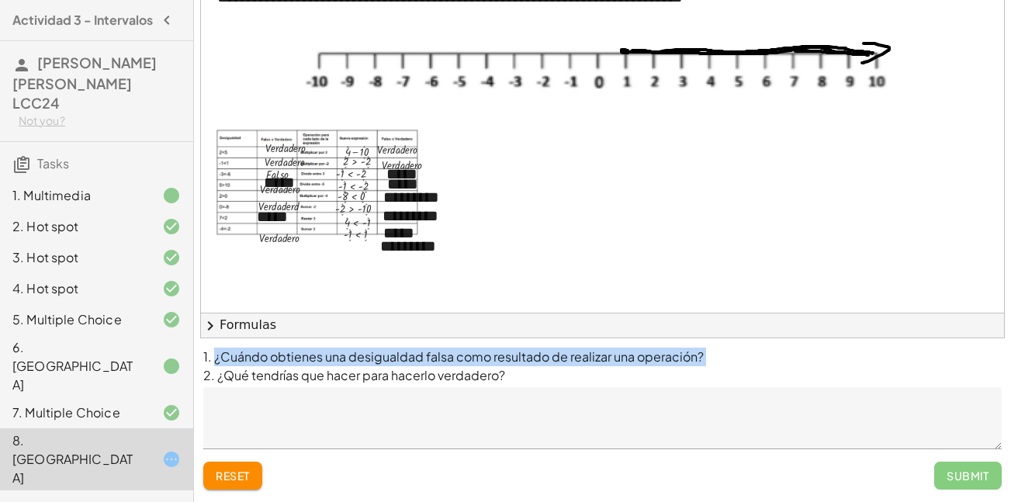
drag, startPoint x: 213, startPoint y: 362, endPoint x: 704, endPoint y: 344, distance: 490.7
click at [704, 344] on div "1. ¿Cuándo obtienes una desigualdad falsa como resultado de realizar una operac…" at bounding box center [602, 420] width 817 height 164
copy p "¿Cuándo obtienes una desigualdad falsa como resultado de realizar una operación?"
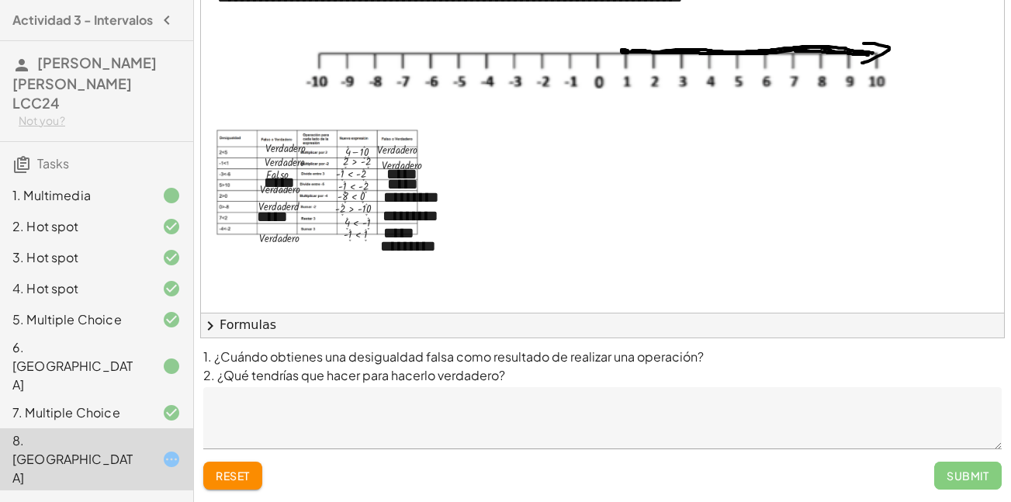
click at [713, 361] on p "1. ¿Cuándo obtienes una desigualdad falsa como resultado de realizar una operac…" at bounding box center [602, 366] width 798 height 37
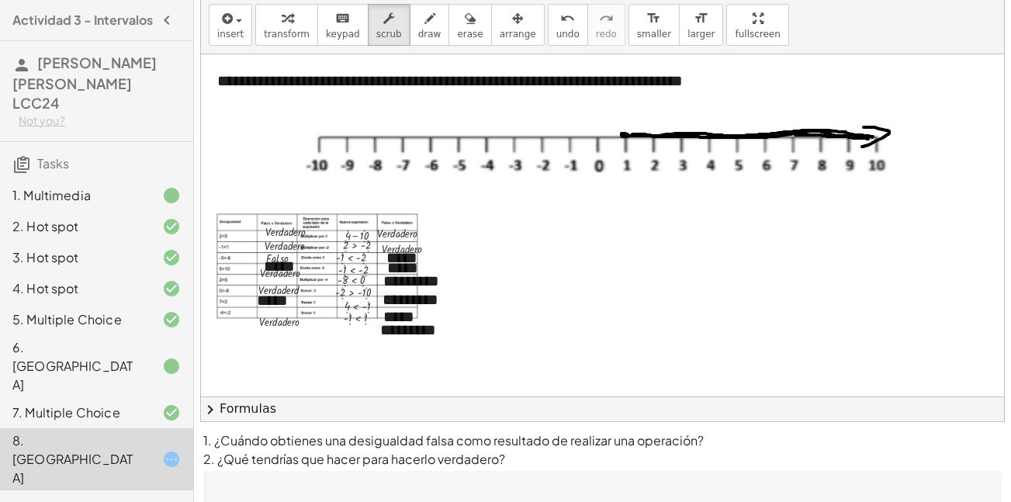
scroll to position [35, 0]
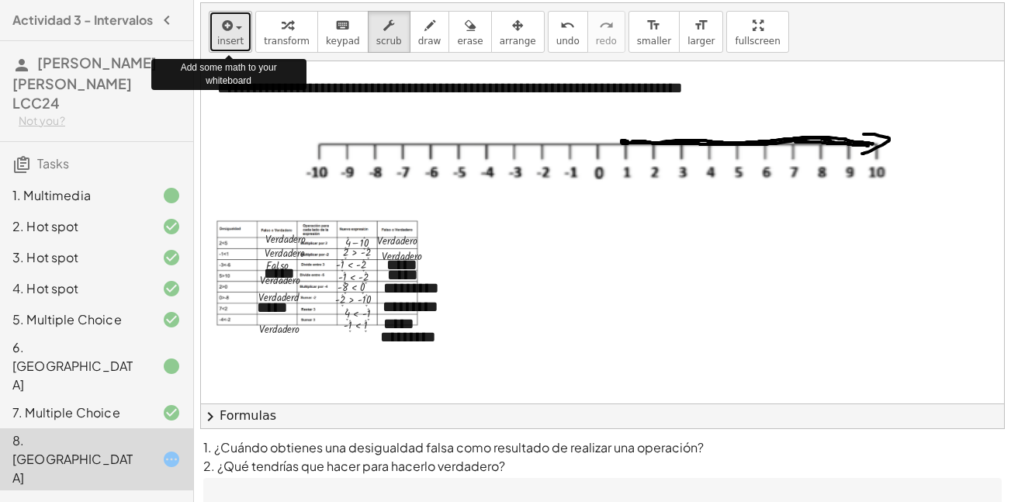
click at [223, 46] on span "insert" at bounding box center [230, 41] width 26 height 11
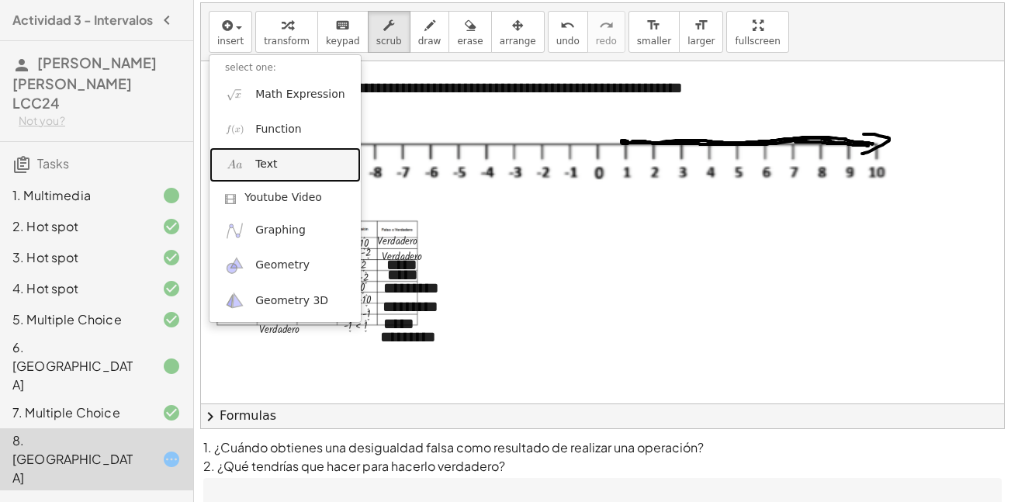
click at [284, 164] on link "Text" at bounding box center [285, 164] width 151 height 35
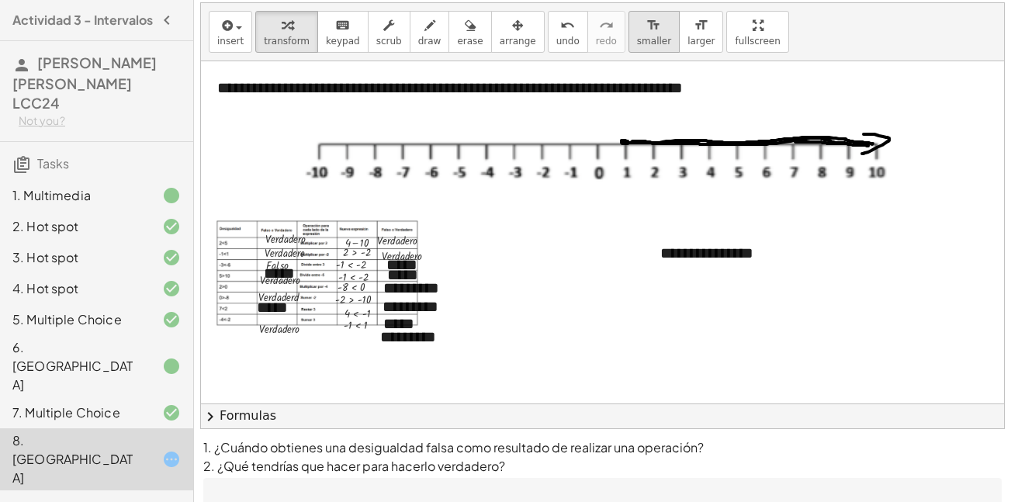
click at [637, 42] on span "smaller" at bounding box center [654, 41] width 34 height 11
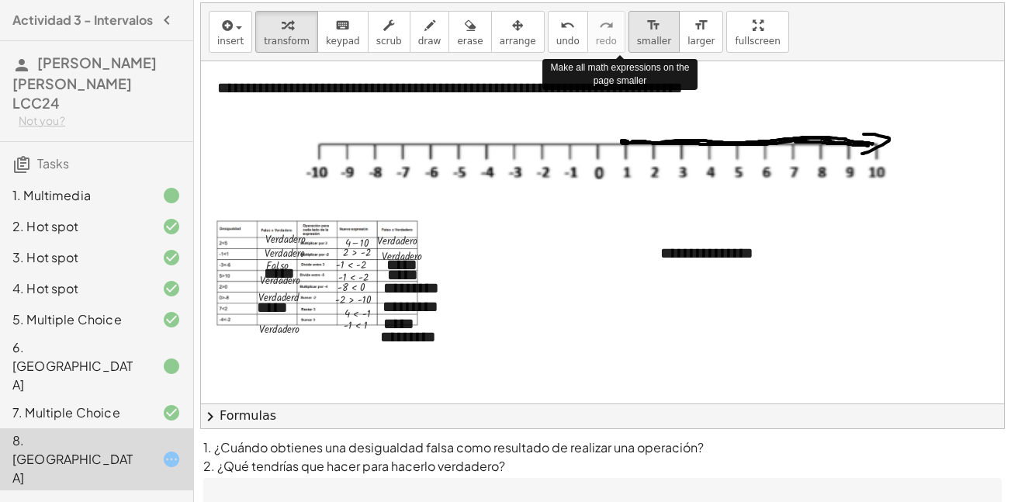
click at [637, 42] on span "smaller" at bounding box center [654, 41] width 34 height 11
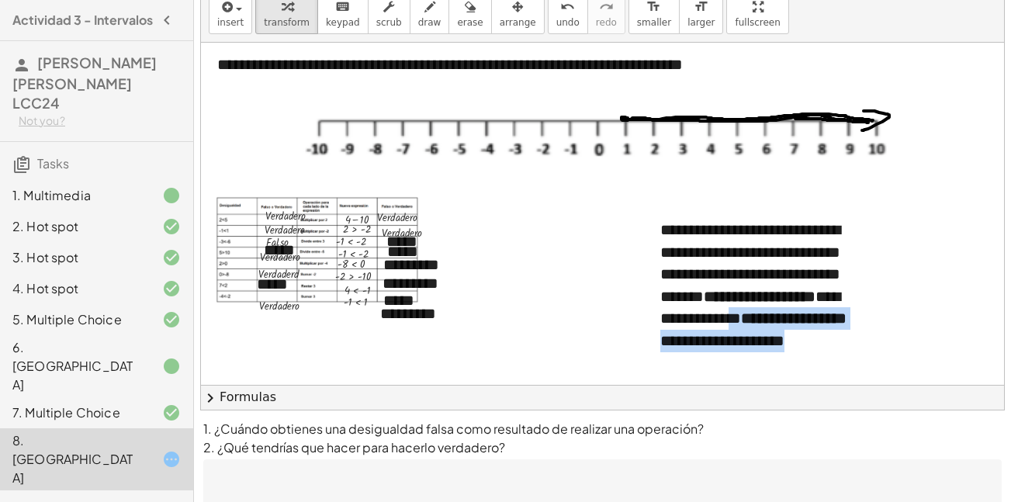
scroll to position [126, 0]
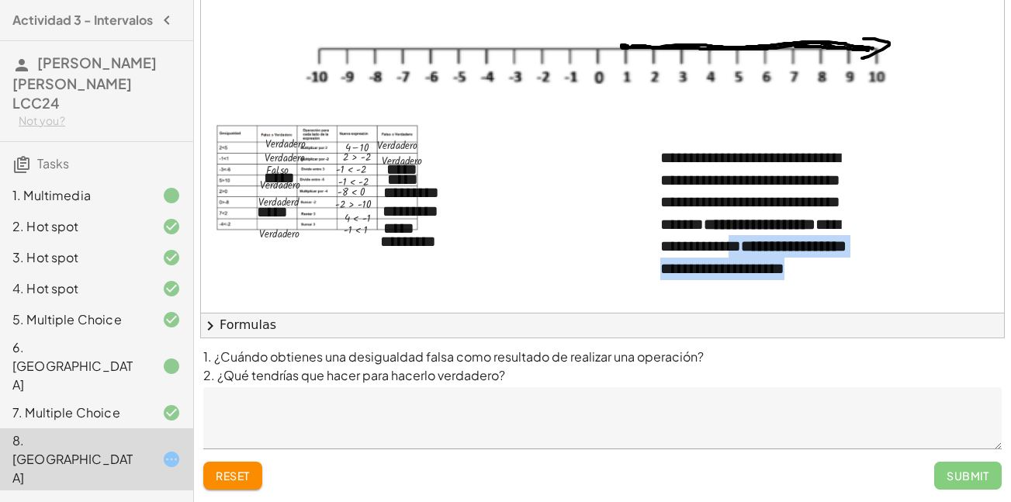
drag, startPoint x: 836, startPoint y: 340, endPoint x: 774, endPoint y: 489, distance: 161.4
click at [774, 489] on div "**********" at bounding box center [602, 188] width 817 height 628
click at [733, 360] on p "1. ¿Cuándo obtienes una desigualdad falsa como resultado de realizar una operac…" at bounding box center [602, 366] width 798 height 37
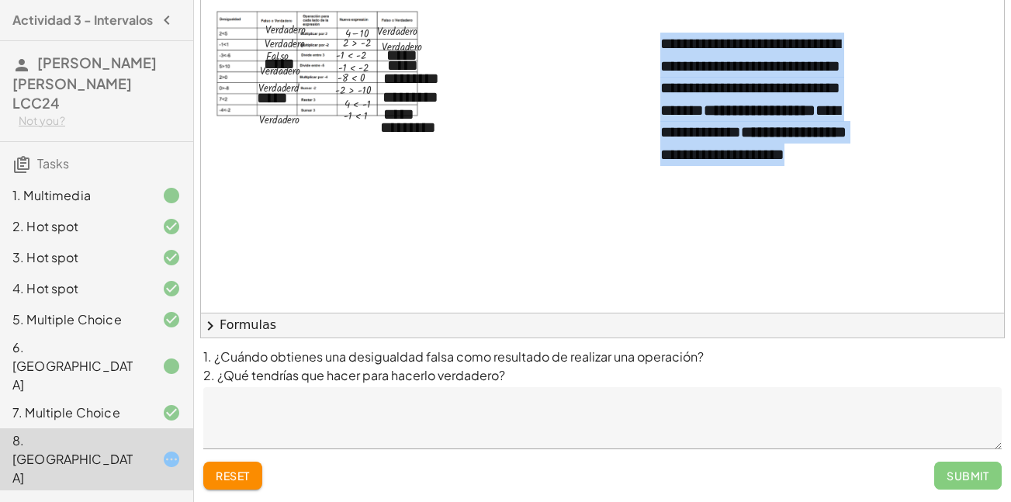
scroll to position [208, 0]
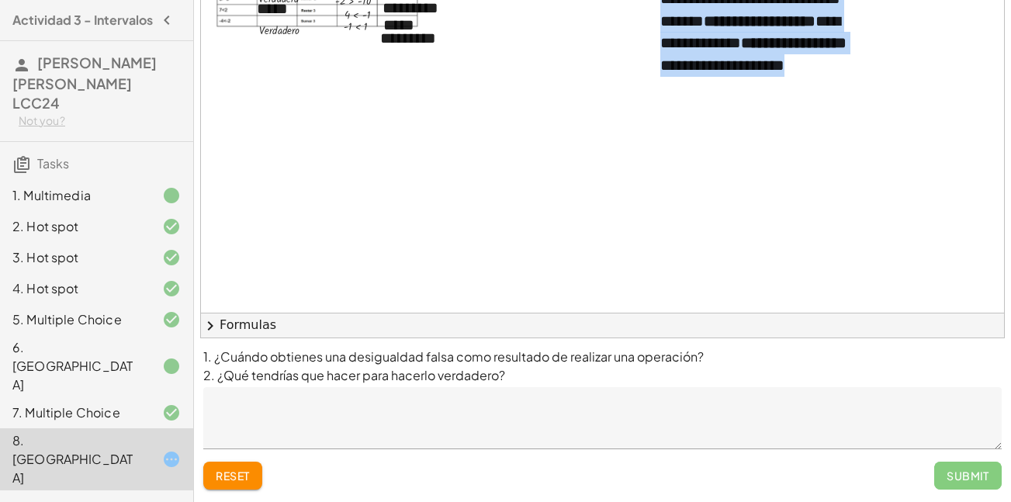
drag, startPoint x: 660, startPoint y: 161, endPoint x: 763, endPoint y: 303, distance: 174.5
click at [763, 303] on div "**********" at bounding box center [602, 142] width 803 height 342
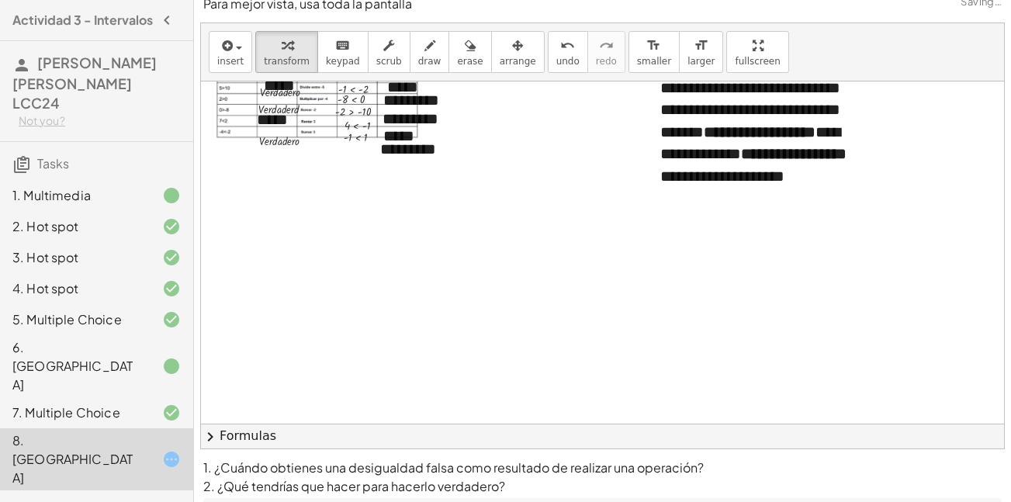
scroll to position [97, 0]
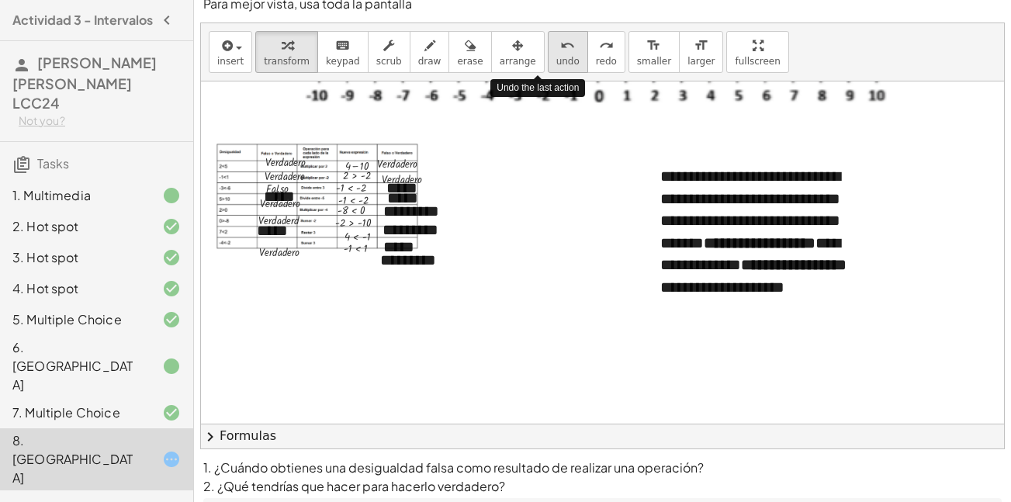
click at [556, 61] on span "undo" at bounding box center [567, 61] width 23 height 11
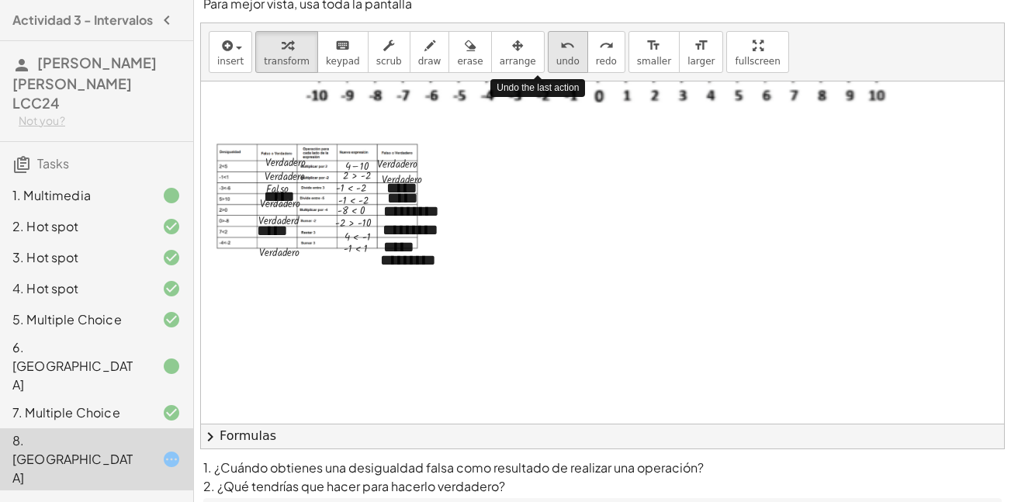
click at [556, 61] on span "undo" at bounding box center [567, 61] width 23 height 11
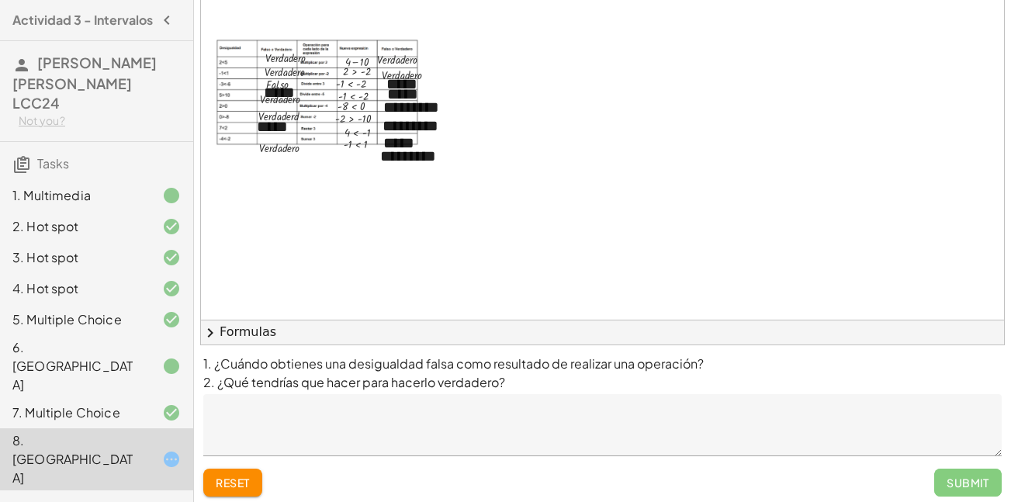
scroll to position [126, 0]
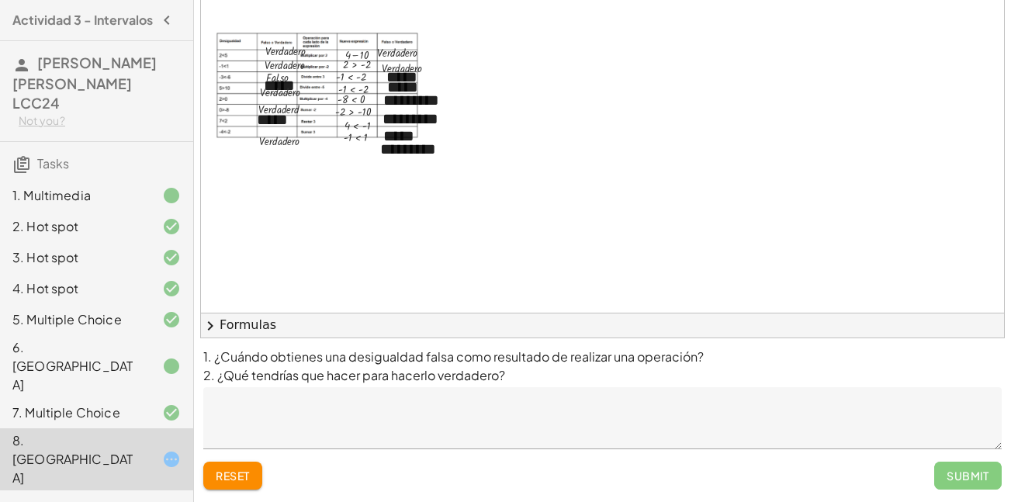
click at [712, 362] on p "1. ¿Cuándo obtienes una desigualdad falsa como resultado de realizar una operac…" at bounding box center [602, 366] width 798 height 37
click at [517, 383] on p "1. ¿Cuándo obtienes una desigualdad falsa como resultado de realizar una operac…" at bounding box center [602, 366] width 798 height 37
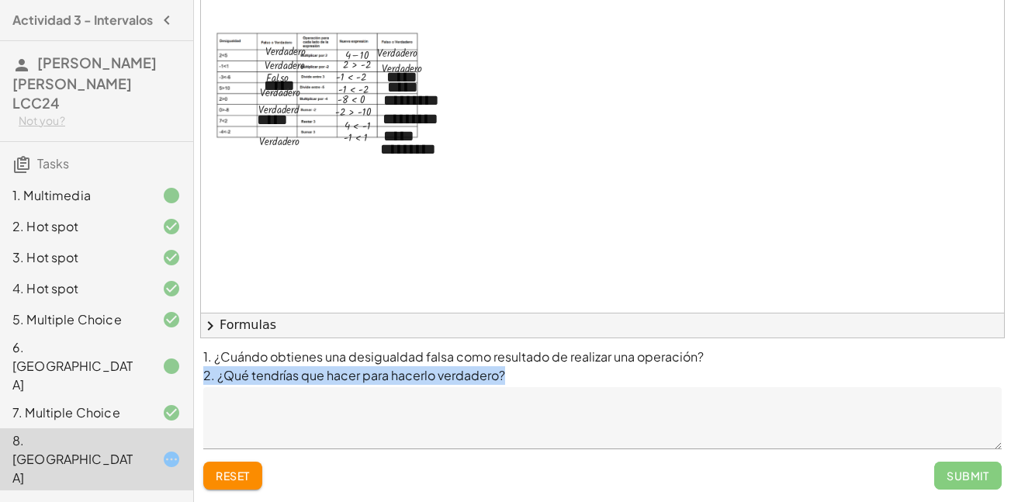
click at [517, 383] on p "1. ¿Cuándo obtienes una desigualdad falsa como resultado de realizar una operac…" at bounding box center [602, 366] width 798 height 37
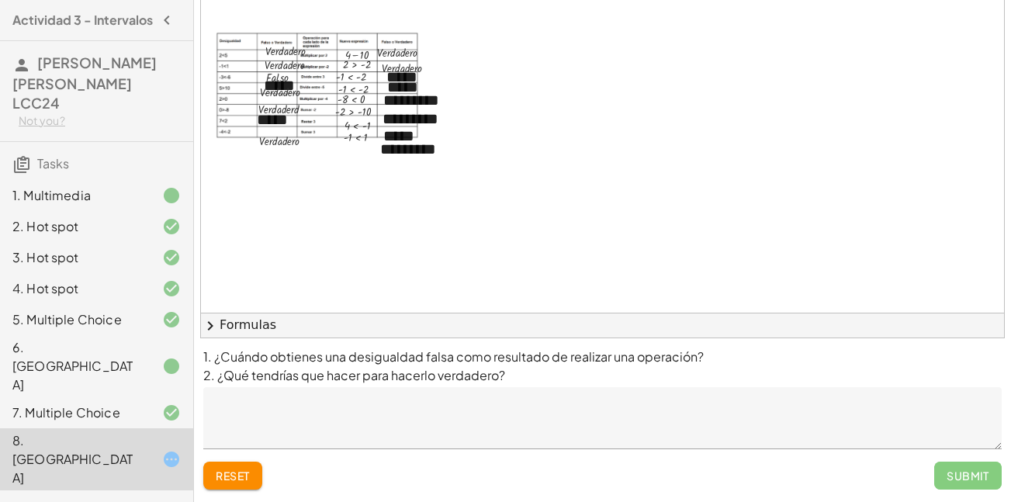
click at [939, 314] on button "chevron_right Formulas" at bounding box center [602, 325] width 803 height 25
click at [0, 0] on div "Quadratic Formula + · a · x 2 + · b · x + c = 0 ⇔ x = · ( − b ± 2 √ ( + b 2 − ·…" at bounding box center [0, 0] width 0 height 0
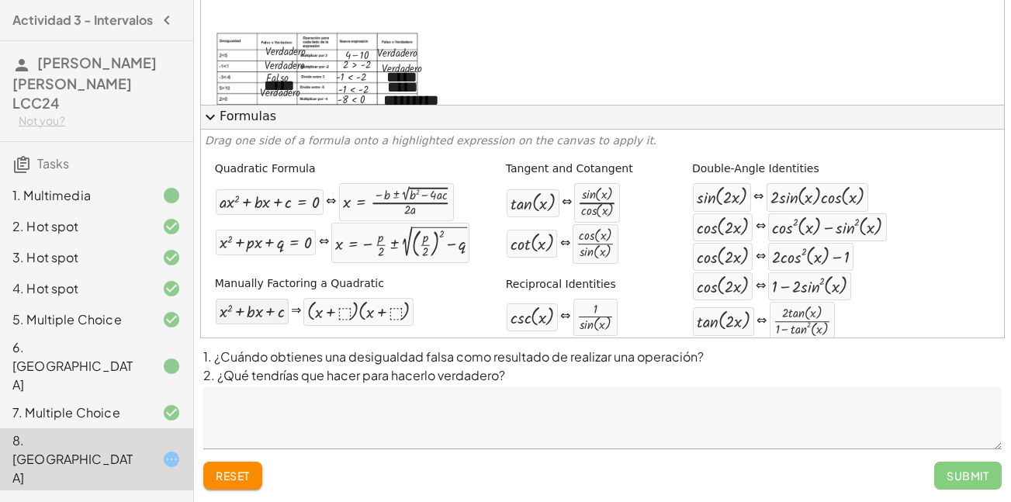
click at [233, 303] on div at bounding box center [252, 312] width 65 height 18
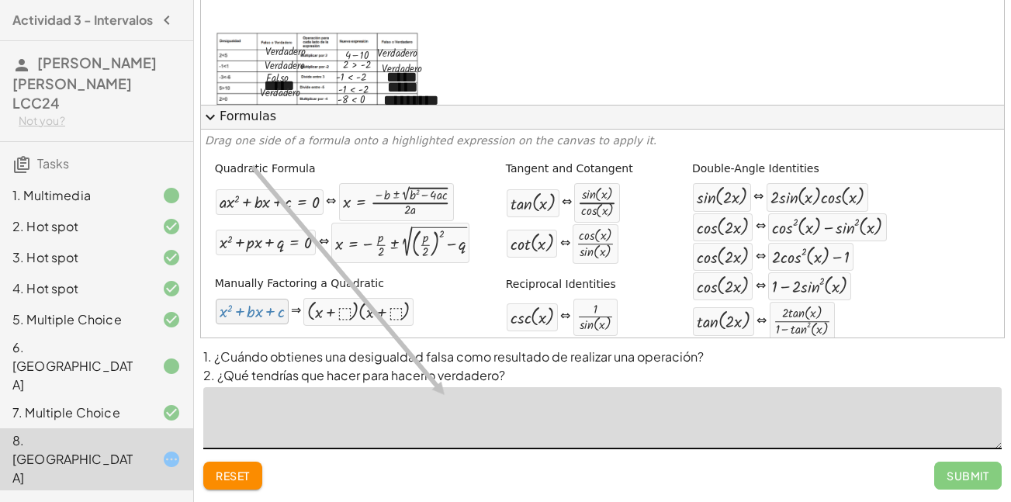
scroll to position [334, 0]
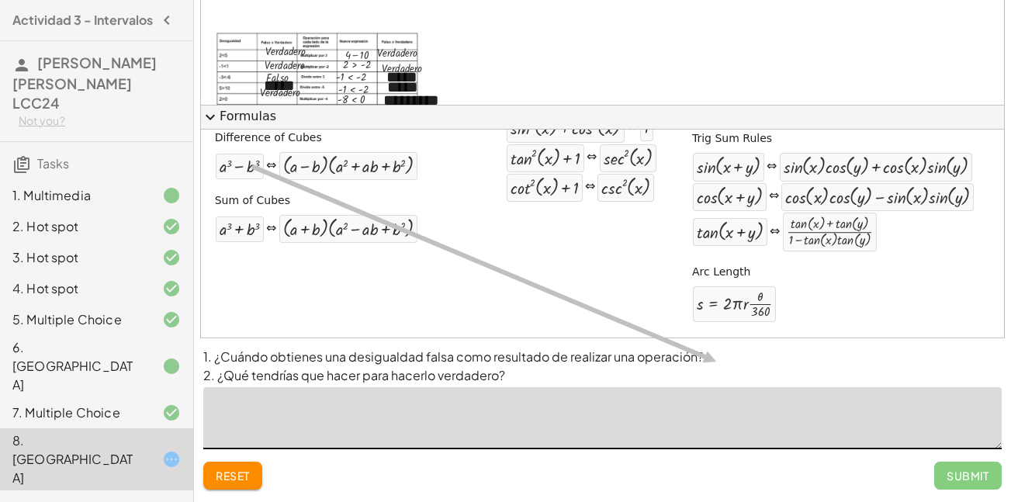
drag, startPoint x: 233, startPoint y: 162, endPoint x: 712, endPoint y: 362, distance: 519.4
click at [712, 362] on div "**********" at bounding box center [602, 188] width 817 height 628
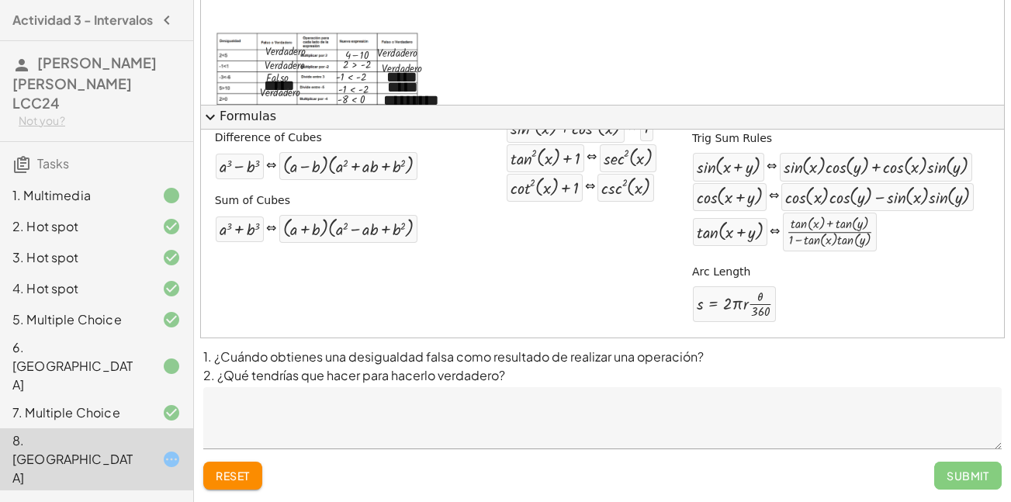
click at [712, 362] on p "1. ¿Cuándo obtienes una desigualdad falsa como resultado de realizar una operac…" at bounding box center [602, 366] width 798 height 37
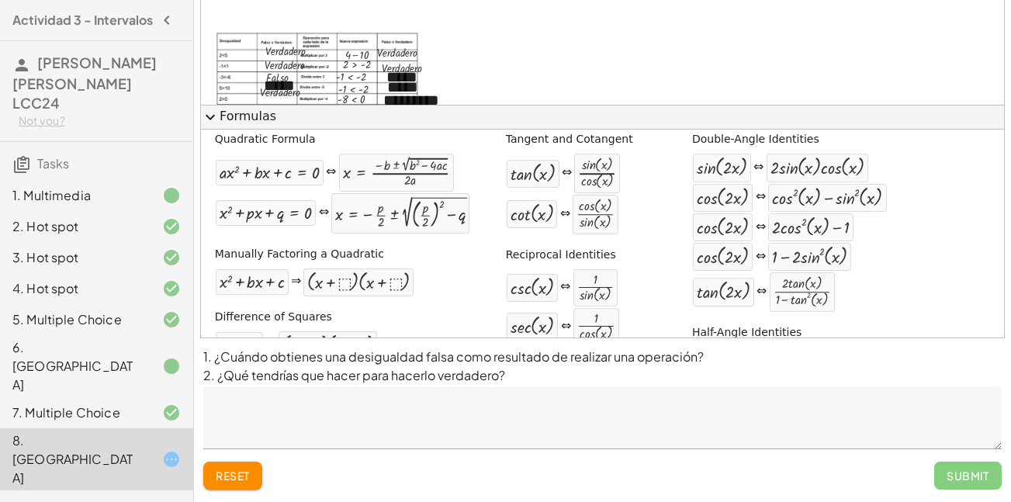
scroll to position [0, 0]
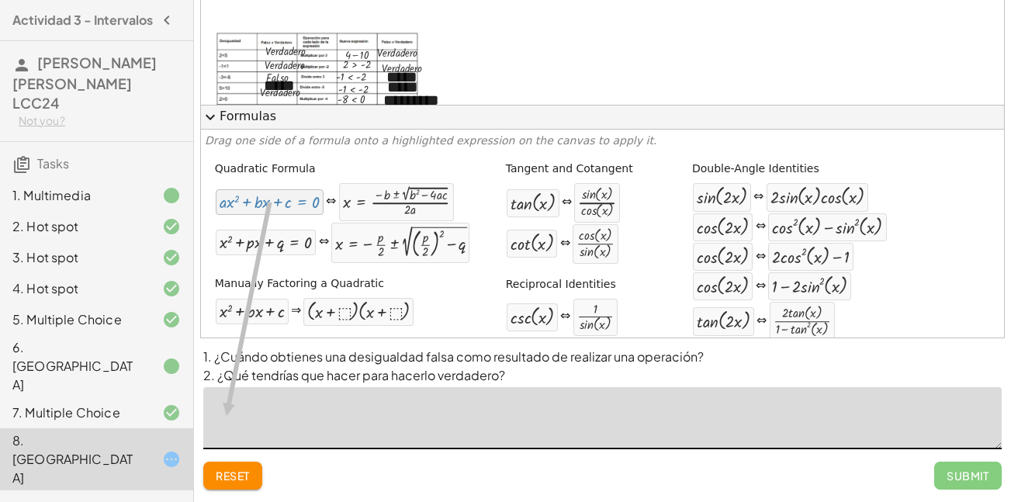
drag, startPoint x: 448, startPoint y: 277, endPoint x: 222, endPoint y: 416, distance: 265.1
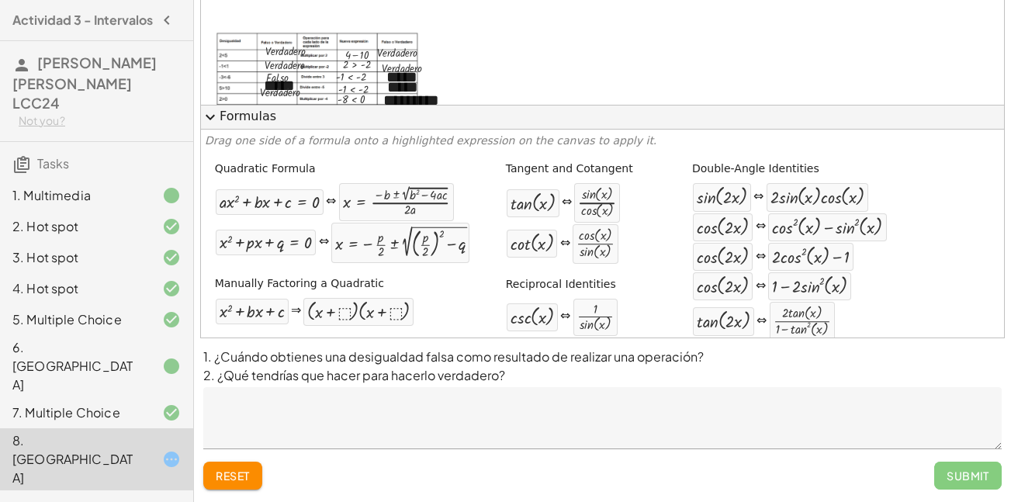
click at [288, 378] on p "1. ¿Cuándo obtienes una desigualdad falsa como resultado de realizar una operac…" at bounding box center [602, 366] width 798 height 37
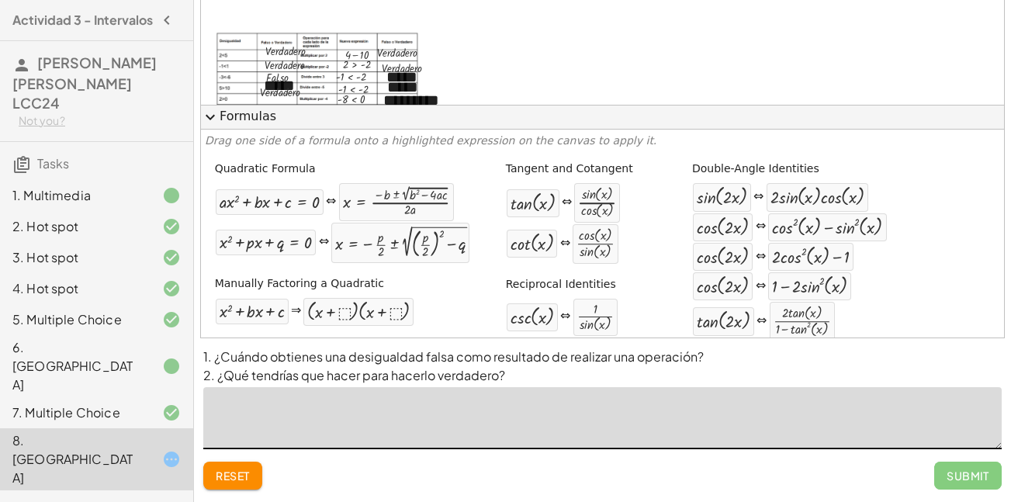
click at [224, 398] on textarea at bounding box center [602, 418] width 798 height 62
paste textarea "**********"
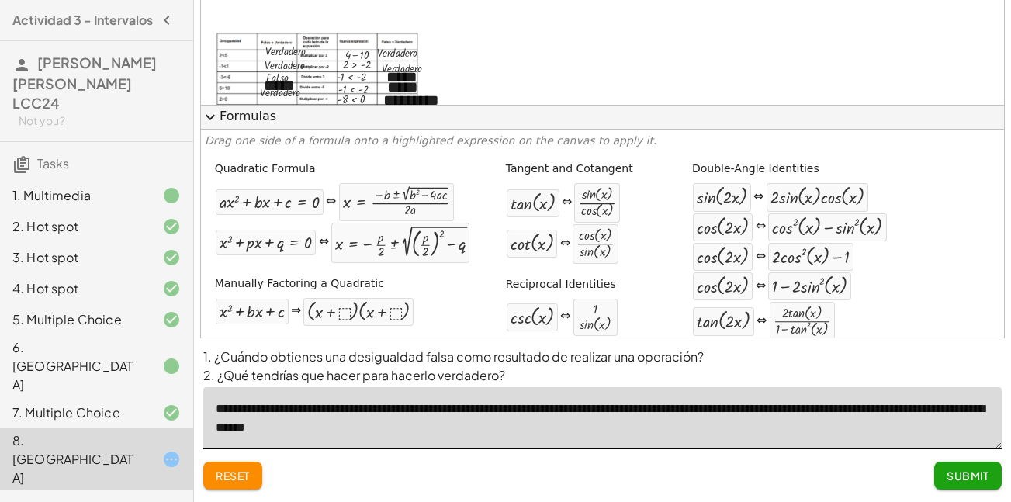
click at [529, 430] on textarea "**********" at bounding box center [602, 418] width 798 height 62
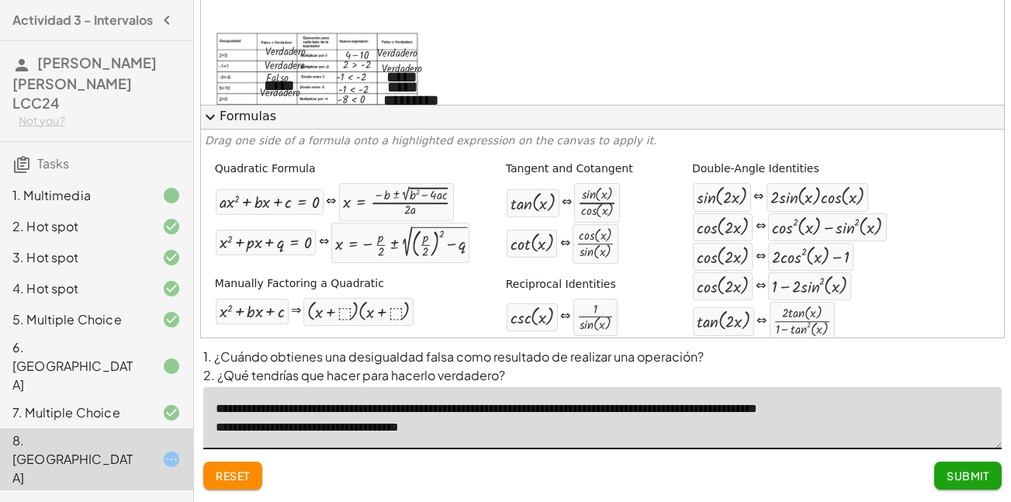
type textarea "**********"
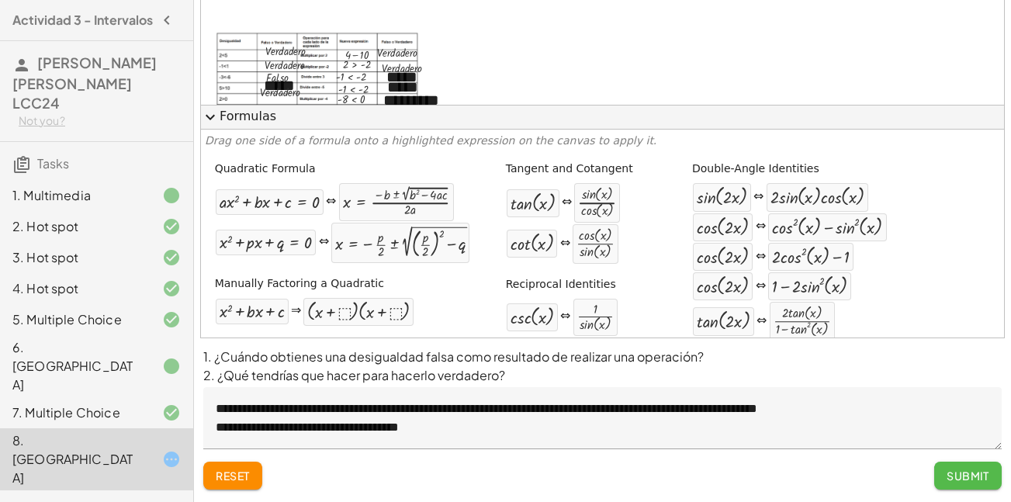
click at [953, 477] on span "Submit" at bounding box center [968, 476] width 43 height 14
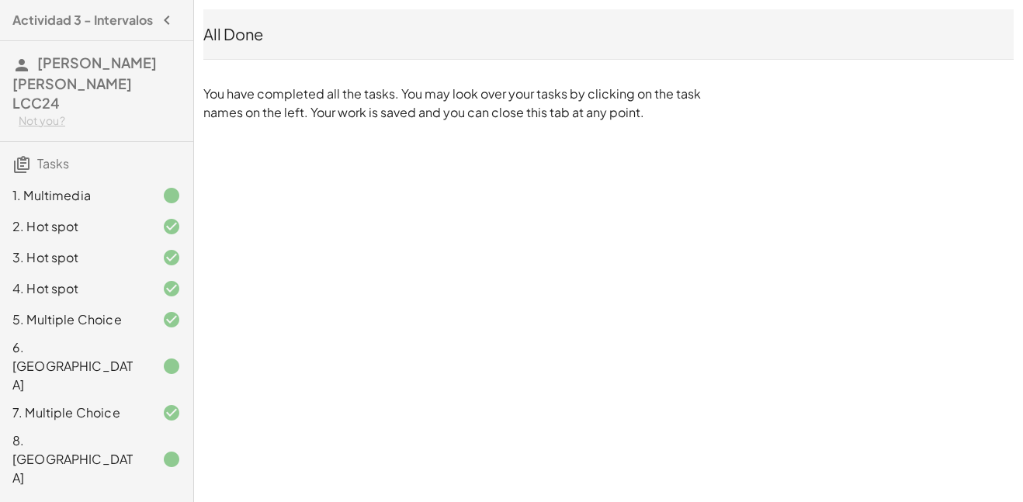
click at [0, 0] on div "Actividad 3 - Intervalos [PERSON_NAME] [PERSON_NAME] LCC24 Not you? Tasks 1. Mu…" at bounding box center [0, 0] width 0 height 0
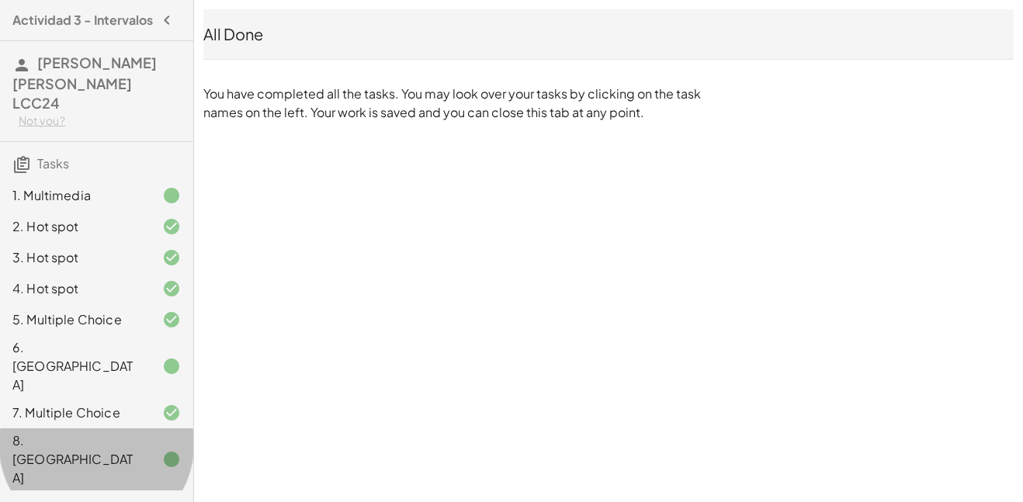
click at [135, 431] on div "8. [GEOGRAPHIC_DATA]" at bounding box center [74, 459] width 125 height 56
click at [65, 118] on div "Not you?" at bounding box center [100, 121] width 162 height 16
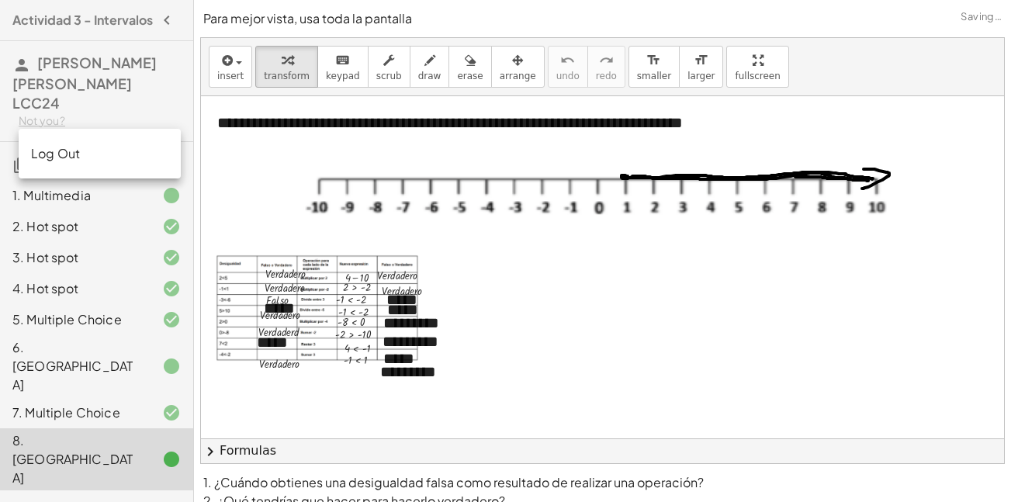
click at [47, 116] on div "Not you?" at bounding box center [100, 121] width 162 height 16
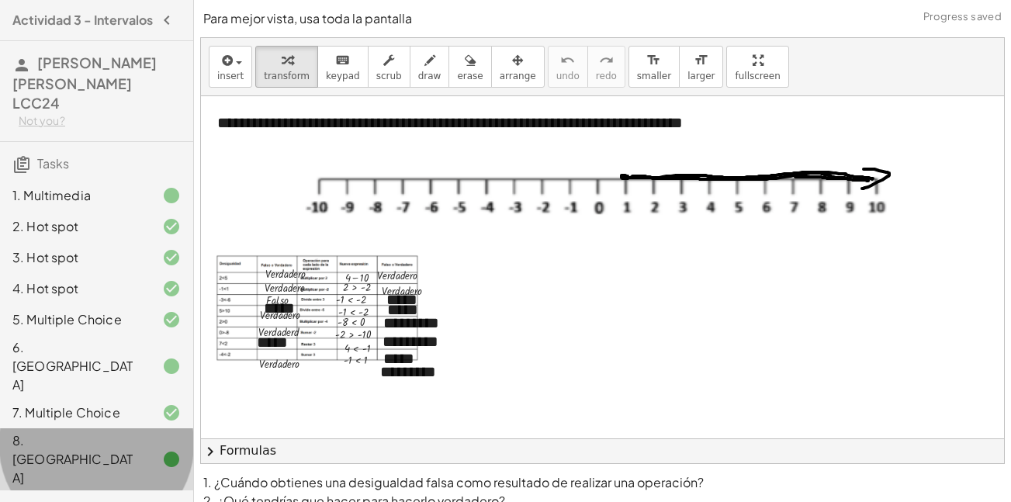
click at [152, 450] on div at bounding box center [158, 459] width 43 height 19
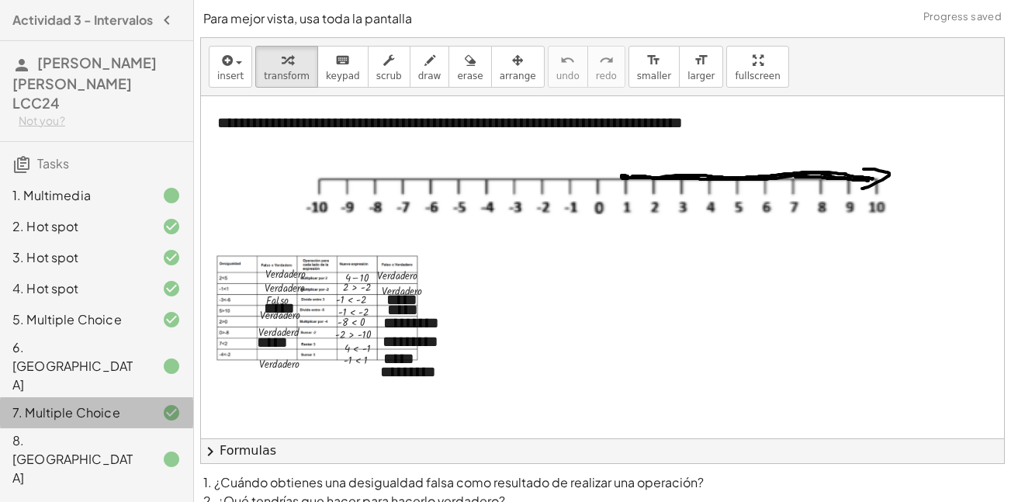
click at [150, 404] on div at bounding box center [158, 413] width 43 height 19
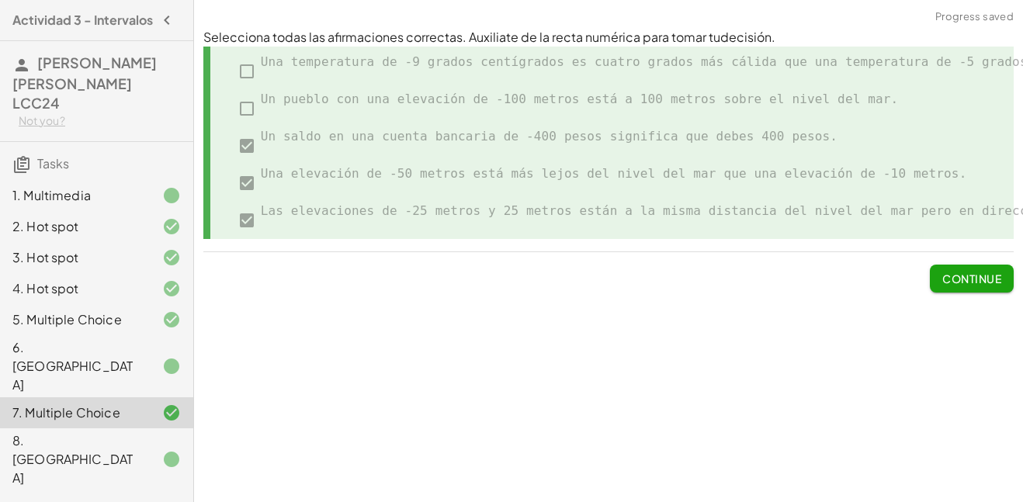
click at [151, 357] on div at bounding box center [158, 366] width 43 height 19
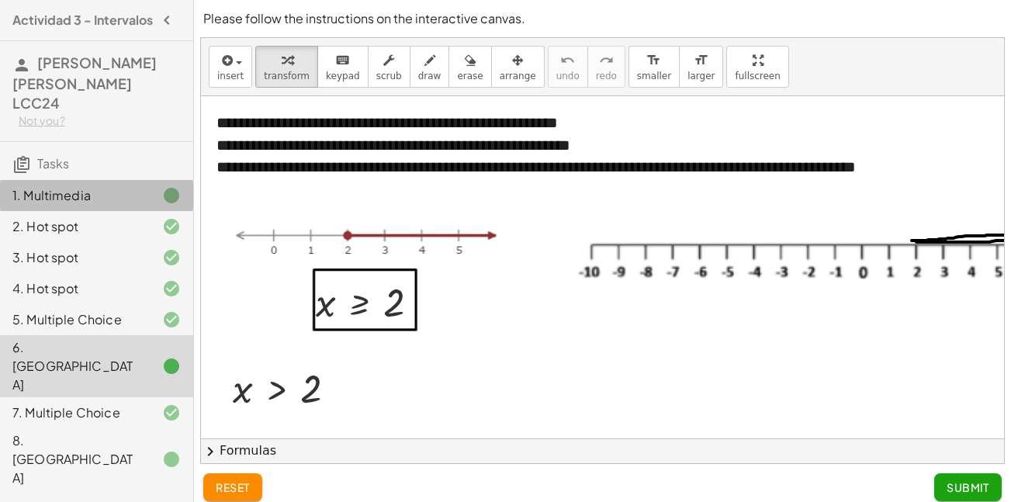
click at [102, 199] on div "1. Multimedia" at bounding box center [74, 195] width 125 height 19
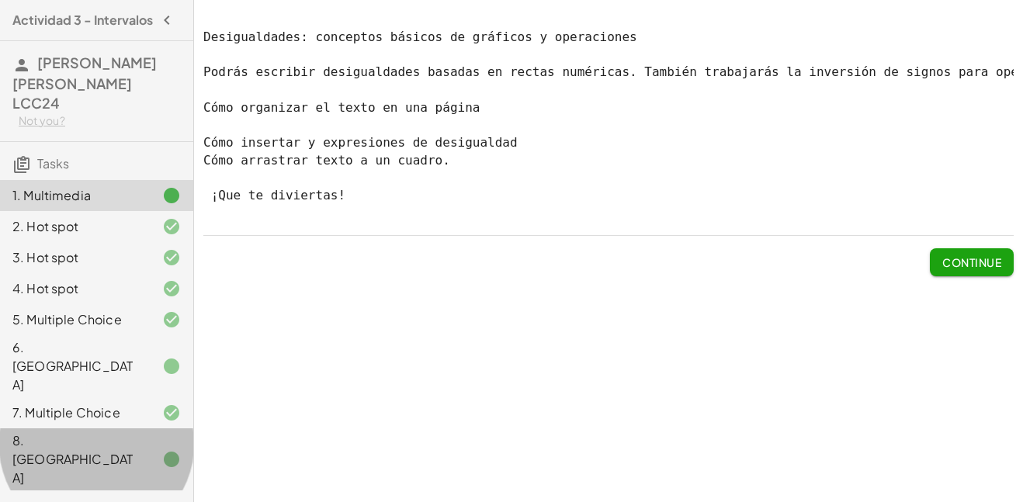
click at [102, 431] on div "8. [GEOGRAPHIC_DATA]" at bounding box center [74, 459] width 125 height 56
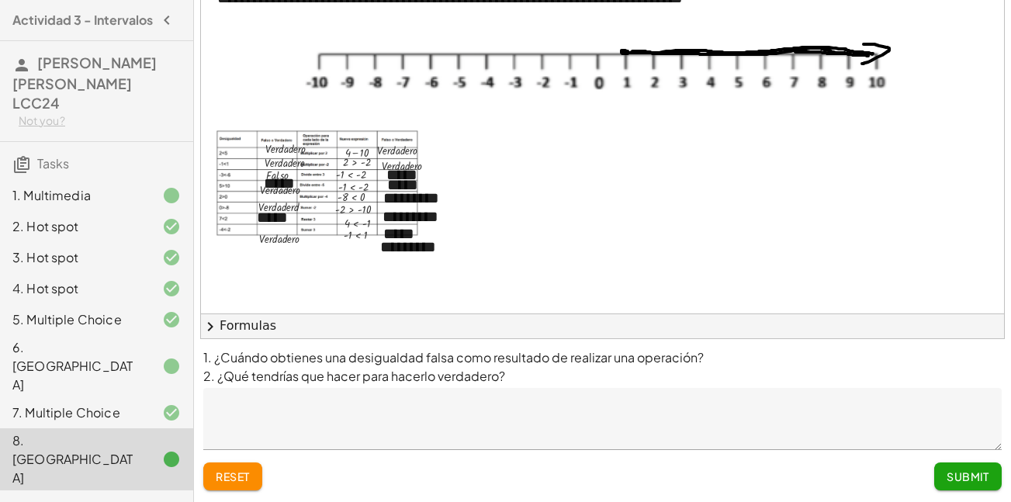
scroll to position [126, 0]
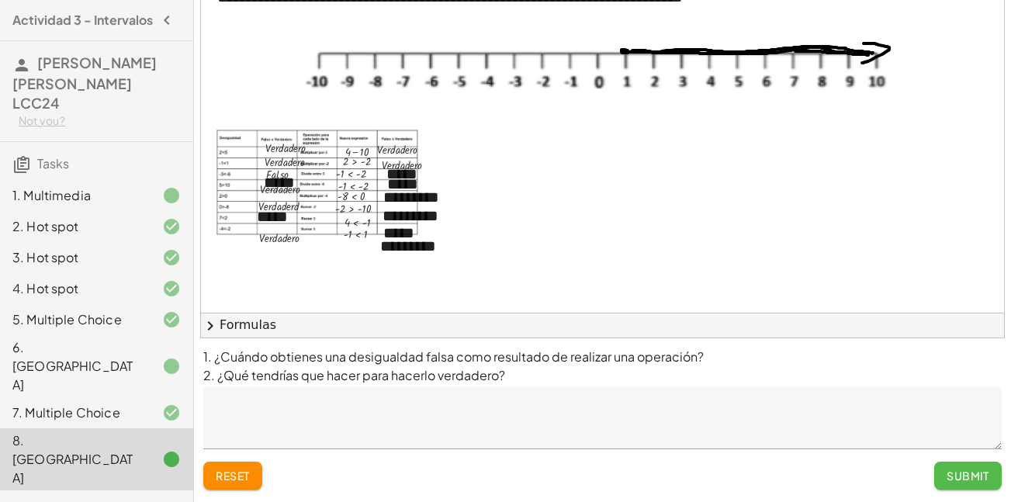
click at [976, 476] on span "Submit" at bounding box center [968, 476] width 43 height 14
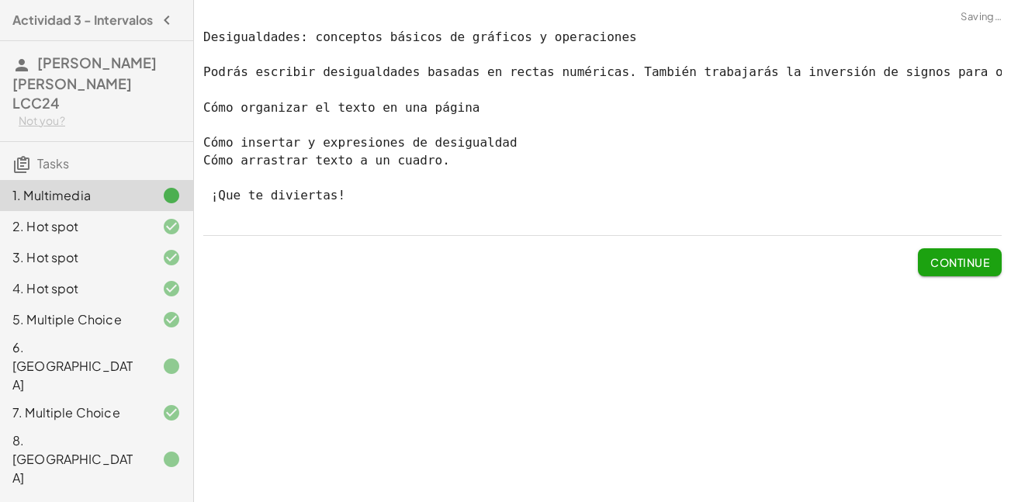
scroll to position [0, 0]
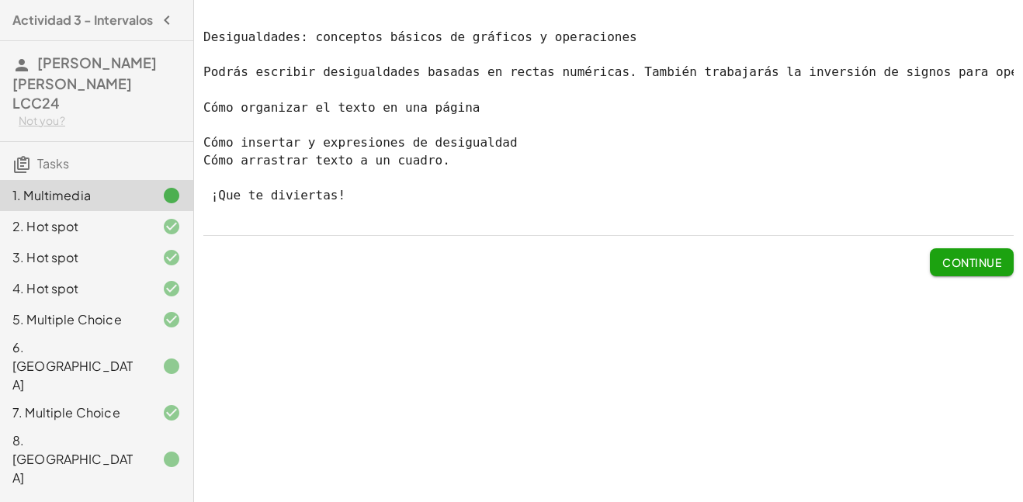
click at [959, 276] on button "Continue" at bounding box center [972, 262] width 84 height 28
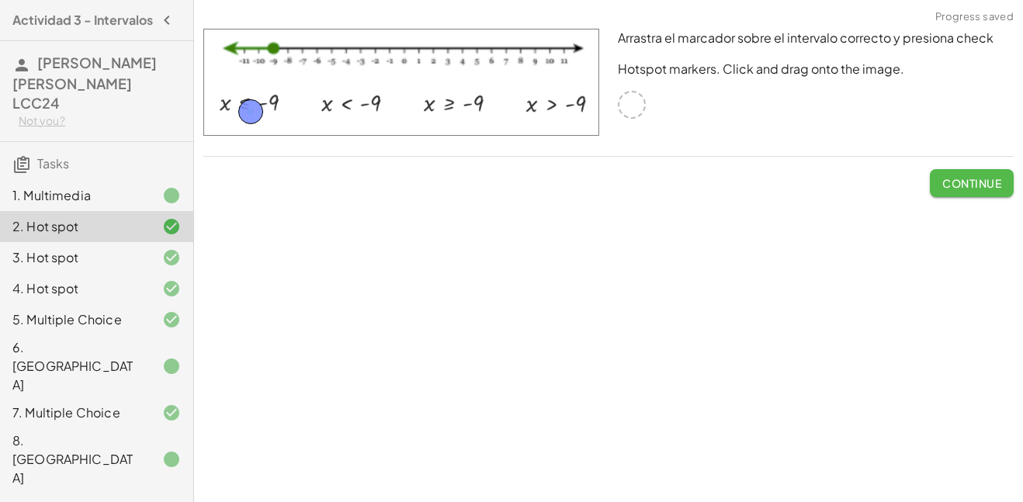
click at [965, 182] on span "Continue" at bounding box center [971, 183] width 59 height 14
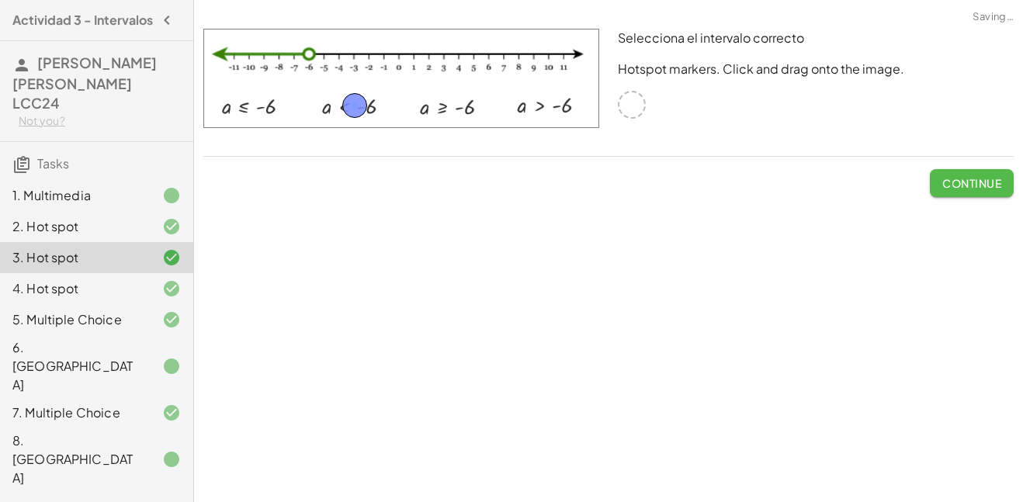
click at [965, 182] on span "Continue" at bounding box center [971, 183] width 59 height 14
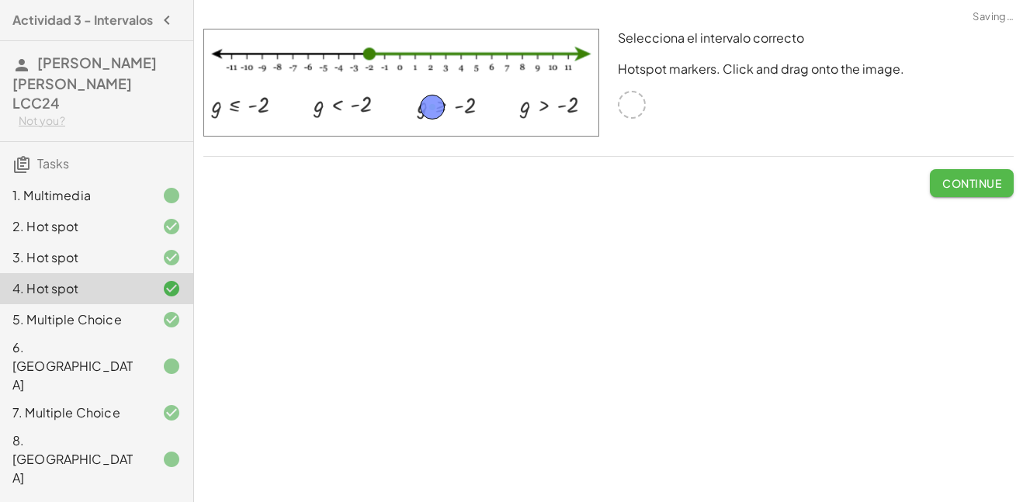
click at [965, 182] on span "Continue" at bounding box center [971, 183] width 59 height 14
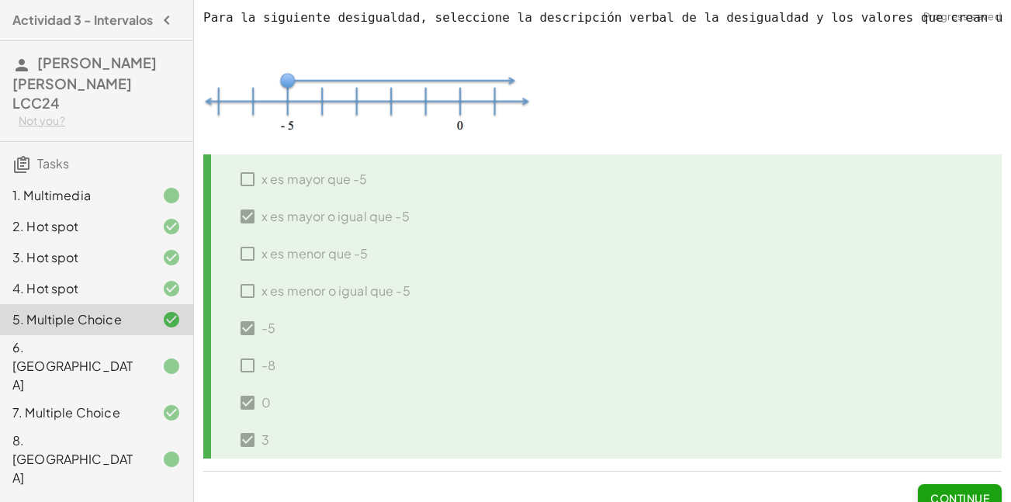
scroll to position [31, 0]
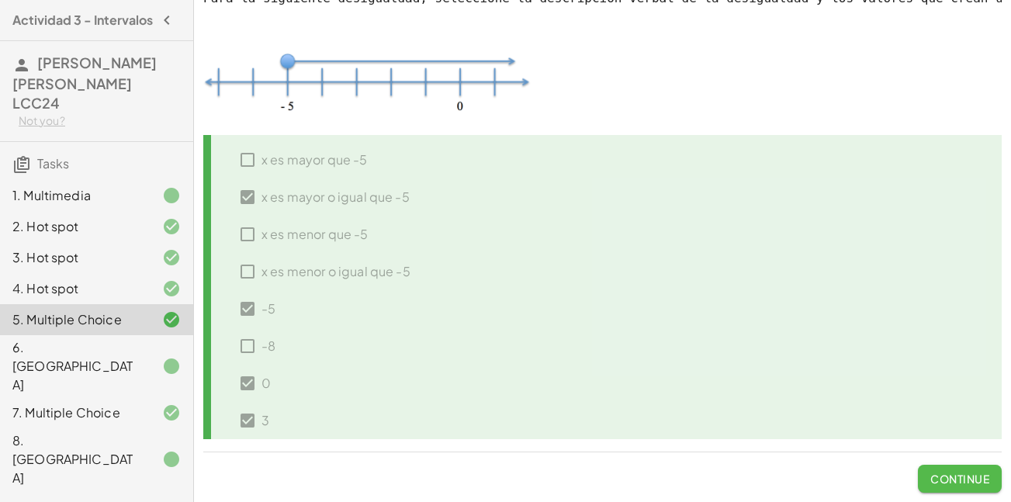
click at [966, 473] on span "Continue" at bounding box center [959, 479] width 59 height 14
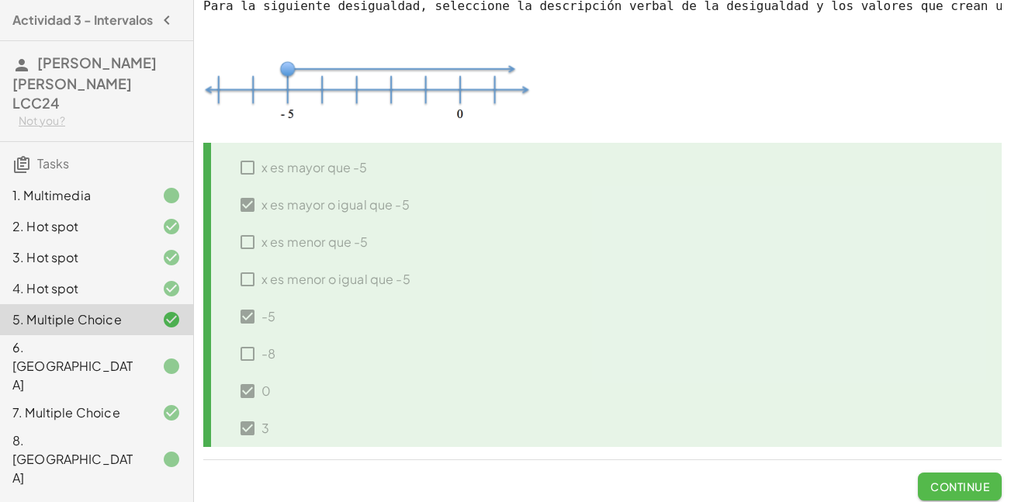
click at [0, 0] on span "Submit" at bounding box center [0, 0] width 0 height 0
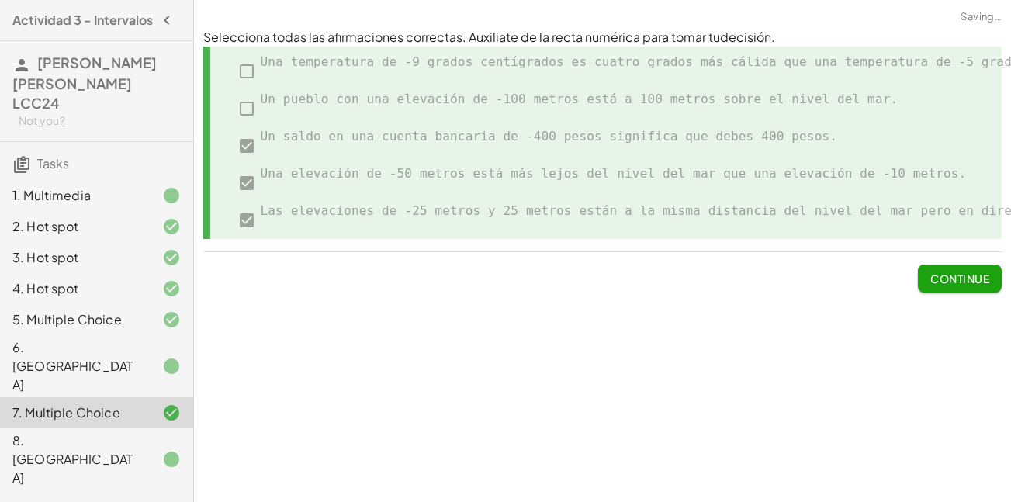
scroll to position [0, 0]
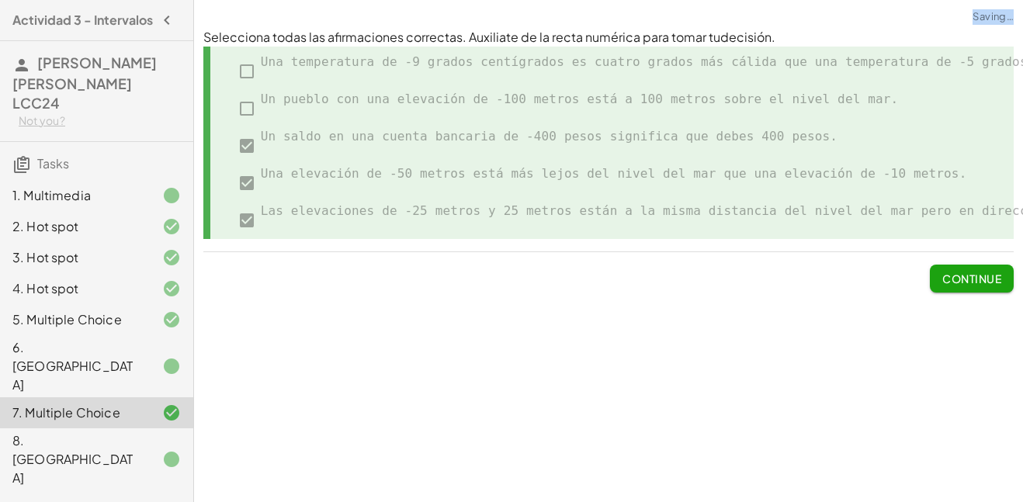
click at [966, 473] on div "Desigualdades: conceptos básicos de gráficos y operaciones Podrás escribir desi…" at bounding box center [608, 251] width 829 height 502
drag, startPoint x: 966, startPoint y: 473, endPoint x: 988, endPoint y: 279, distance: 194.4
click at [988, 279] on span "Continue" at bounding box center [971, 279] width 59 height 14
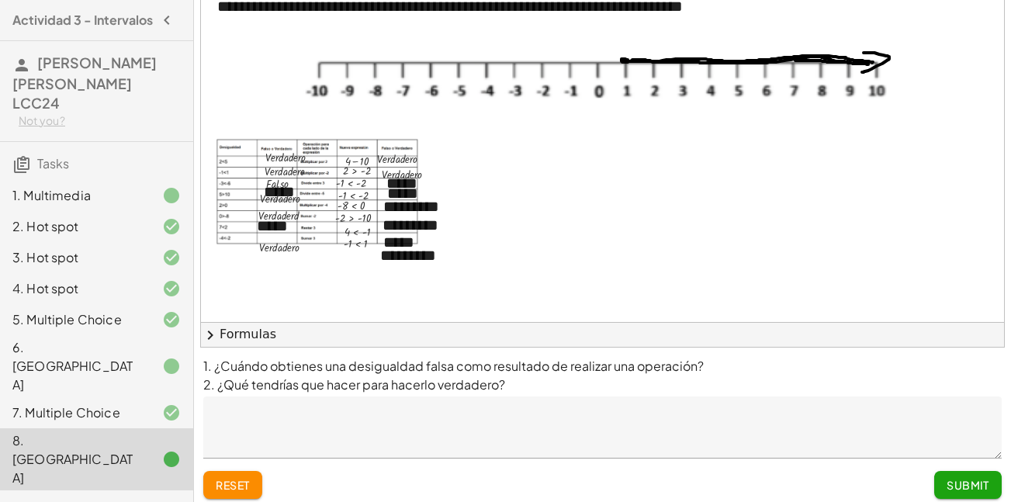
scroll to position [126, 0]
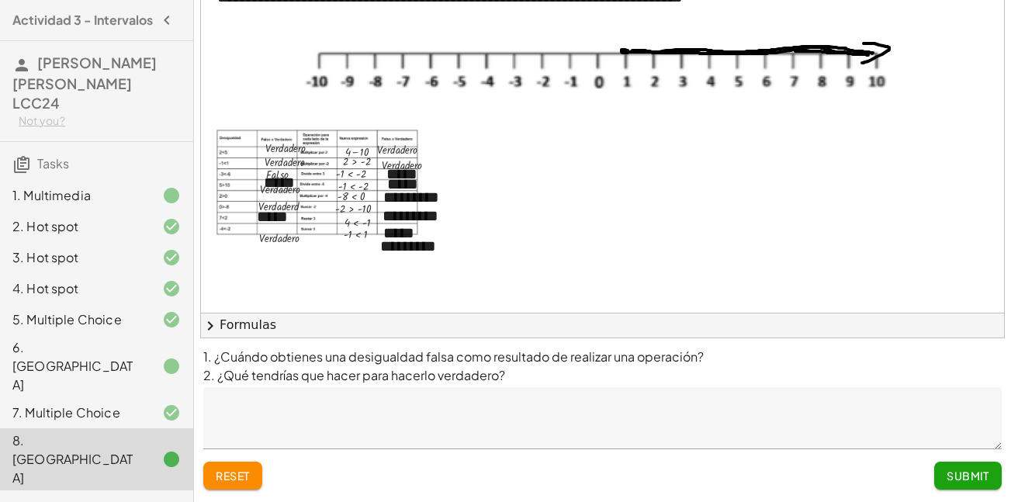
click at [975, 467] on button "Submit" at bounding box center [968, 476] width 68 height 28
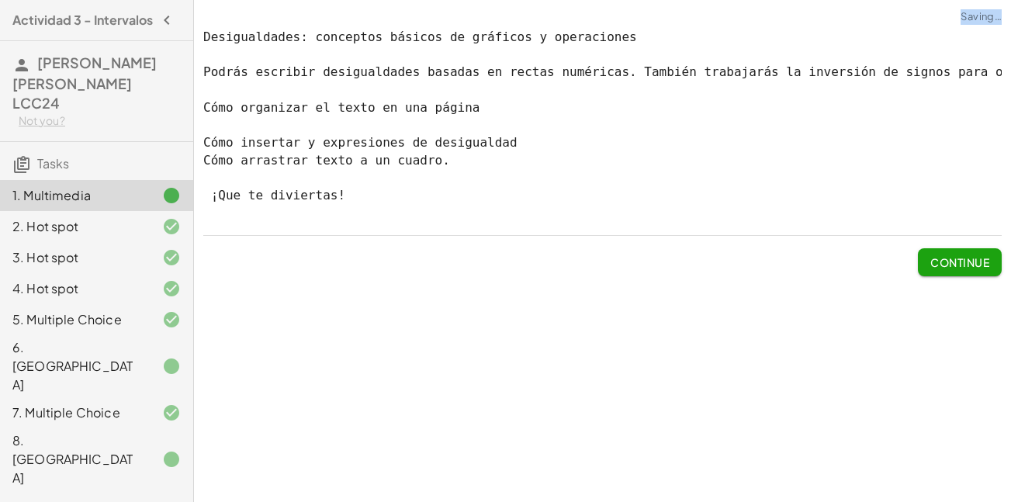
scroll to position [0, 0]
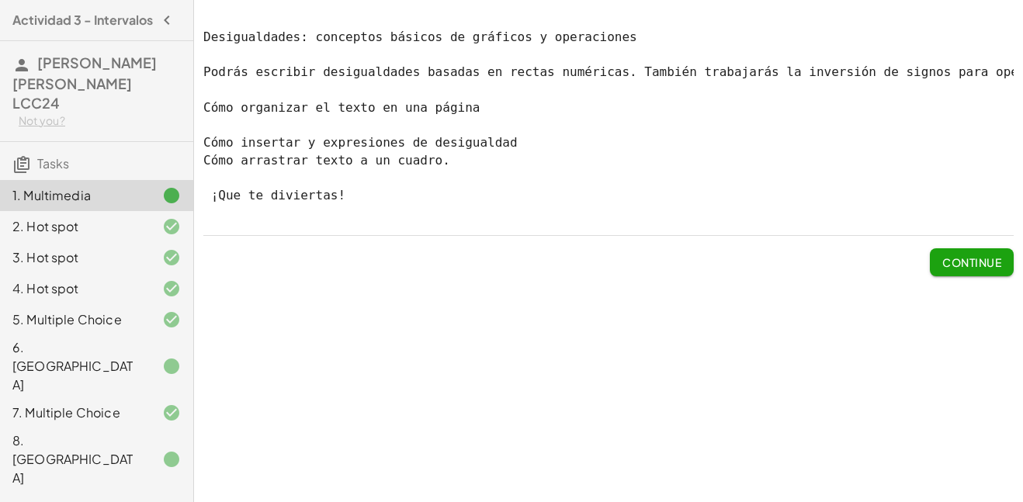
click at [77, 158] on h3 "Tasks" at bounding box center [96, 158] width 193 height 33
click at [989, 269] on span "Continue" at bounding box center [971, 262] width 59 height 14
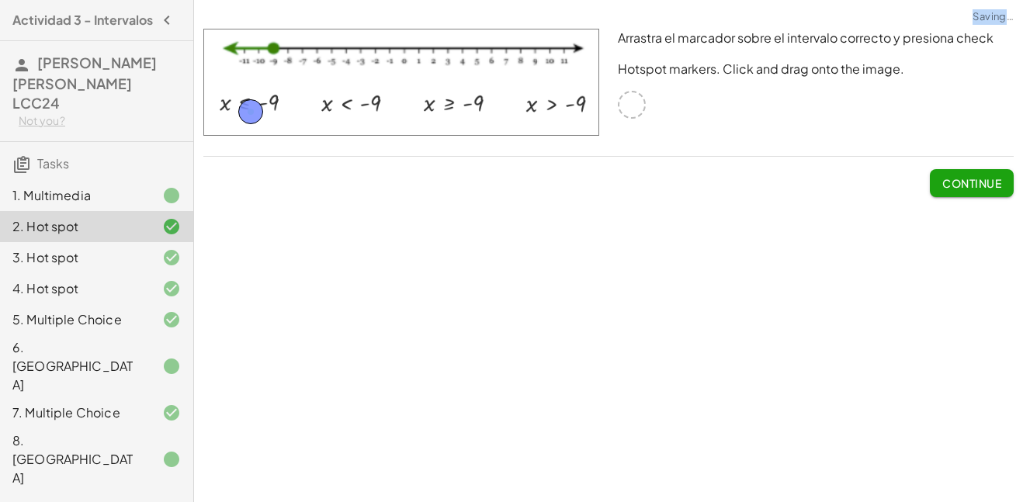
click at [989, 269] on div "Desigualdades: conceptos básicos de gráficos y operaciones Podrás escribir desi…" at bounding box center [608, 251] width 829 height 502
drag, startPoint x: 989, startPoint y: 269, endPoint x: 975, endPoint y: 15, distance: 254.9
click at [975, 15] on span "Progress saved" at bounding box center [974, 17] width 78 height 16
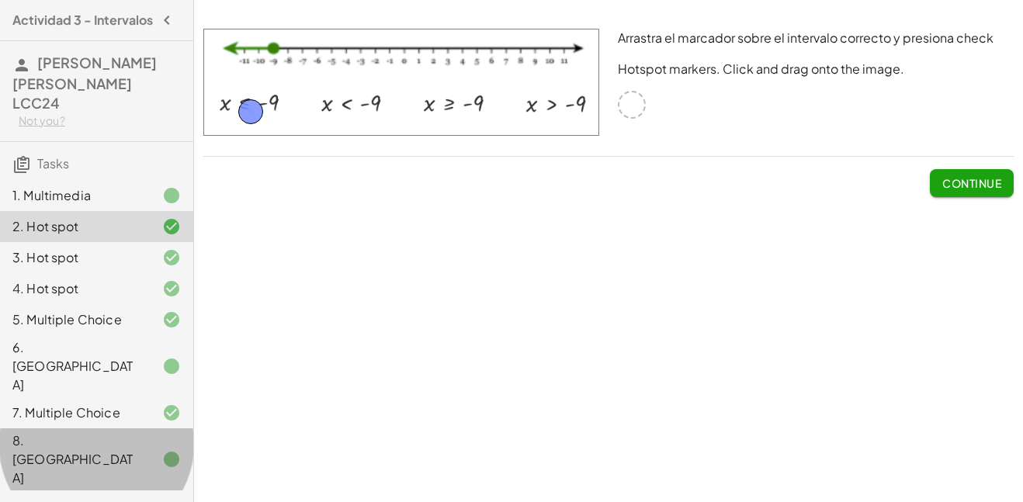
click at [140, 450] on div at bounding box center [158, 459] width 43 height 19
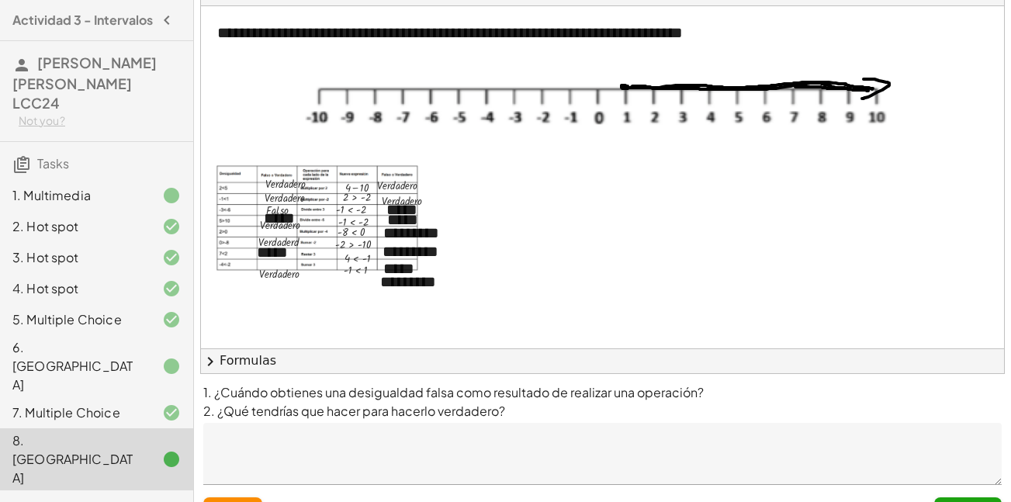
scroll to position [126, 0]
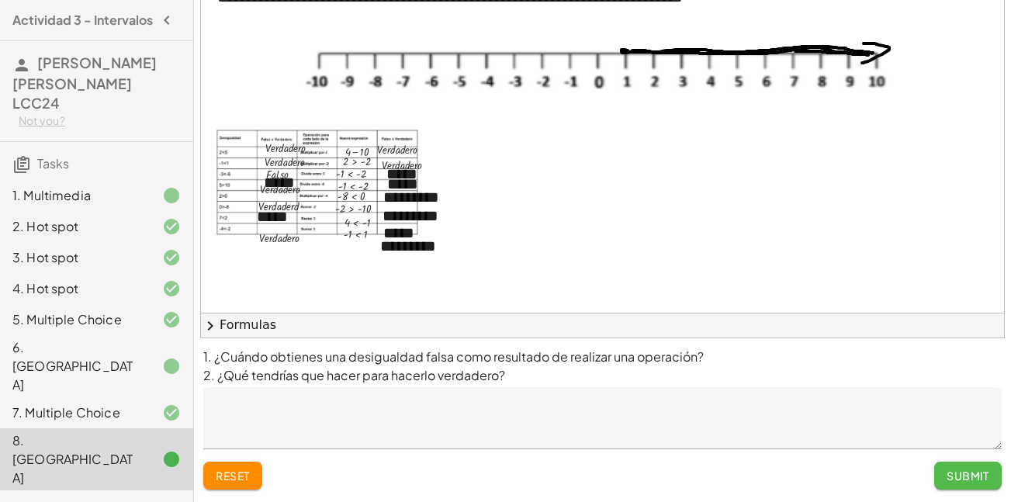
click at [966, 474] on span "Submit" at bounding box center [968, 476] width 43 height 14
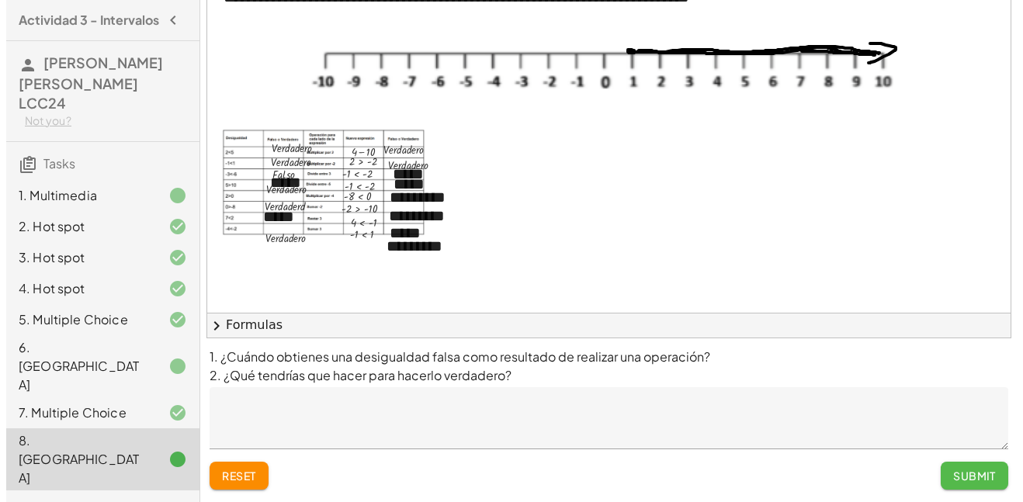
scroll to position [0, 0]
